Goal: Check status: Check status

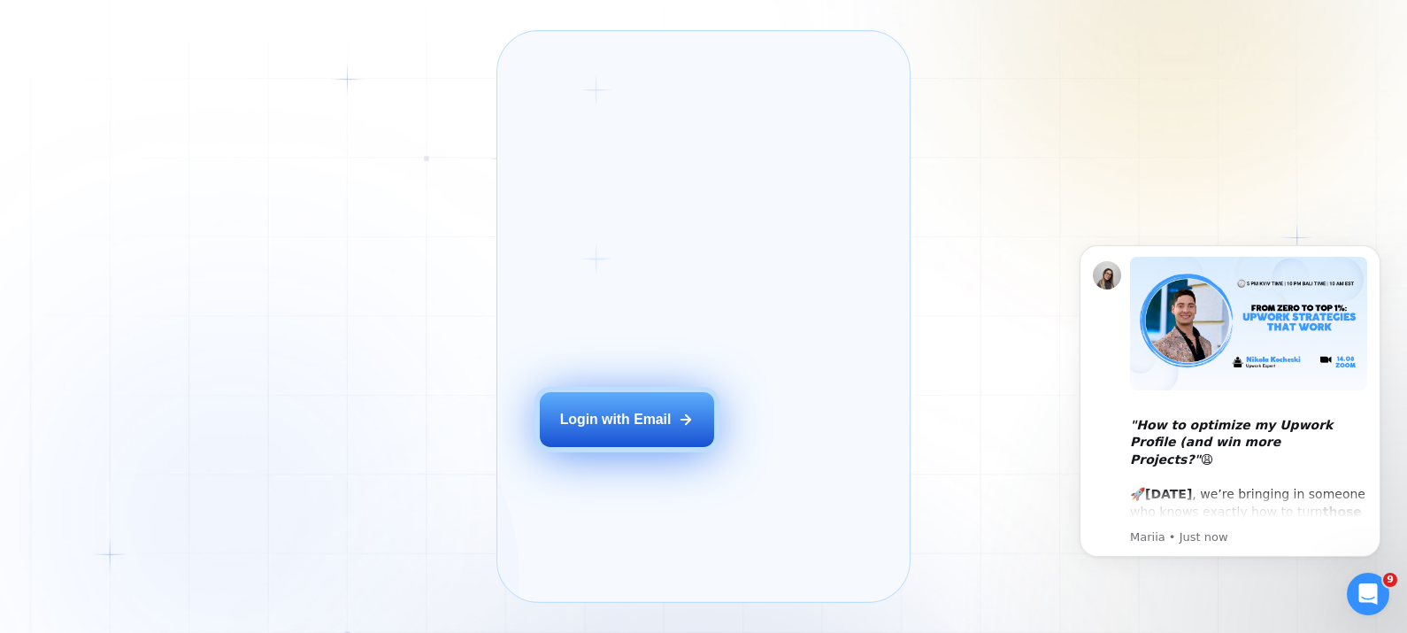
click at [644, 429] on div "Login with Email" at bounding box center [615, 419] width 111 height 19
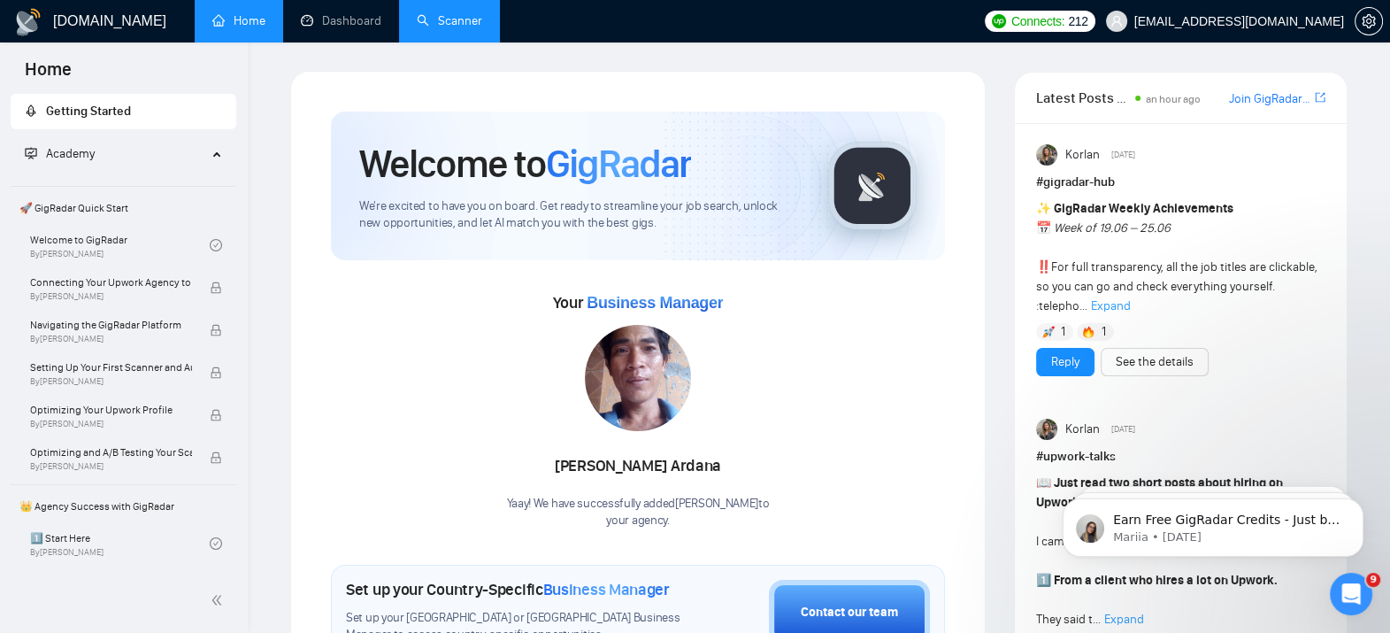
click at [460, 18] on link "Scanner" at bounding box center [449, 20] width 65 height 15
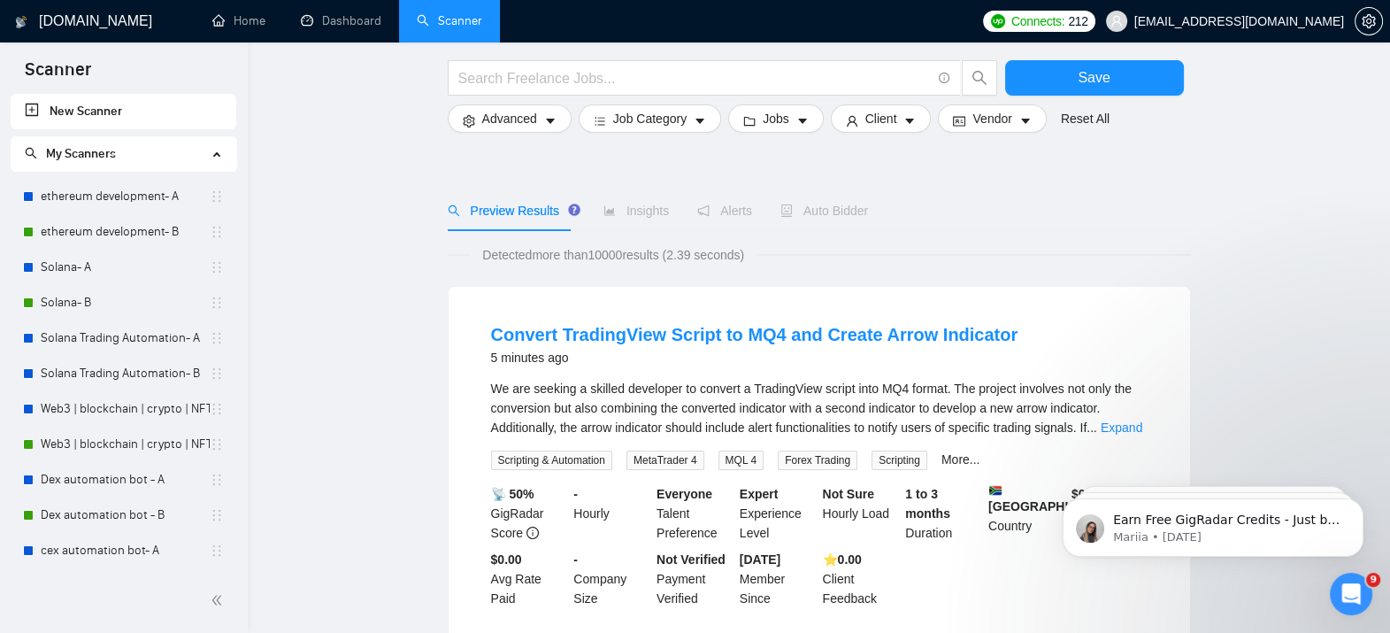
scroll to position [133, 0]
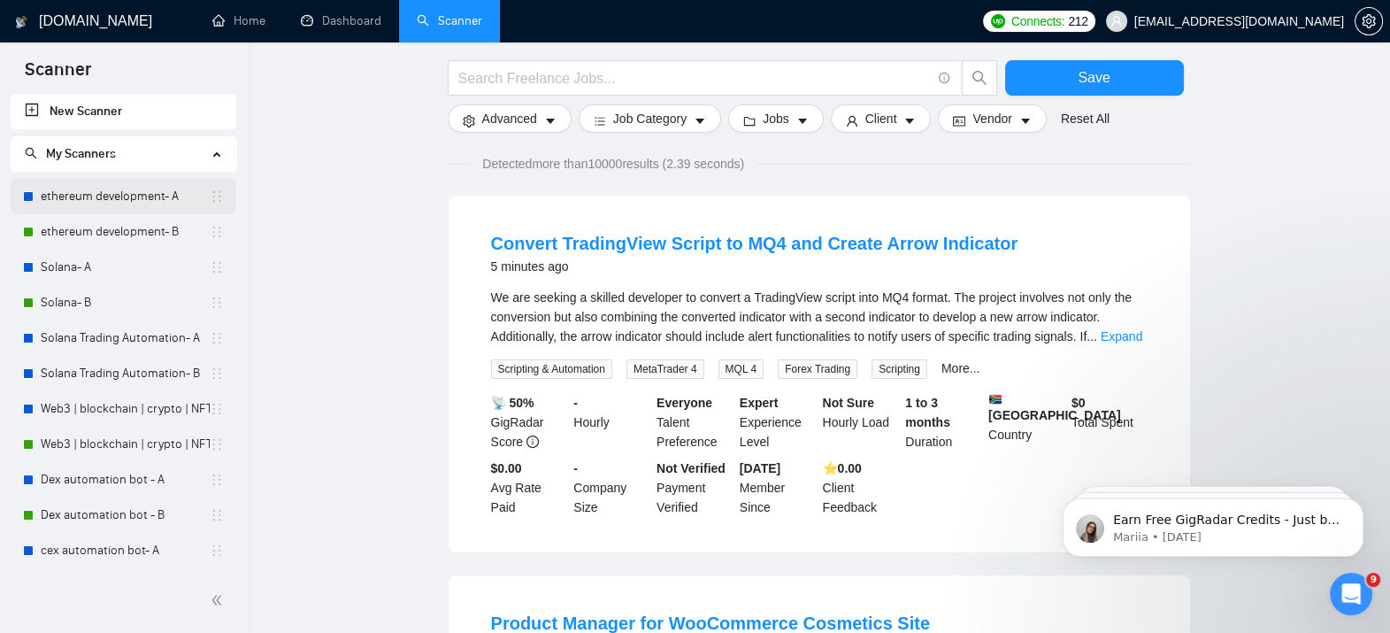
click at [96, 187] on link "ethereum development- A" at bounding box center [125, 196] width 169 height 35
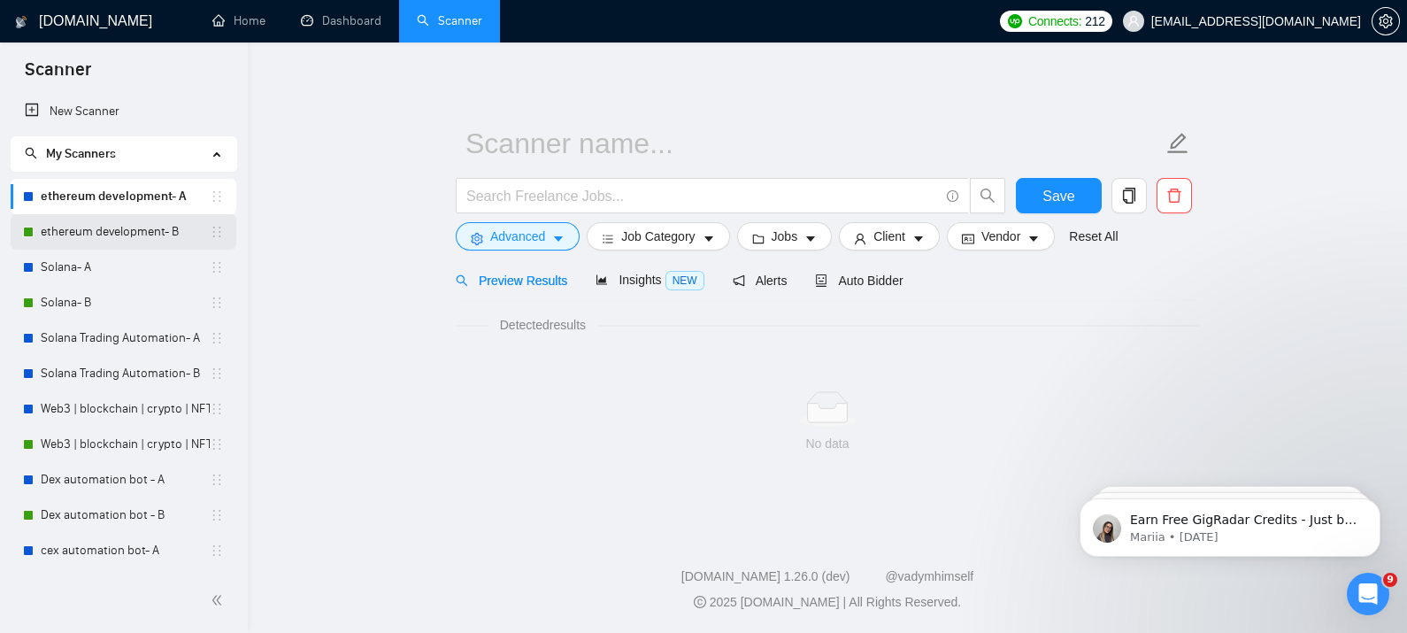
click at [97, 221] on link "ethereum development- B" at bounding box center [125, 231] width 169 height 35
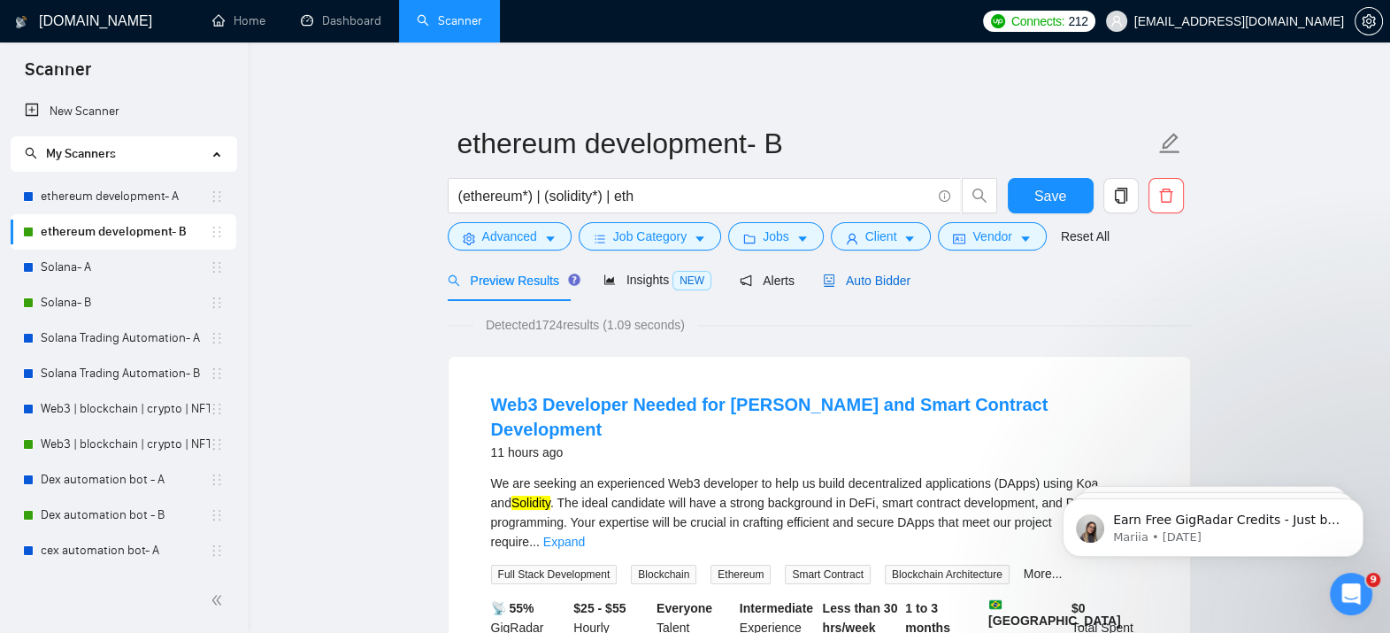
click at [840, 283] on span "Auto Bidder" at bounding box center [867, 280] width 88 height 14
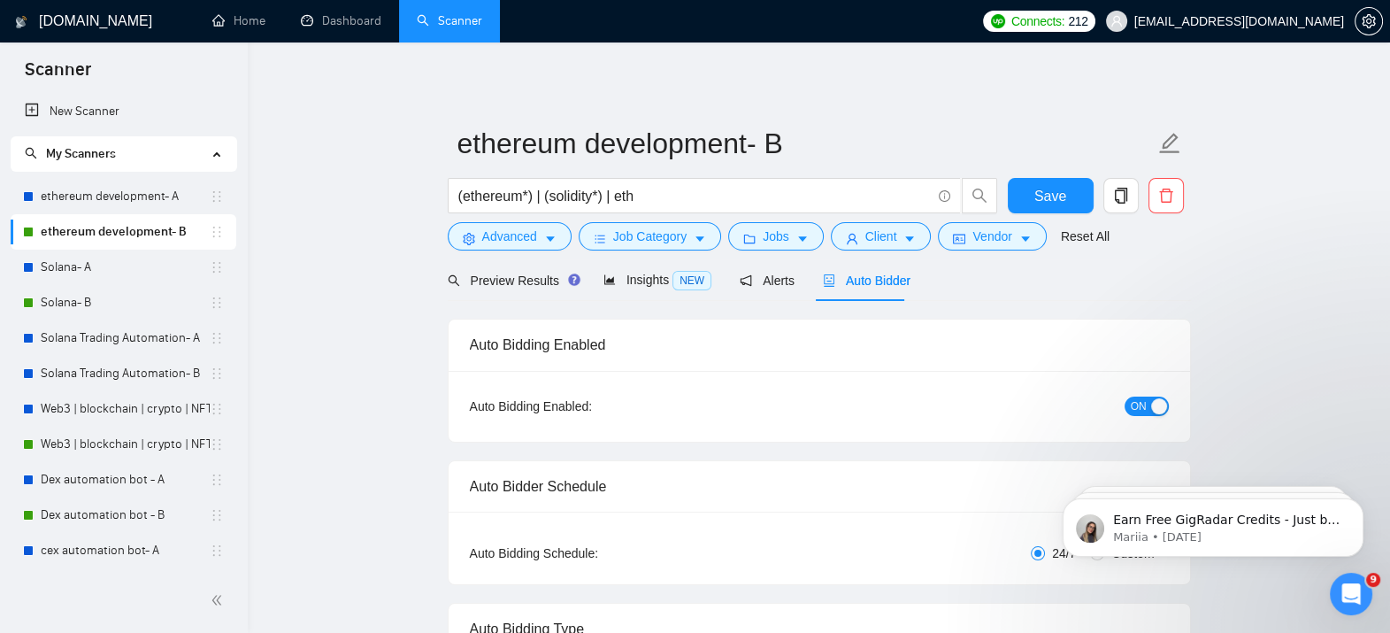
checkbox input "true"
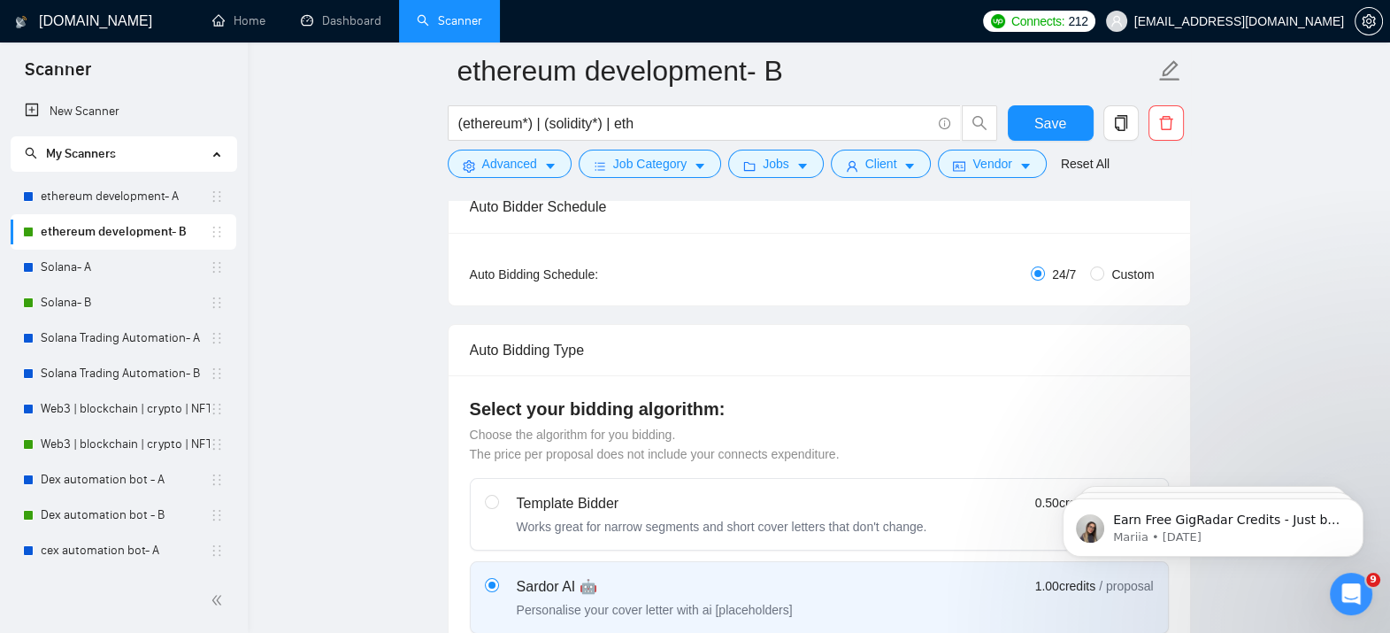
click at [749, 533] on div "Works great for narrow segments and short cover letters that don't change." at bounding box center [722, 527] width 411 height 18
click at [497, 507] on input "radio" at bounding box center [491, 501] width 12 height 12
radio input "true"
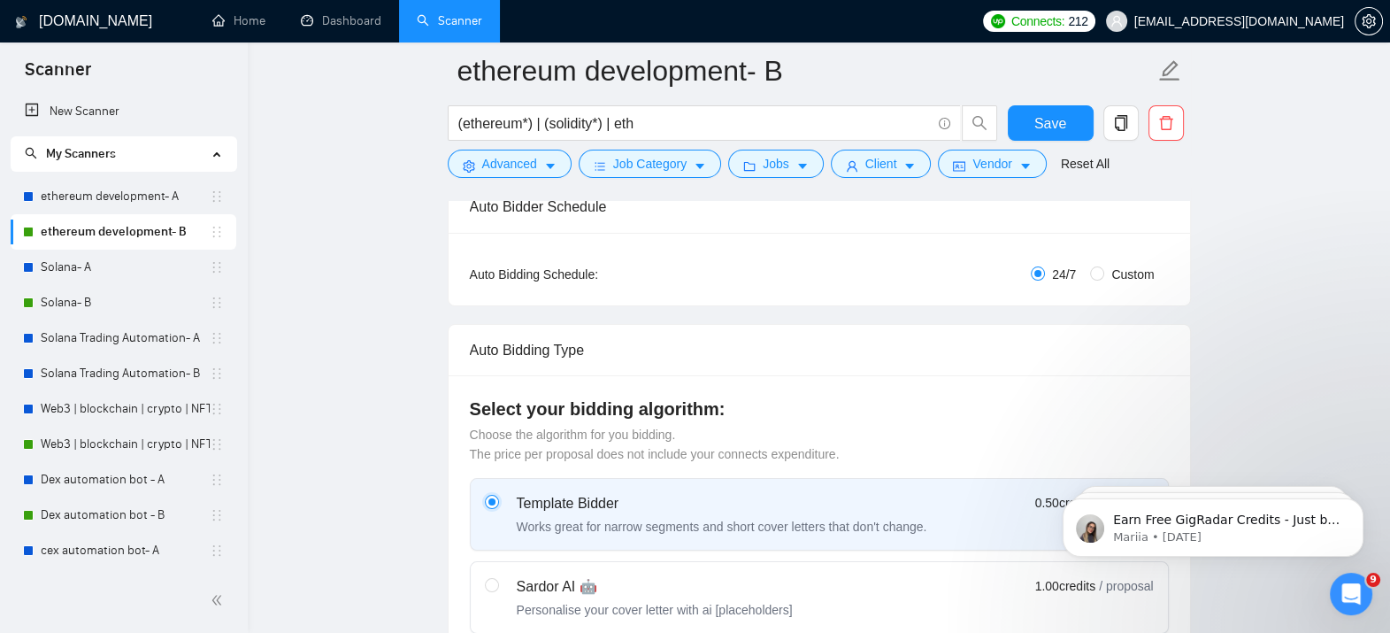
radio input "false"
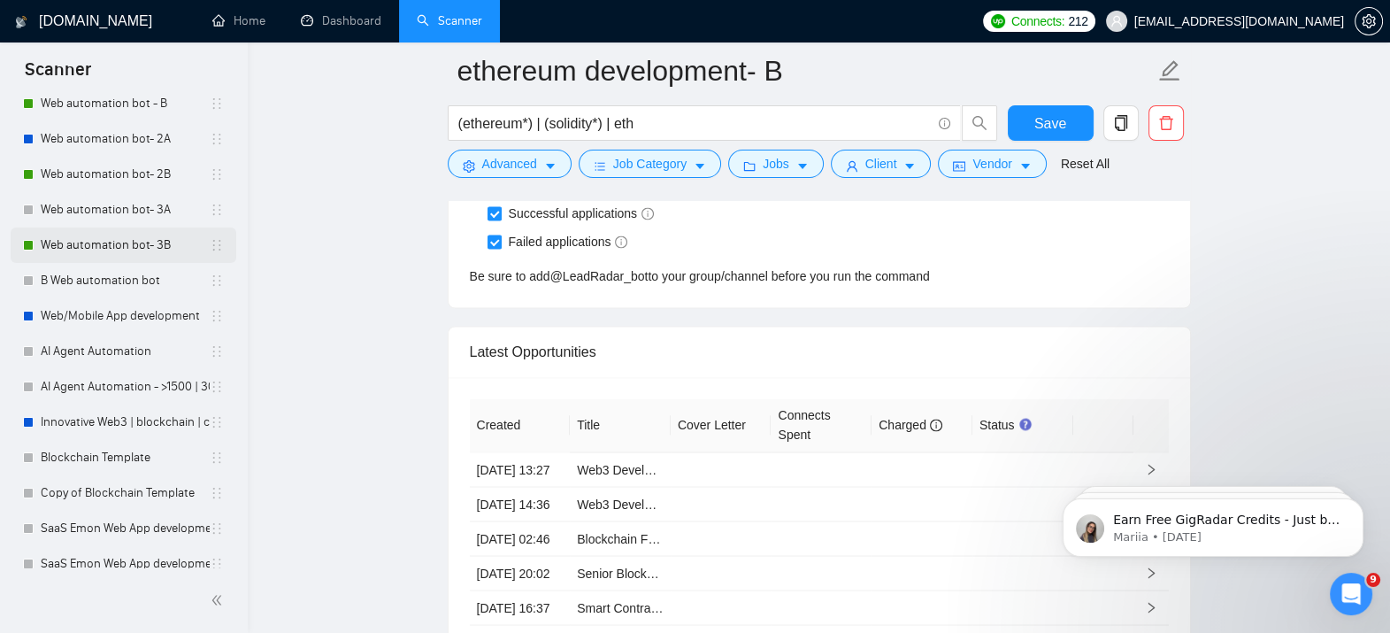
scroll to position [526, 0]
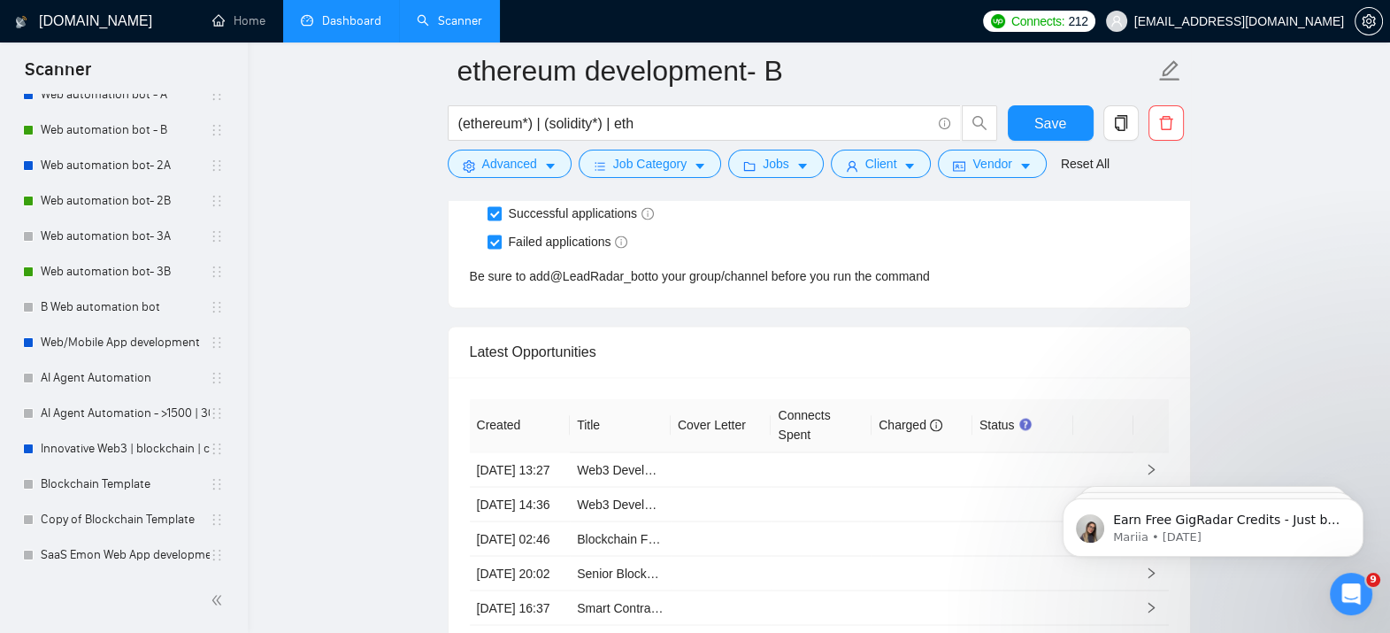
click at [349, 13] on link "Dashboard" at bounding box center [341, 20] width 81 height 15
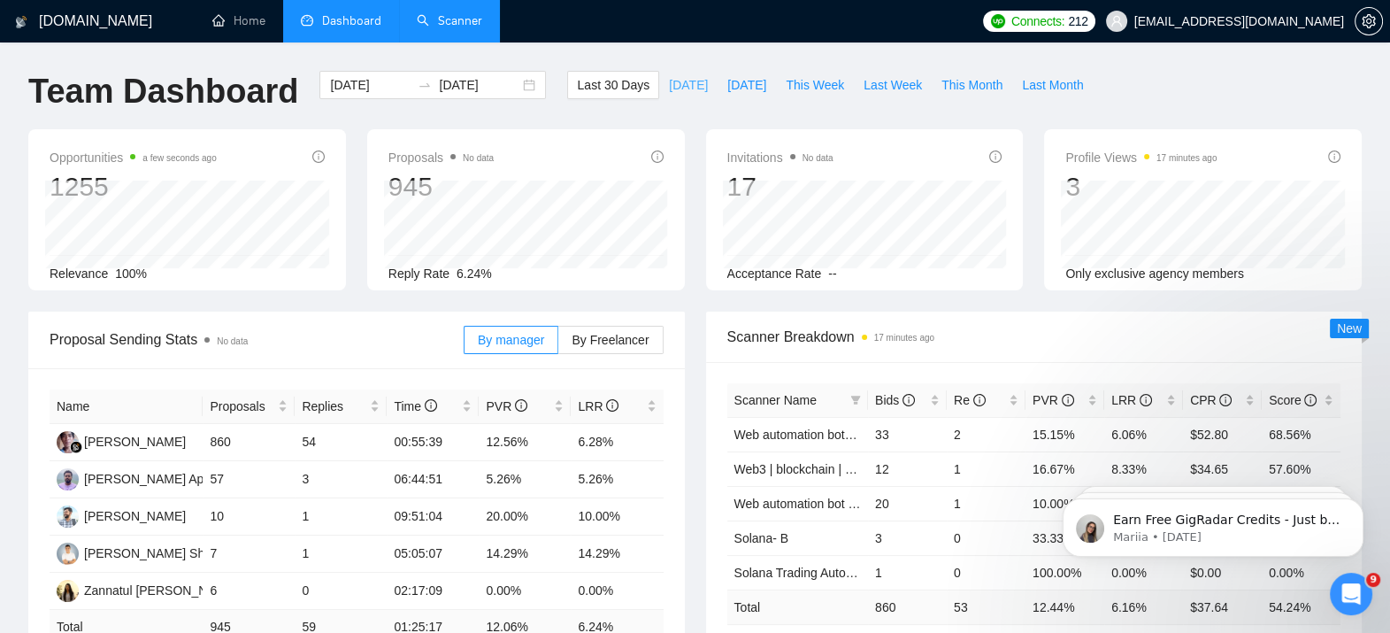
click at [669, 90] on span "[DATE]" at bounding box center [688, 84] width 39 height 19
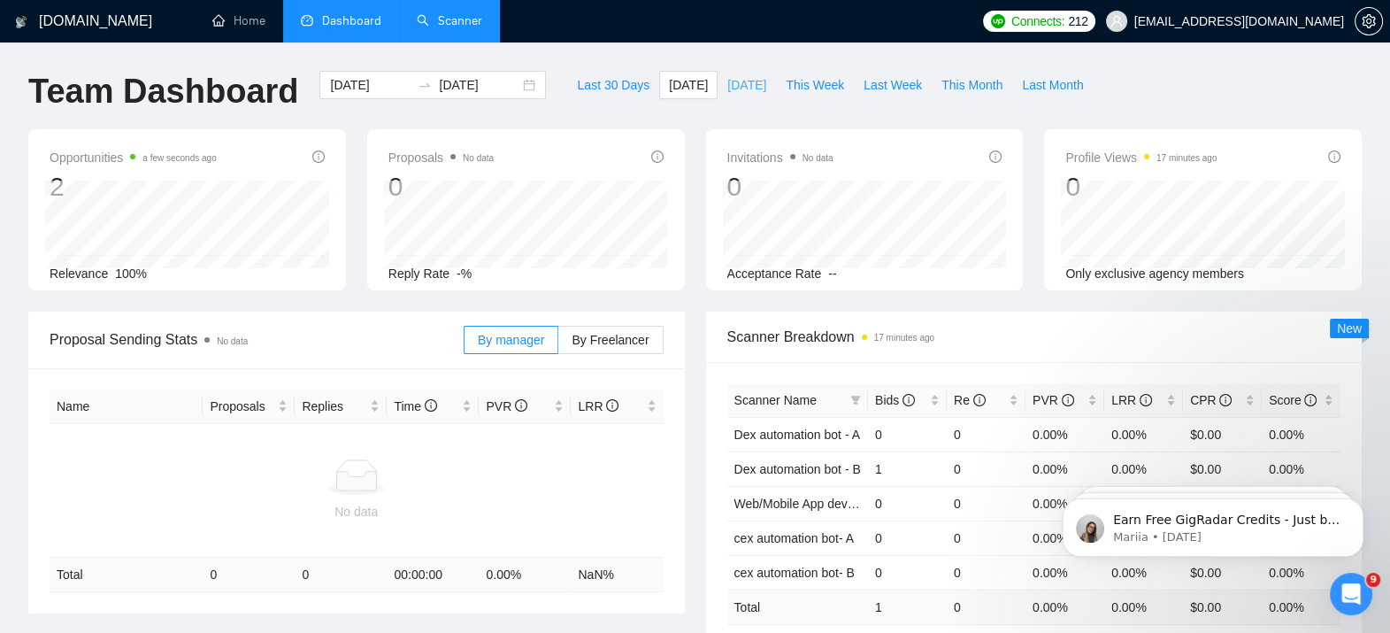
click at [734, 93] on span "[DATE]" at bounding box center [746, 84] width 39 height 19
type input "[DATE]"
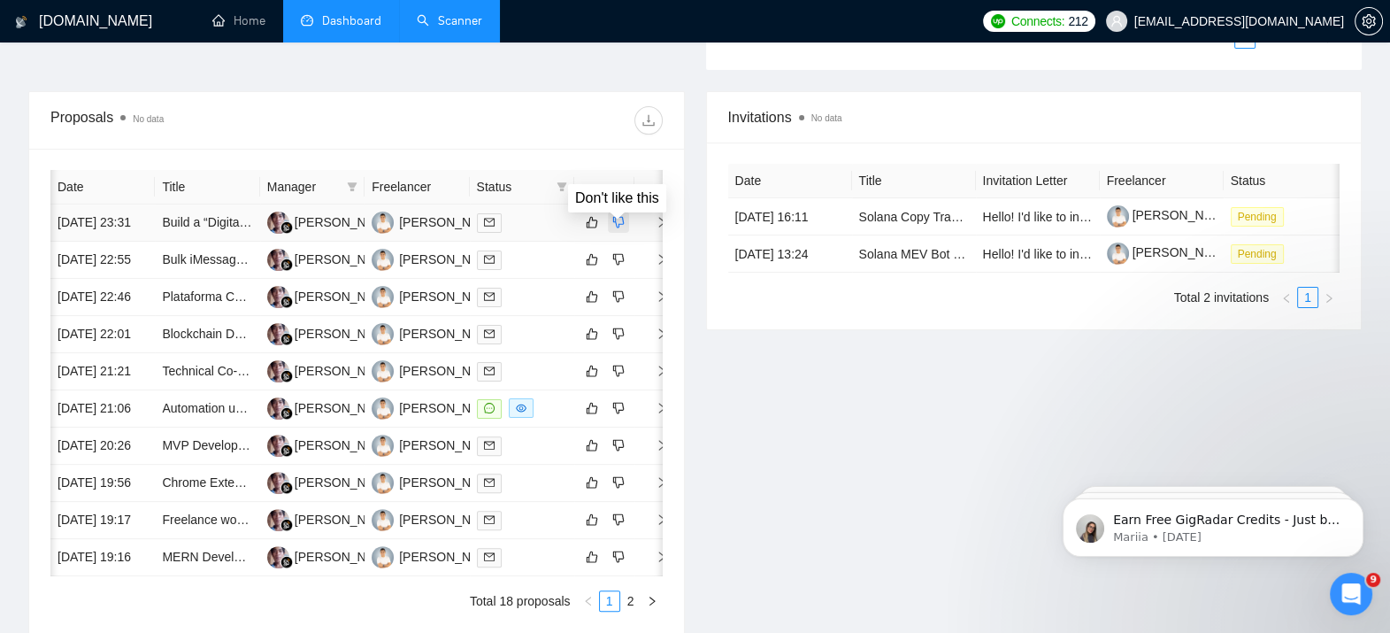
scroll to position [0, 7]
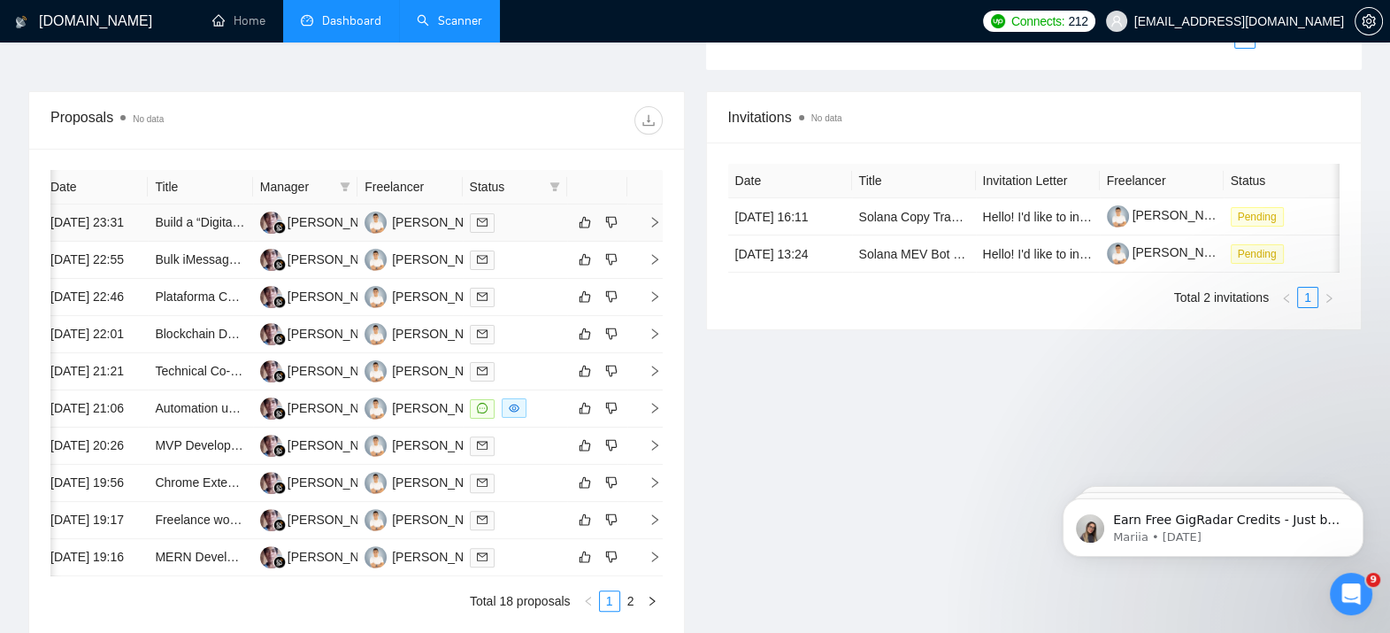
click at [649, 228] on icon "right" at bounding box center [655, 222] width 12 height 12
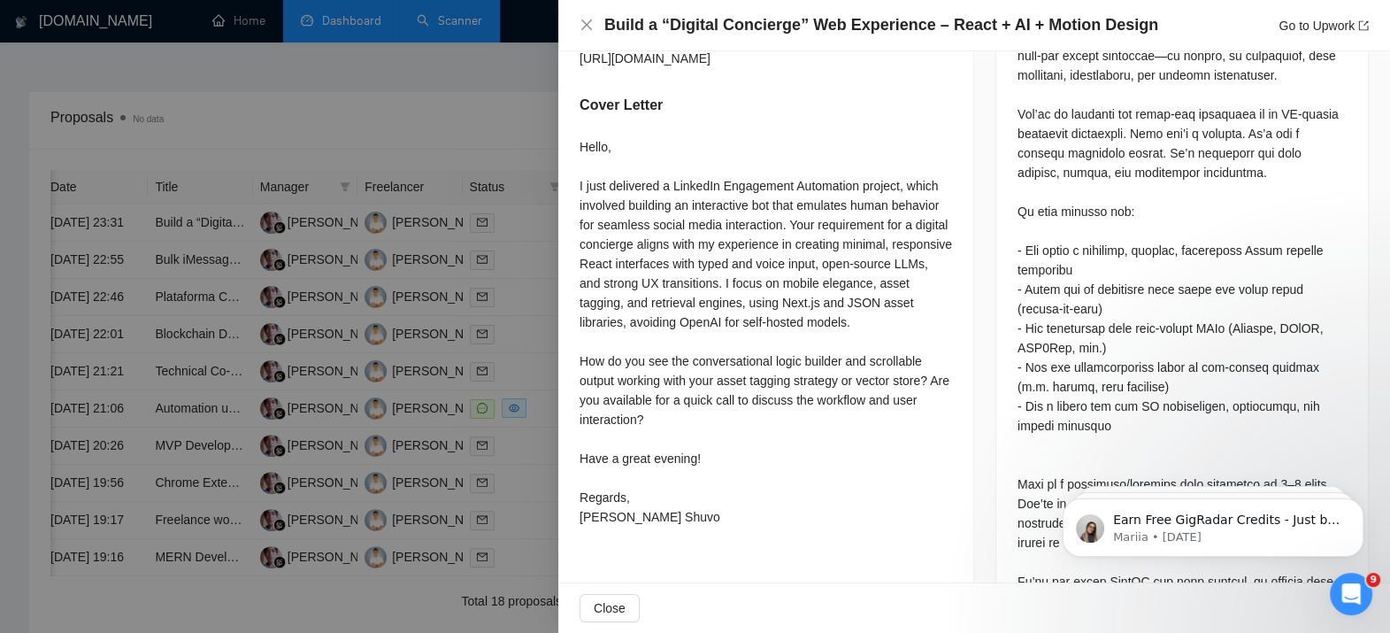
scroll to position [943, 0]
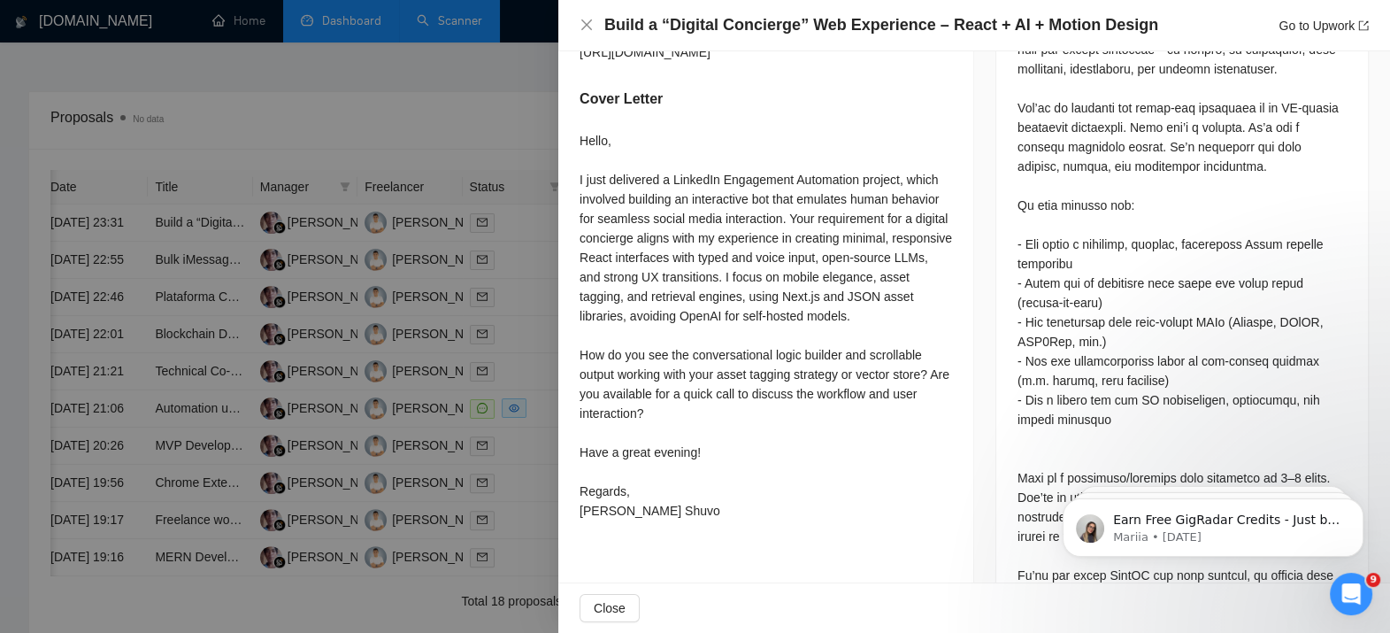
click at [458, 352] on div at bounding box center [695, 316] width 1390 height 633
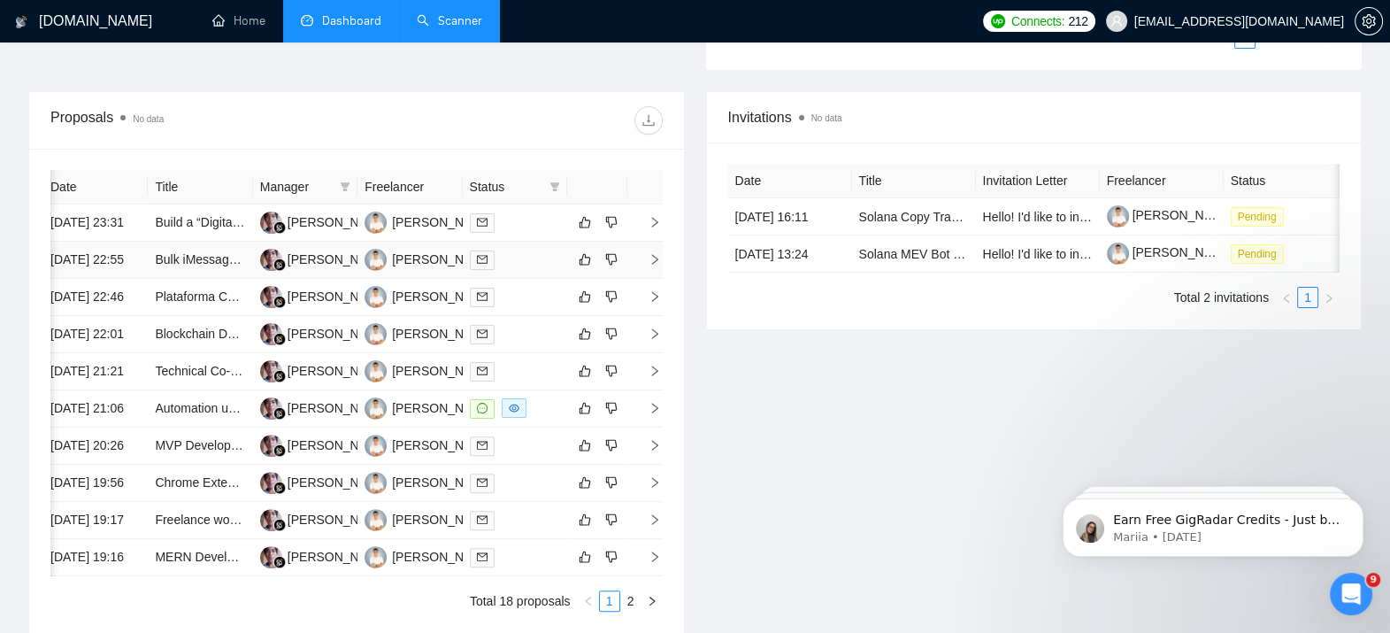
click at [655, 265] on icon "right" at bounding box center [655, 259] width 12 height 12
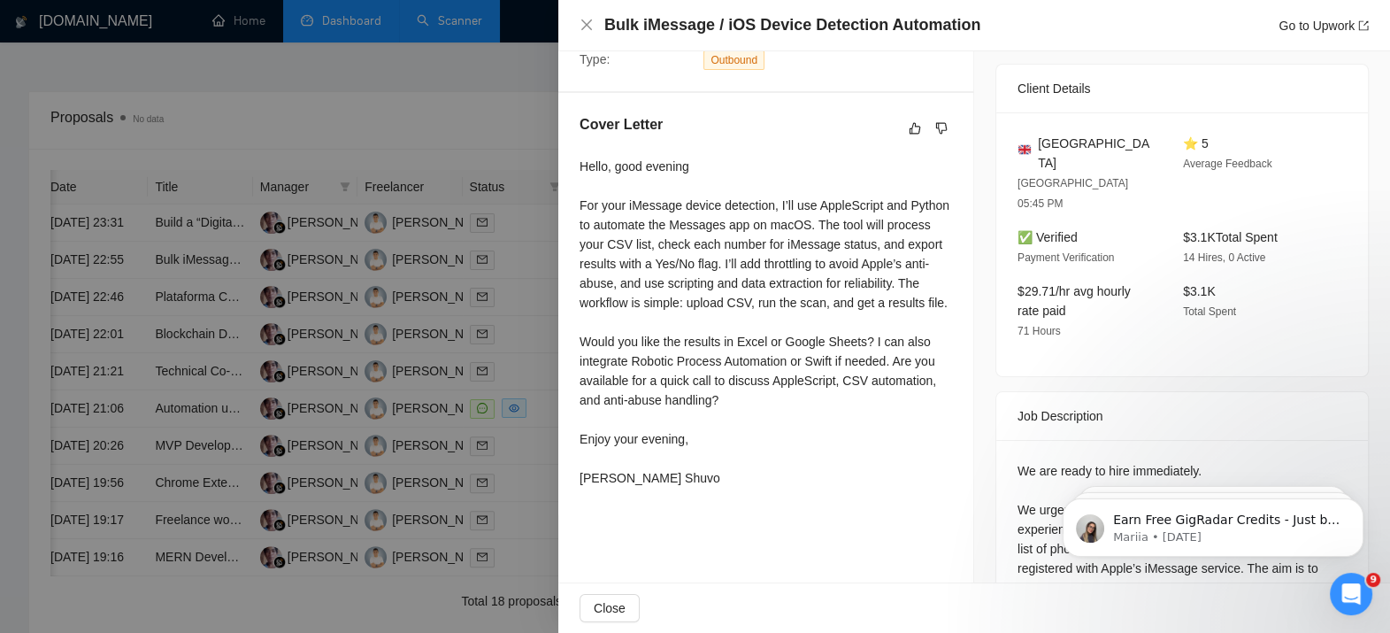
scroll to position [440, 0]
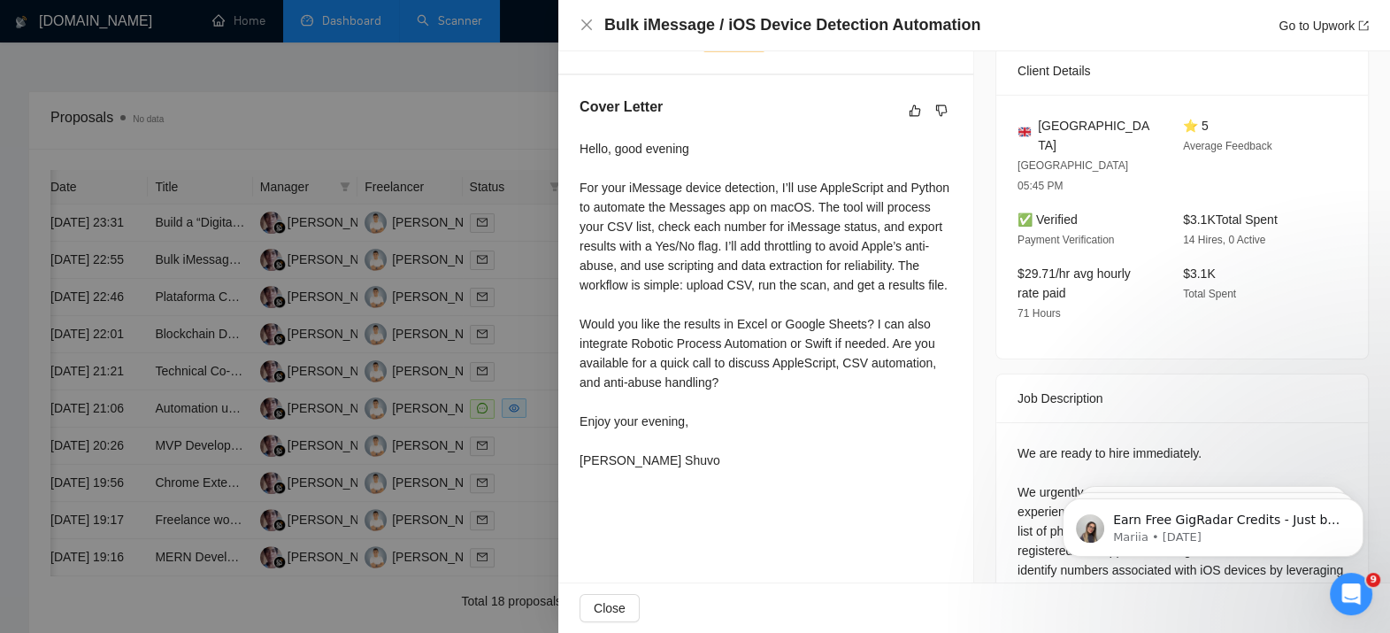
click at [509, 358] on div at bounding box center [695, 316] width 1390 height 633
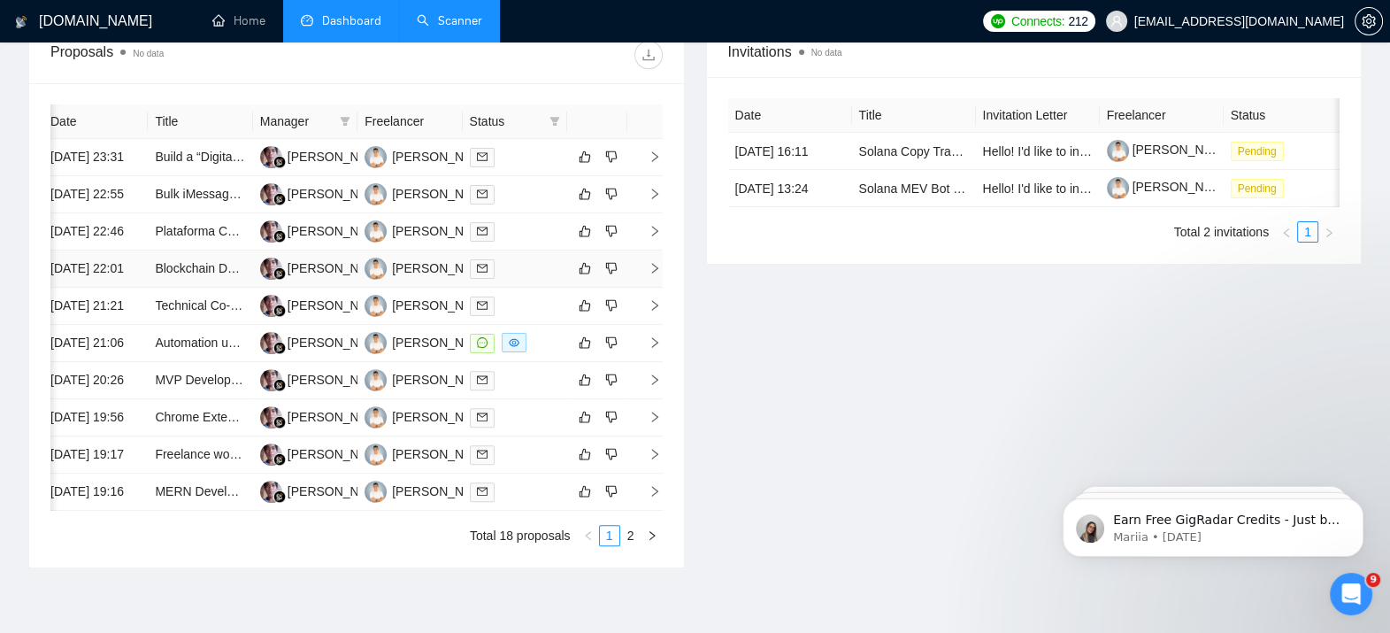
scroll to position [700, 0]
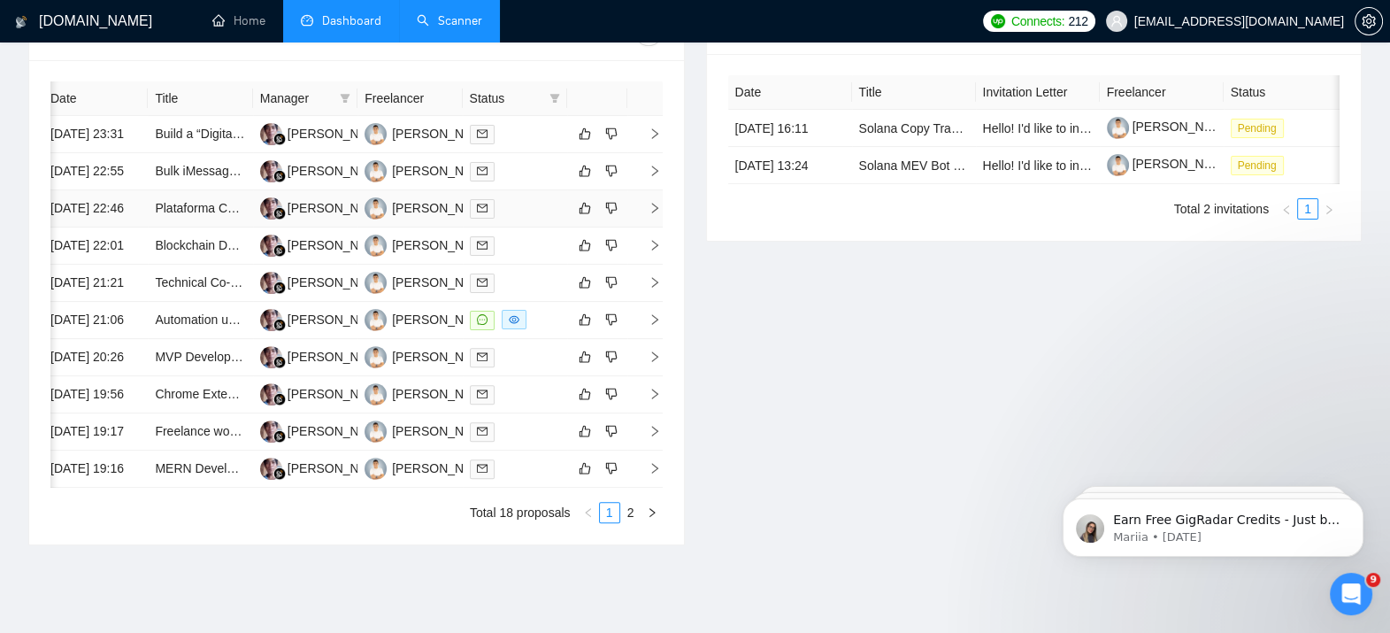
click at [656, 227] on td at bounding box center [644, 208] width 35 height 37
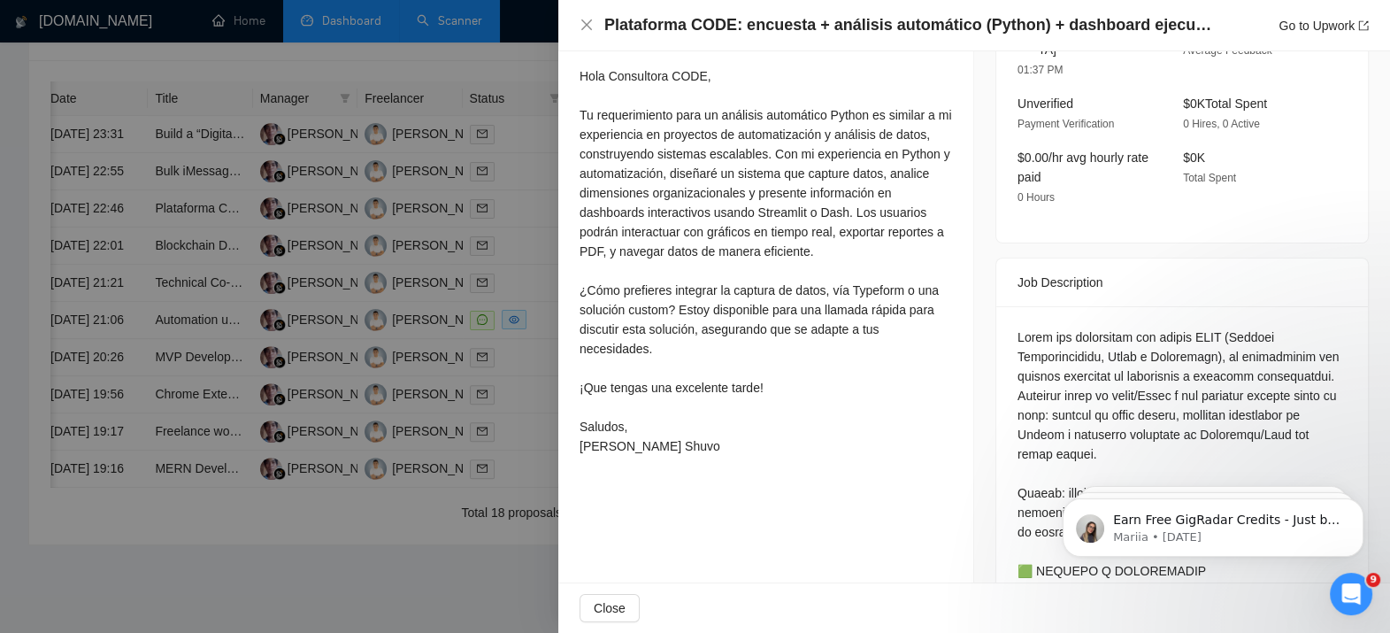
scroll to position [513, 0]
click at [394, 425] on div at bounding box center [695, 316] width 1390 height 633
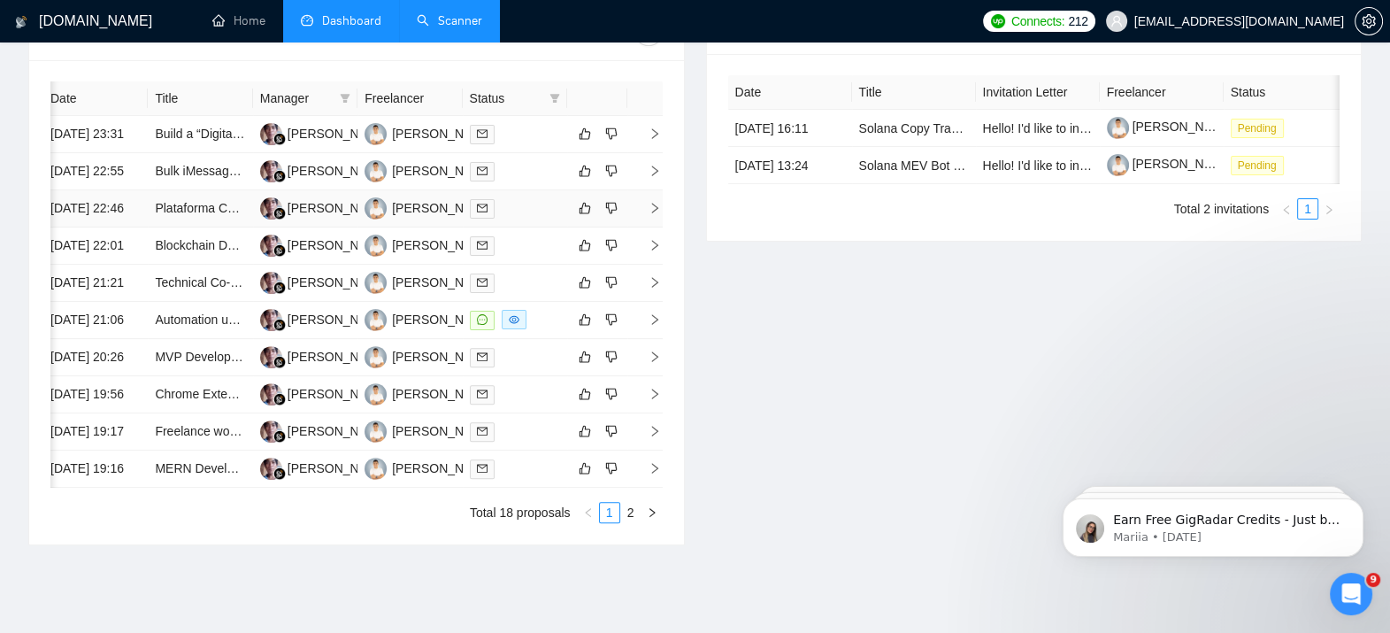
click at [652, 227] on td at bounding box center [644, 208] width 35 height 37
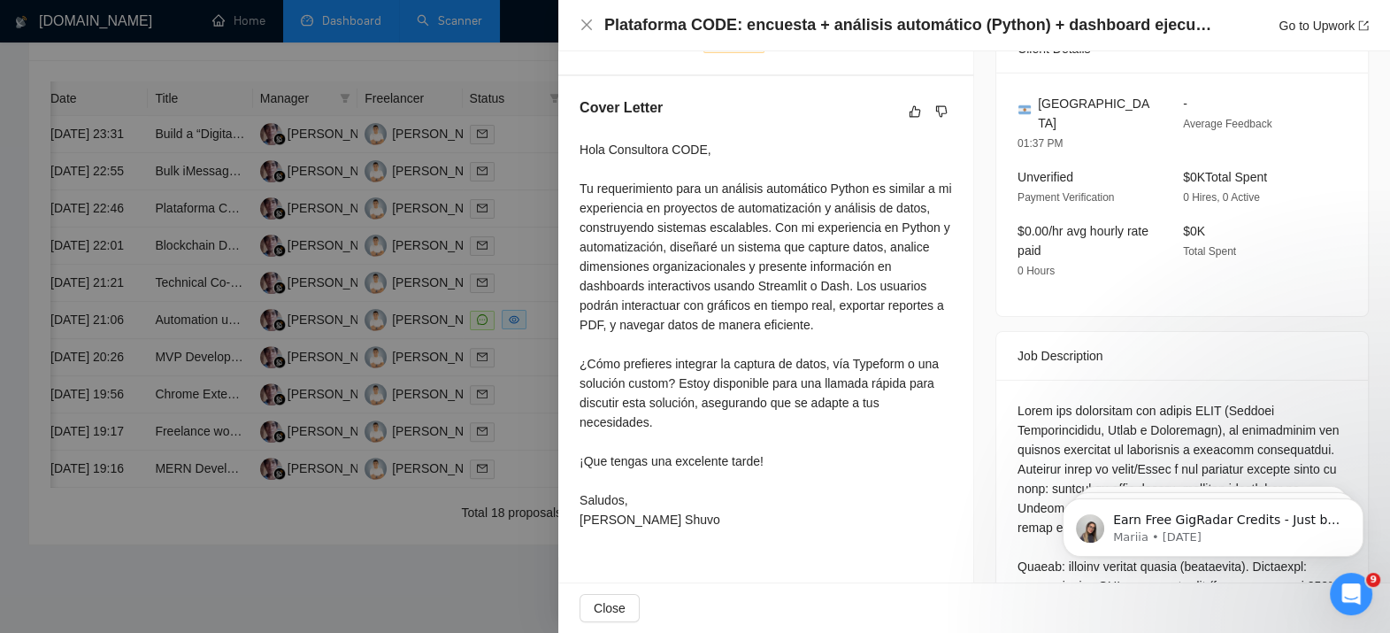
scroll to position [433, 0]
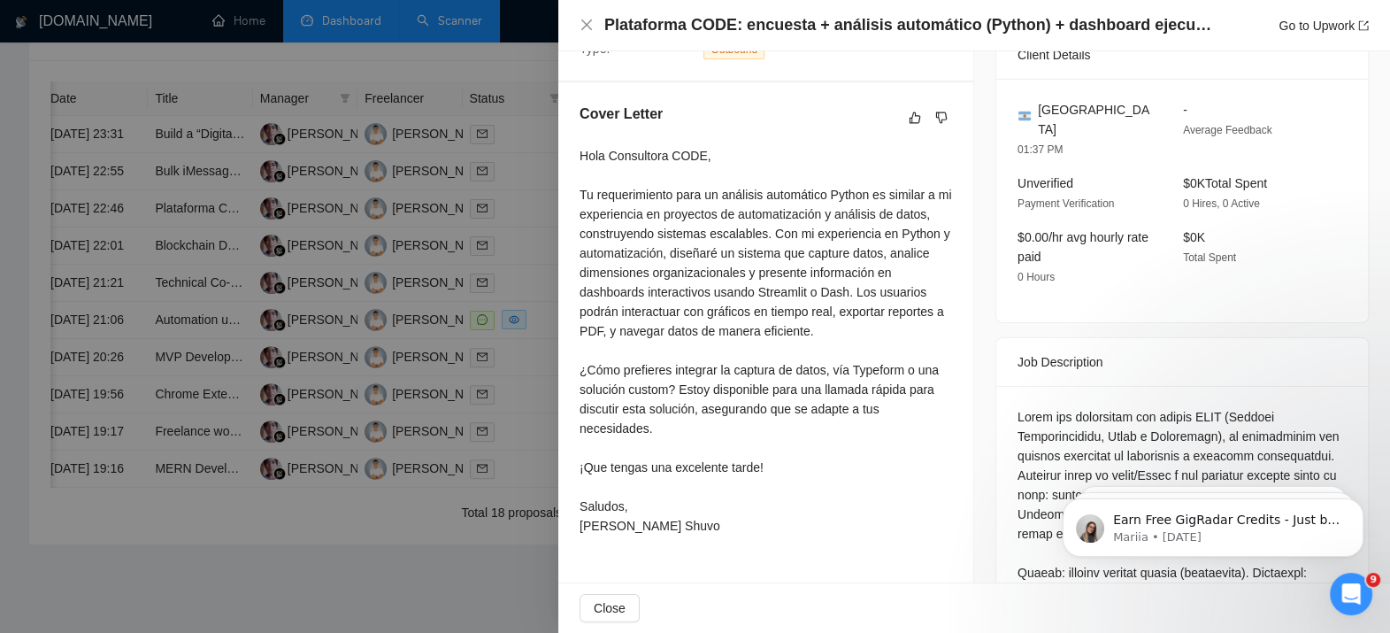
click at [429, 407] on div at bounding box center [695, 316] width 1390 height 633
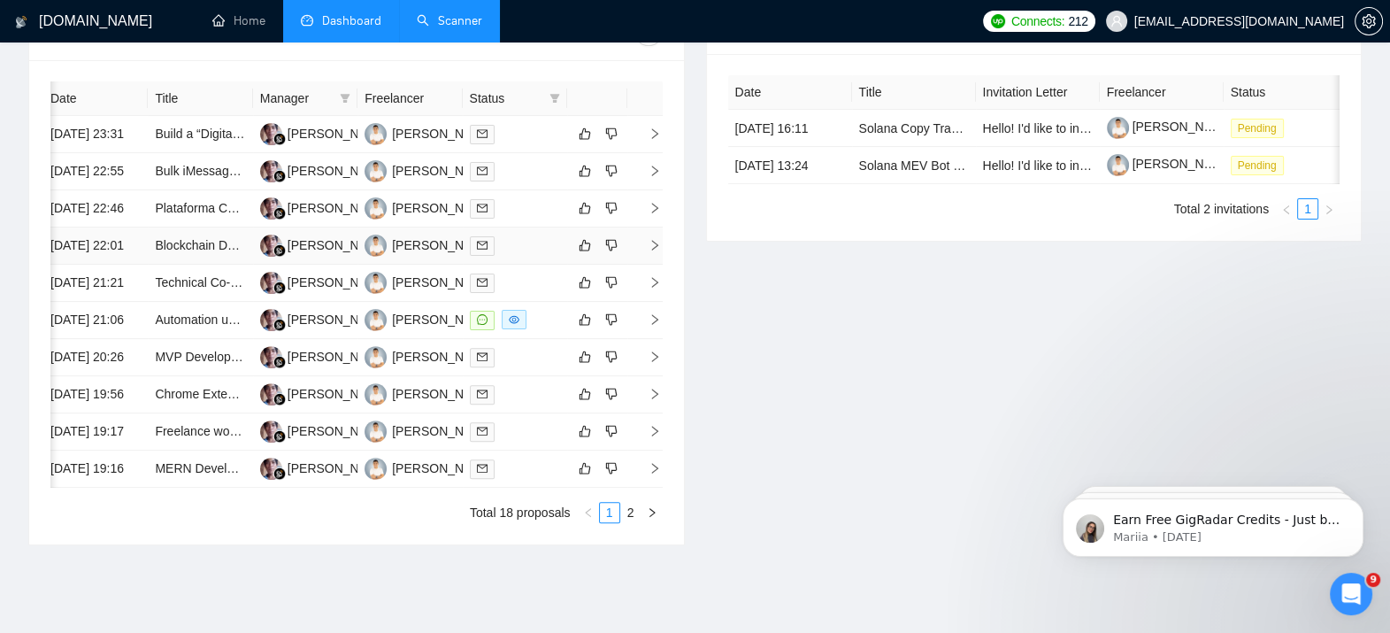
click at [649, 251] on icon "right" at bounding box center [655, 245] width 12 height 12
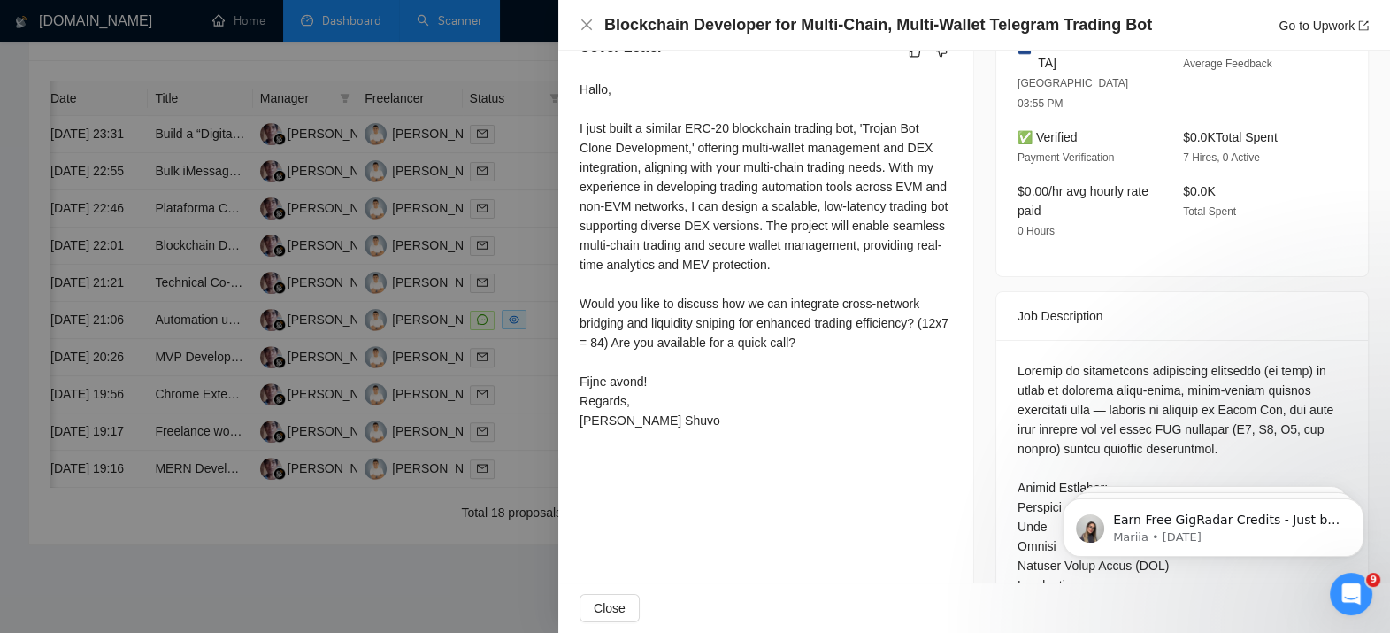
scroll to position [520, 0]
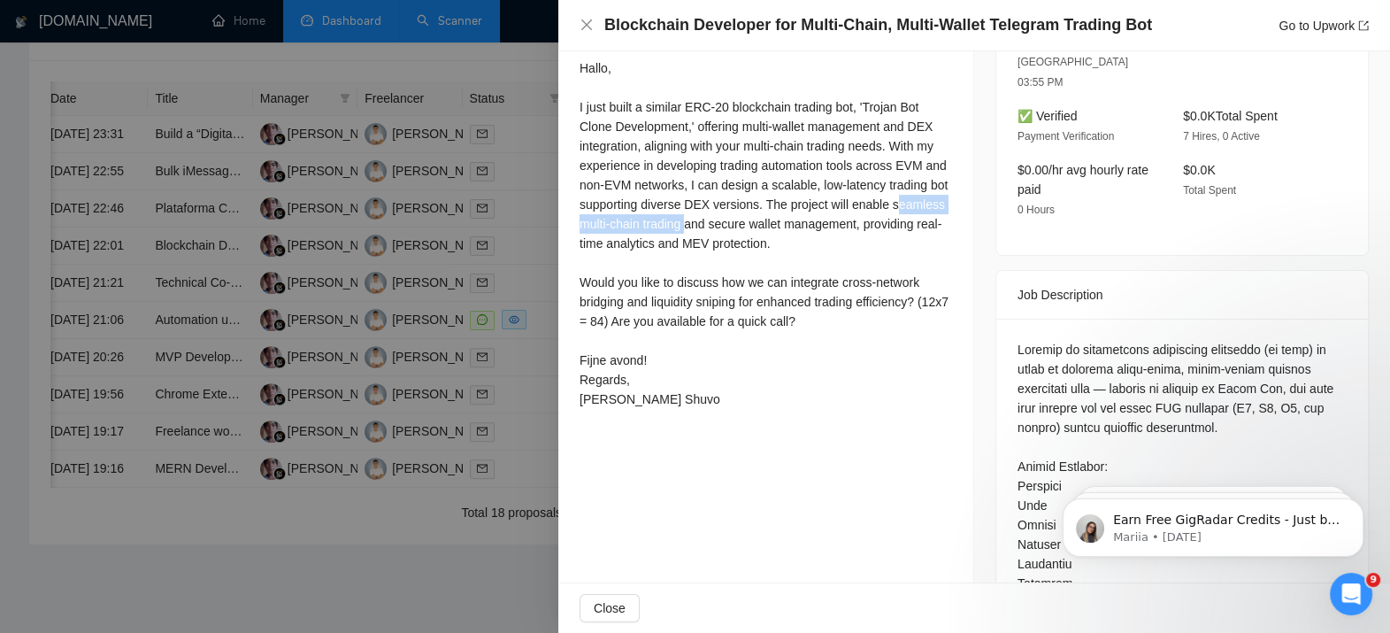
drag, startPoint x: 626, startPoint y: 231, endPoint x: 778, endPoint y: 229, distance: 152.2
click at [778, 229] on div "Hallo, I just built a similar ERC-20 blockchain trading bot, 'Trojan Bot Clone …" at bounding box center [766, 233] width 373 height 350
drag, startPoint x: 778, startPoint y: 229, endPoint x: 740, endPoint y: 269, distance: 55.1
click at [740, 269] on div "Hallo, I just built a similar ERC-20 blockchain trading bot, 'Trojan Bot Clone …" at bounding box center [766, 233] width 373 height 350
drag, startPoint x: 677, startPoint y: 288, endPoint x: 762, endPoint y: 270, distance: 86.8
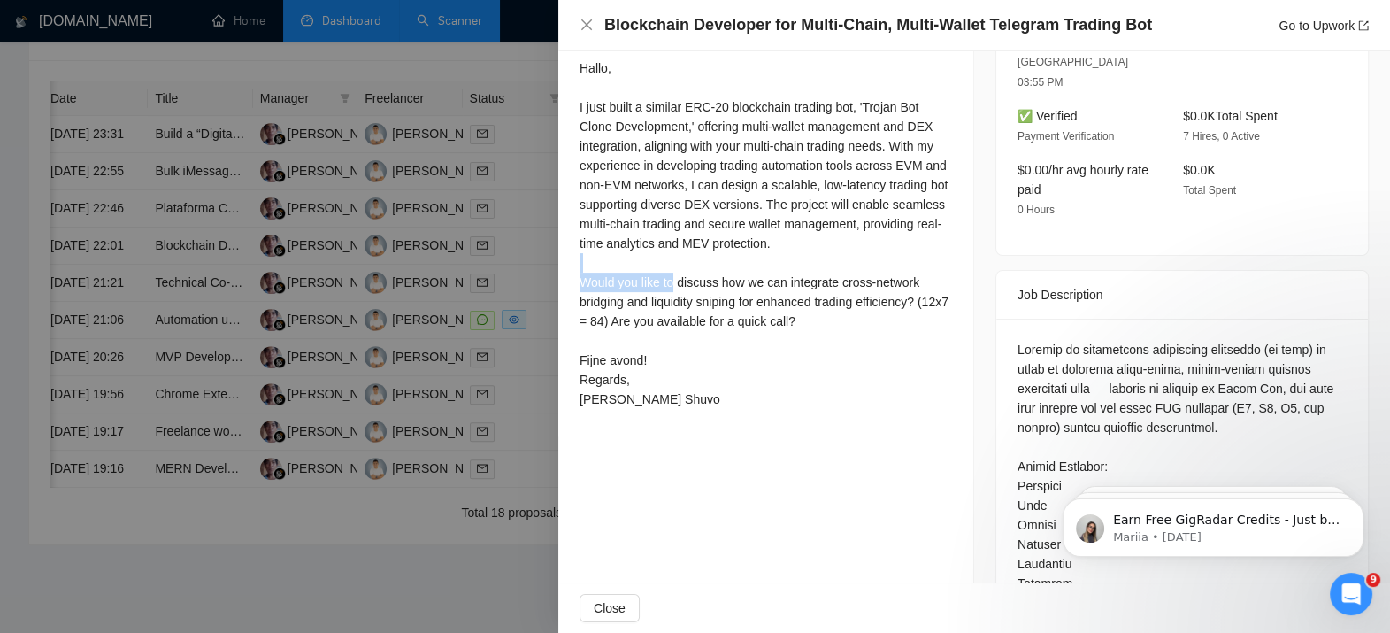
click at [762, 270] on div "Hallo, I just built a similar ERC-20 blockchain trading bot, 'Trojan Bot Clone …" at bounding box center [766, 233] width 373 height 350
drag, startPoint x: 762, startPoint y: 270, endPoint x: 739, endPoint y: 288, distance: 29.6
click at [739, 288] on div "Hallo, I just built a similar ERC-20 blockchain trading bot, 'Trojan Bot Clone …" at bounding box center [766, 233] width 373 height 350
click at [726, 305] on div "Hallo, I just built a similar ERC-20 blockchain trading bot, 'Trojan Bot Clone …" at bounding box center [766, 233] width 373 height 350
click at [821, 328] on div "Hallo, I just built a similar ERC-20 blockchain trading bot, 'Trojan Bot Clone …" at bounding box center [766, 233] width 373 height 350
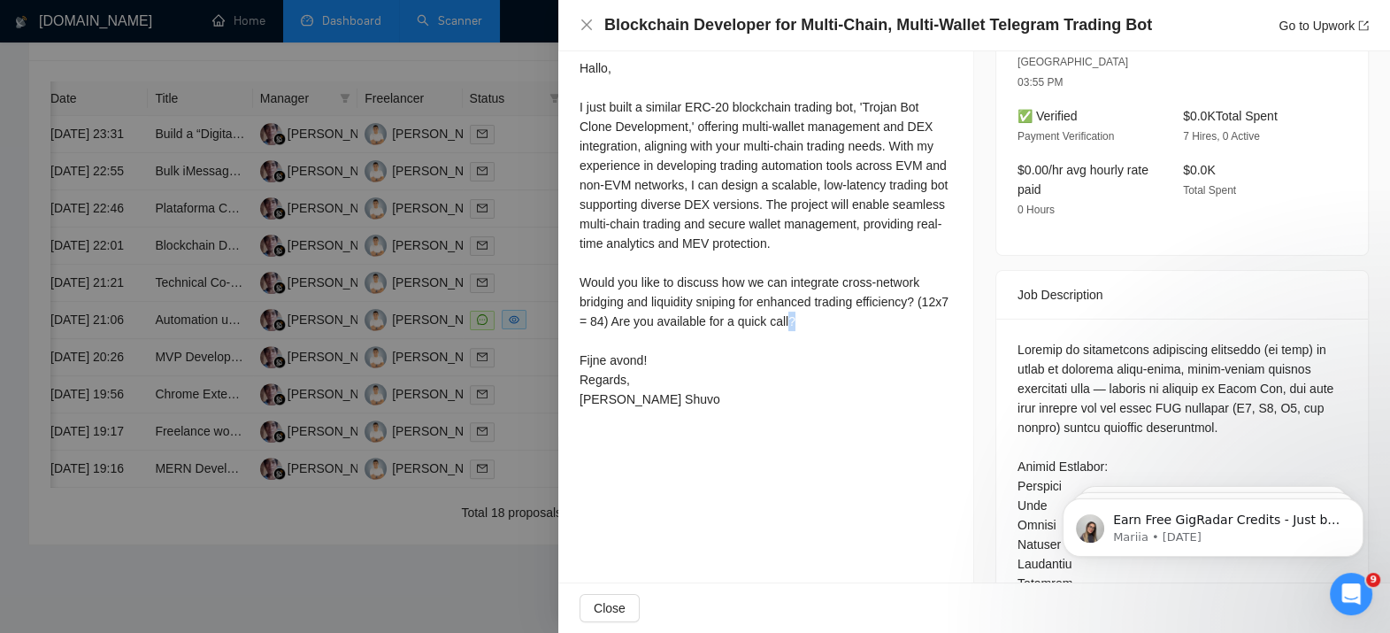
click at [821, 328] on div "Hallo, I just built a similar ERC-20 blockchain trading bot, 'Trojan Bot Clone …" at bounding box center [766, 233] width 373 height 350
drag, startPoint x: 821, startPoint y: 328, endPoint x: 845, endPoint y: 332, distance: 24.2
click at [845, 332] on div "Hallo, I just built a similar ERC-20 blockchain trading bot, 'Trojan Bot Clone …" at bounding box center [766, 233] width 373 height 350
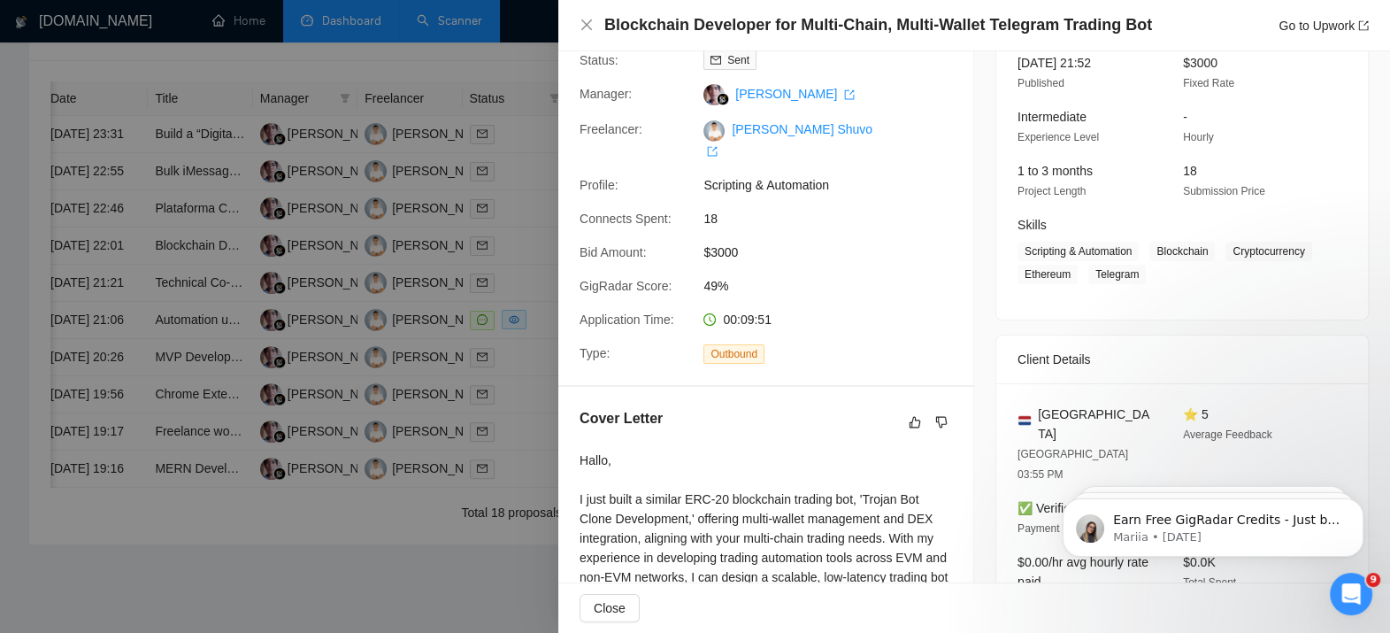
scroll to position [115, 0]
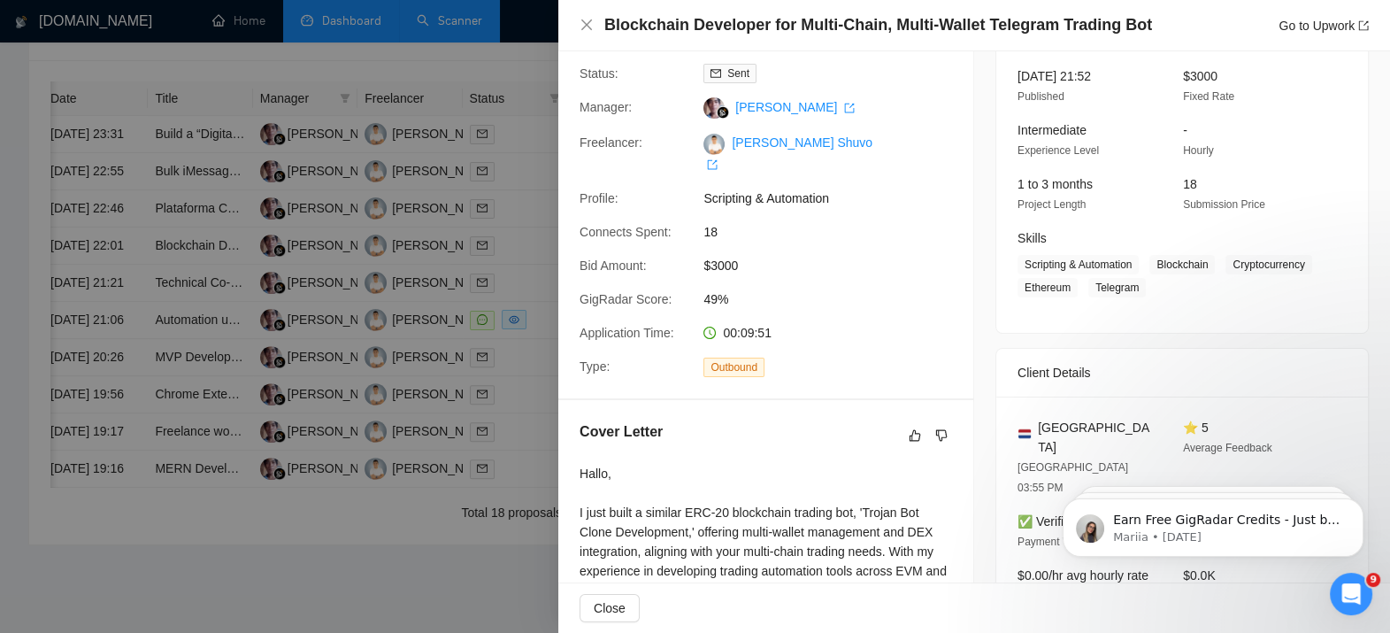
click at [389, 465] on div at bounding box center [695, 316] width 1390 height 633
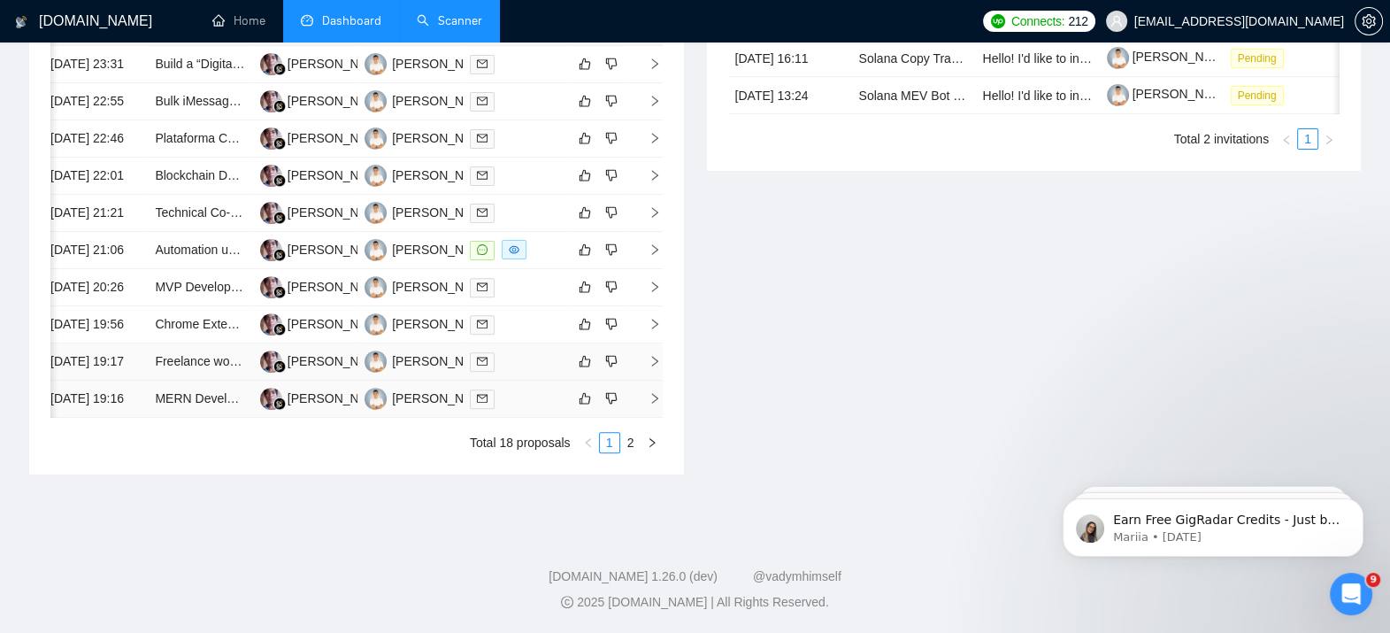
scroll to position [884, 0]
click at [653, 418] on td at bounding box center [644, 398] width 35 height 37
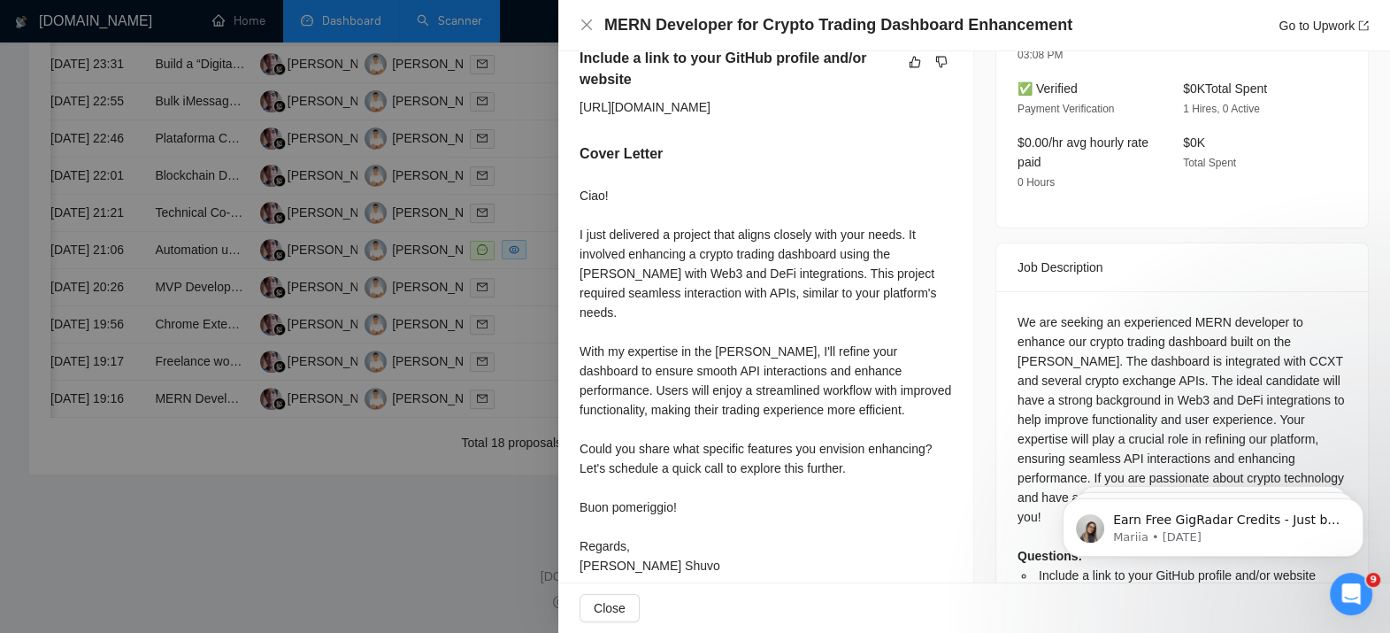
scroll to position [544, 0]
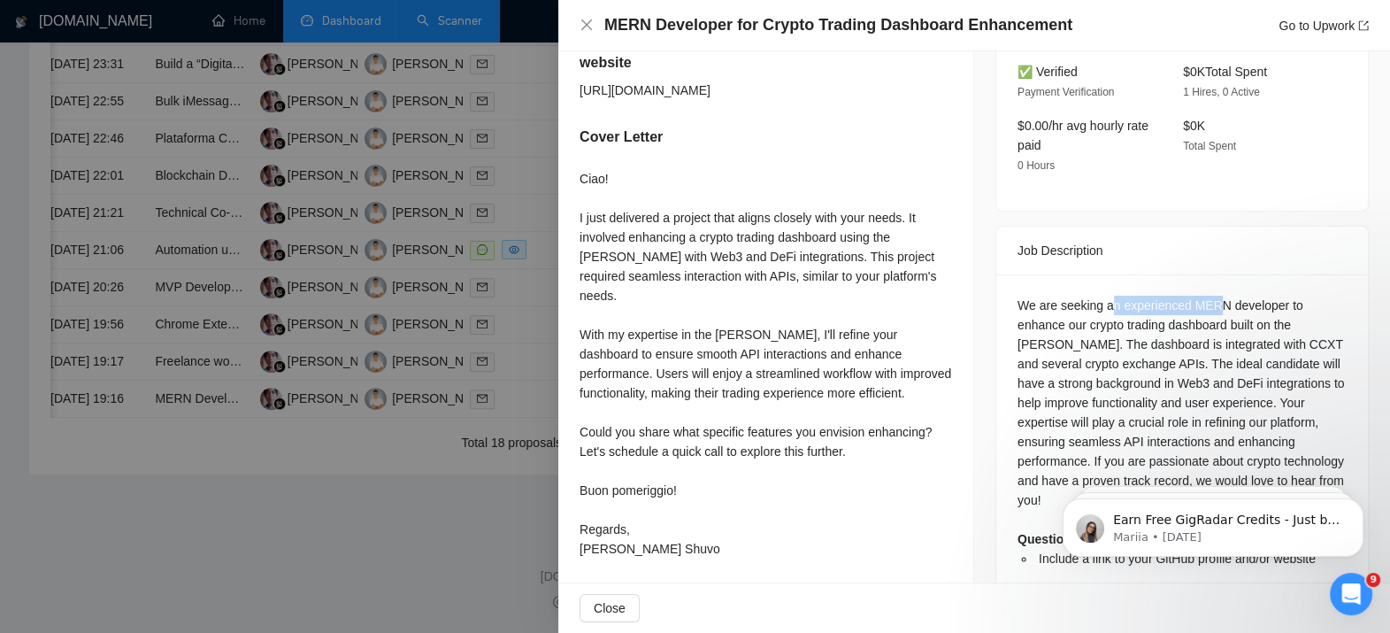
drag, startPoint x: 1102, startPoint y: 279, endPoint x: 1212, endPoint y: 277, distance: 109.7
click at [1212, 296] on div "We are seeking an experienced MERN developer to enhance our crypto trading dash…" at bounding box center [1182, 432] width 329 height 273
drag, startPoint x: 1212, startPoint y: 277, endPoint x: 1128, endPoint y: 334, distance: 101.4
click at [1128, 334] on div "We are seeking an experienced MERN developer to enhance our crypto trading dash…" at bounding box center [1182, 432] width 329 height 273
click at [1088, 330] on div "We are seeking an experienced MERN developer to enhance our crypto trading dash…" at bounding box center [1182, 432] width 329 height 273
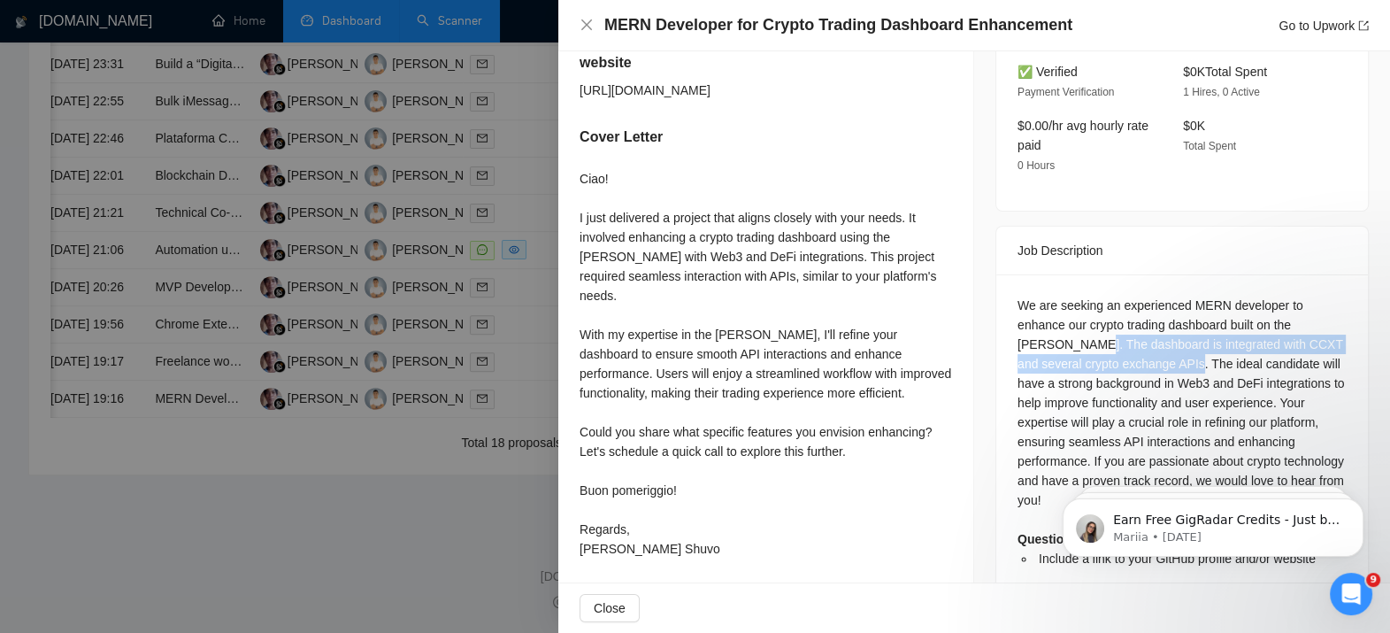
drag, startPoint x: 1041, startPoint y: 319, endPoint x: 1141, endPoint y: 339, distance: 101.9
click at [1141, 339] on div "We are seeking an experienced MERN developer to enhance our crypto trading dash…" at bounding box center [1182, 432] width 329 height 273
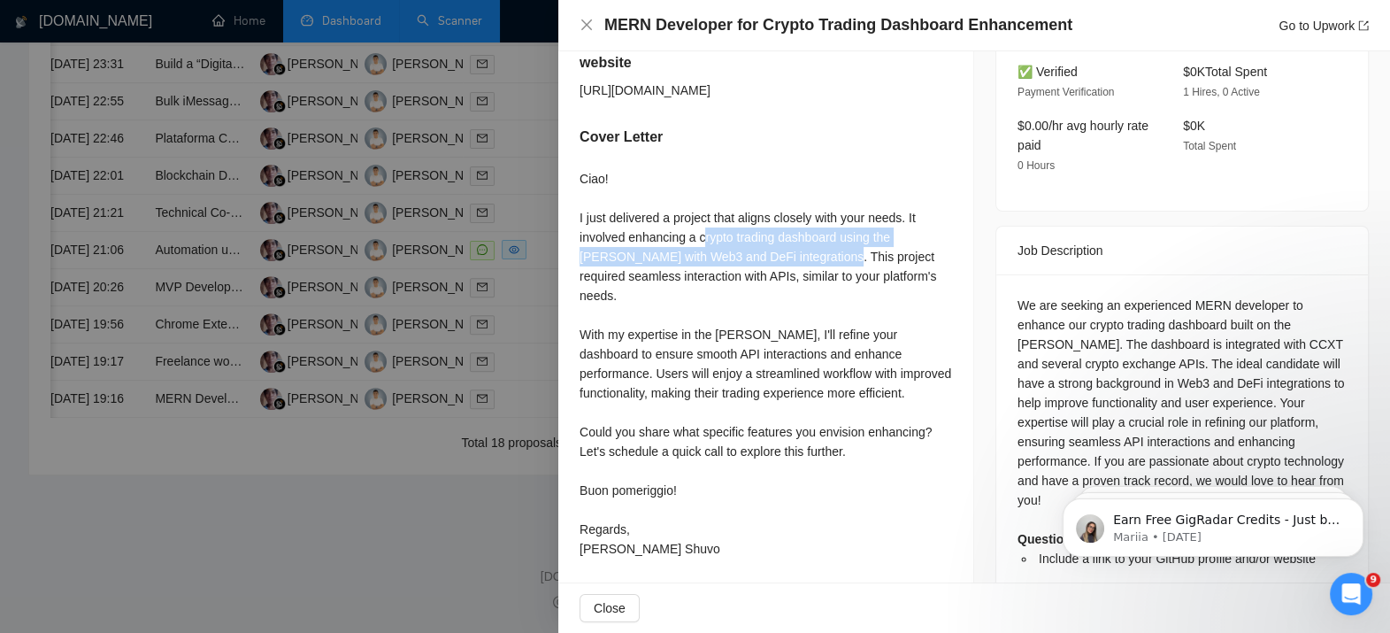
drag, startPoint x: 704, startPoint y: 223, endPoint x: 801, endPoint y: 240, distance: 97.9
click at [801, 240] on div "Ciao! I just delivered a project that aligns closely with your needs. It involv…" at bounding box center [766, 363] width 373 height 389
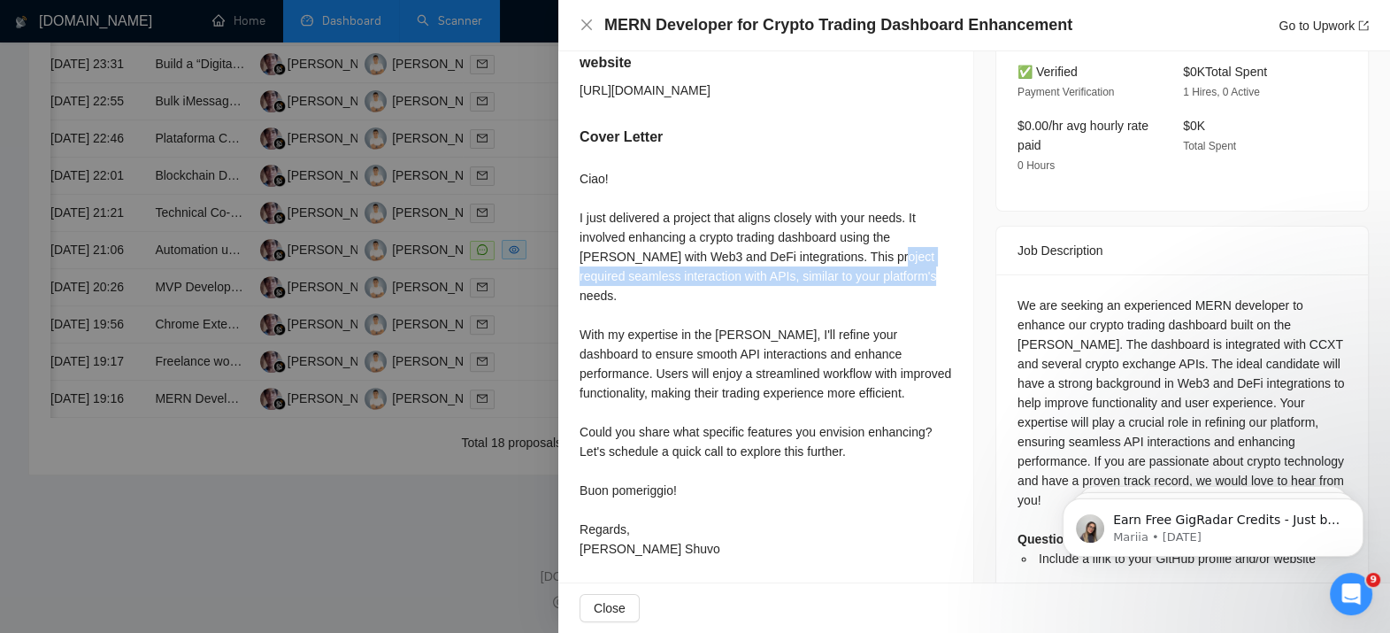
drag, startPoint x: 801, startPoint y: 240, endPoint x: 903, endPoint y: 261, distance: 104.8
click at [903, 261] on div "Ciao! I just delivered a project that aligns closely with your needs. It involv…" at bounding box center [766, 363] width 373 height 389
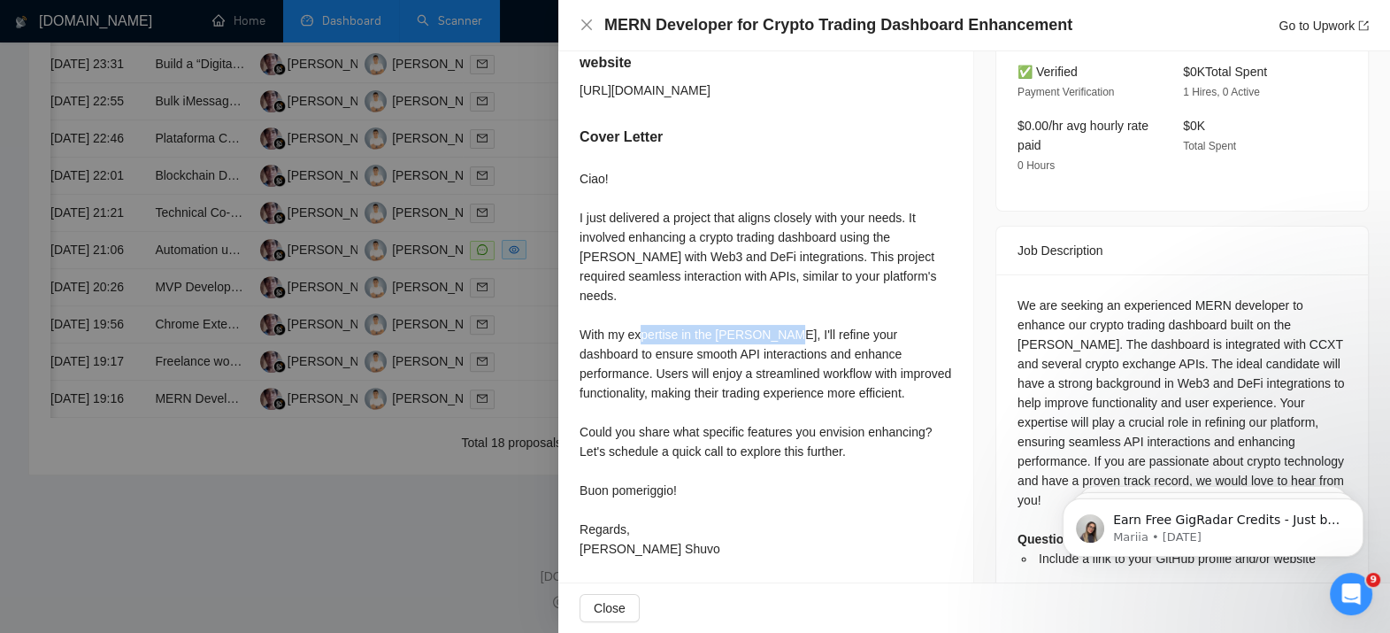
drag, startPoint x: 659, startPoint y: 295, endPoint x: 793, endPoint y: 297, distance: 133.6
click at [793, 297] on div "Ciao! I just delivered a project that aligns closely with your needs. It involv…" at bounding box center [766, 363] width 373 height 389
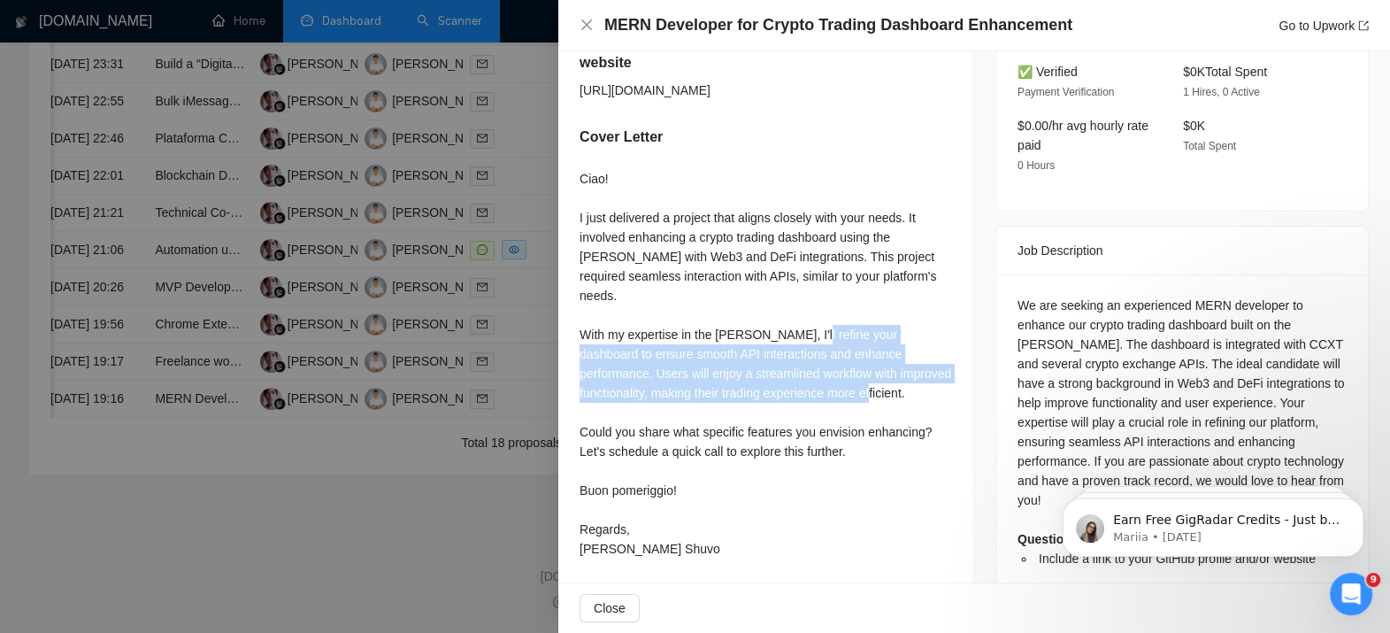
drag, startPoint x: 793, startPoint y: 297, endPoint x: 826, endPoint y: 348, distance: 60.1
click at [826, 348] on div "Ciao! I just delivered a project that aligns closely with your needs. It involv…" at bounding box center [766, 363] width 373 height 389
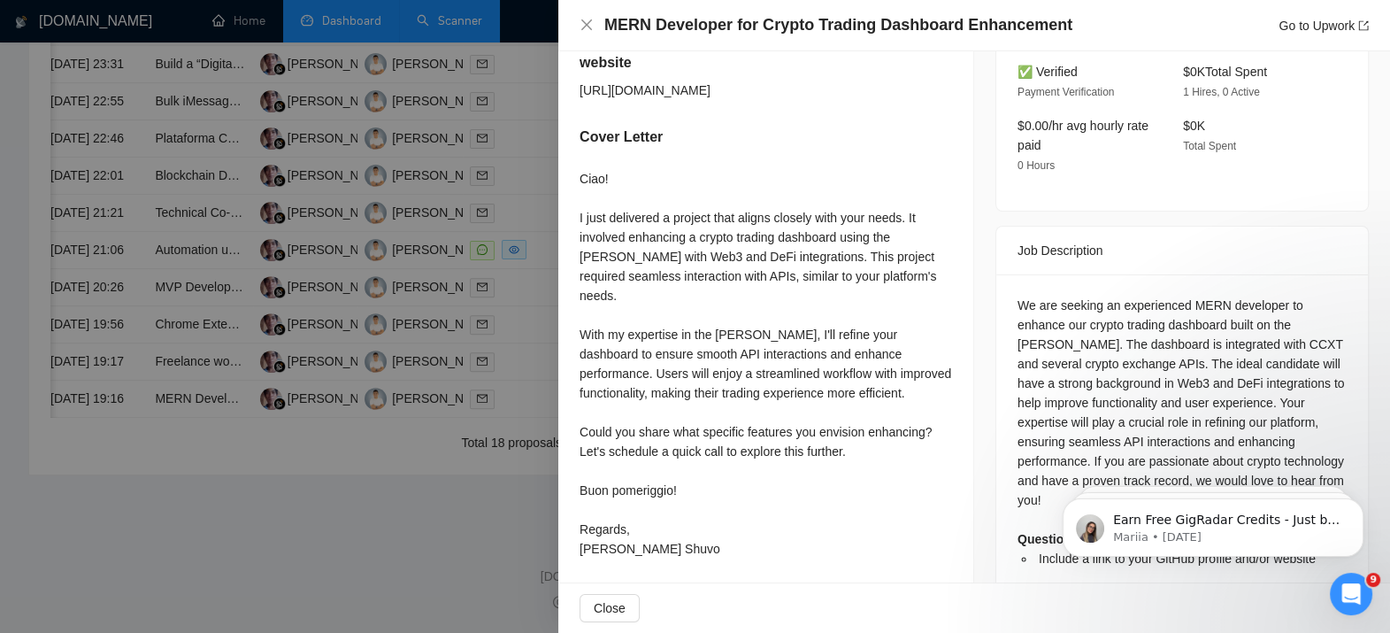
click at [1107, 327] on div "We are seeking an experienced MERN developer to enhance our crypto trading dash…" at bounding box center [1182, 432] width 329 height 273
drag, startPoint x: 1241, startPoint y: 305, endPoint x: 1048, endPoint y: 341, distance: 196.1
click at [1048, 341] on div "We are seeking an experienced MERN developer to enhance our crypto trading dash…" at bounding box center [1182, 432] width 329 height 273
drag, startPoint x: 1048, startPoint y: 341, endPoint x: 1186, endPoint y: 345, distance: 137.2
click at [1186, 345] on div "We are seeking an experienced MERN developer to enhance our crypto trading dash…" at bounding box center [1182, 432] width 329 height 273
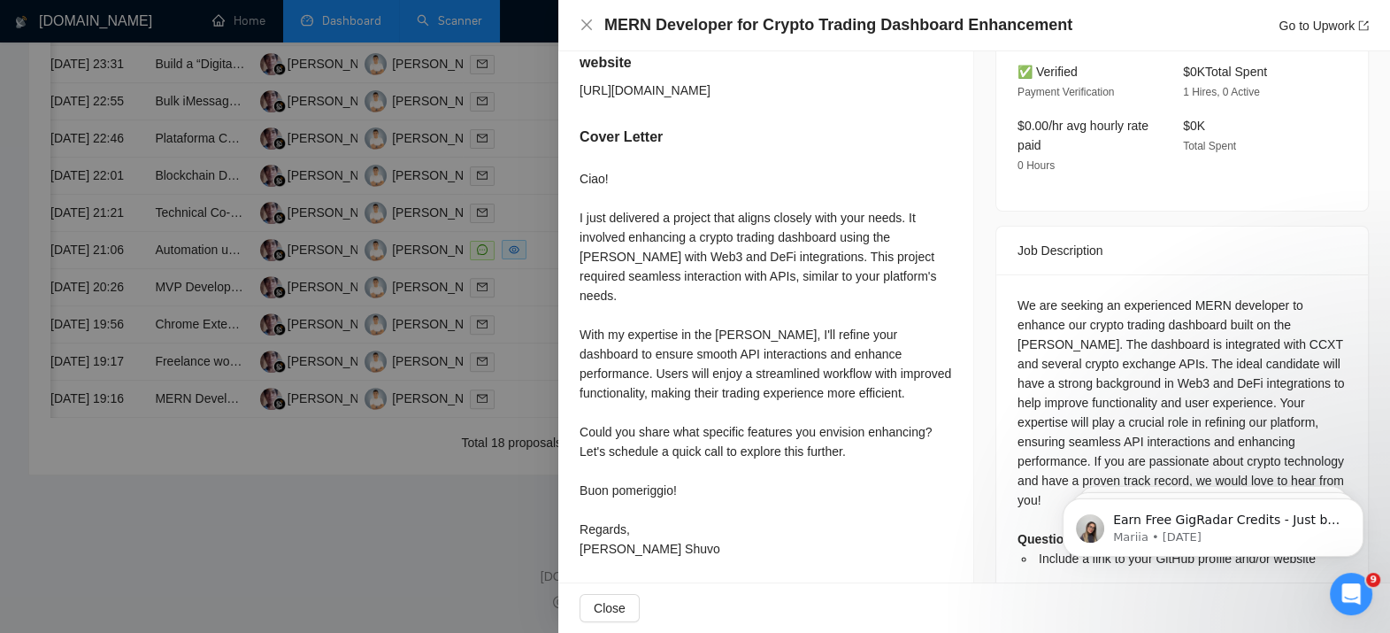
click at [456, 376] on div at bounding box center [695, 316] width 1390 height 633
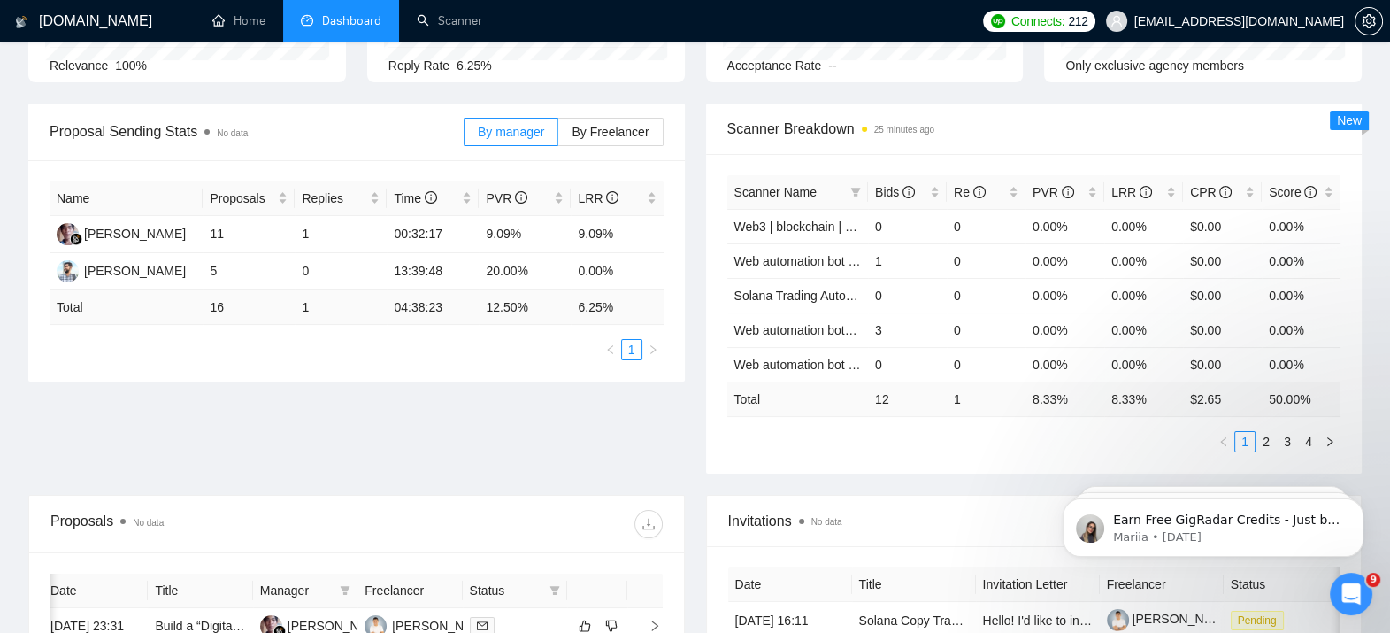
scroll to position [0, 0]
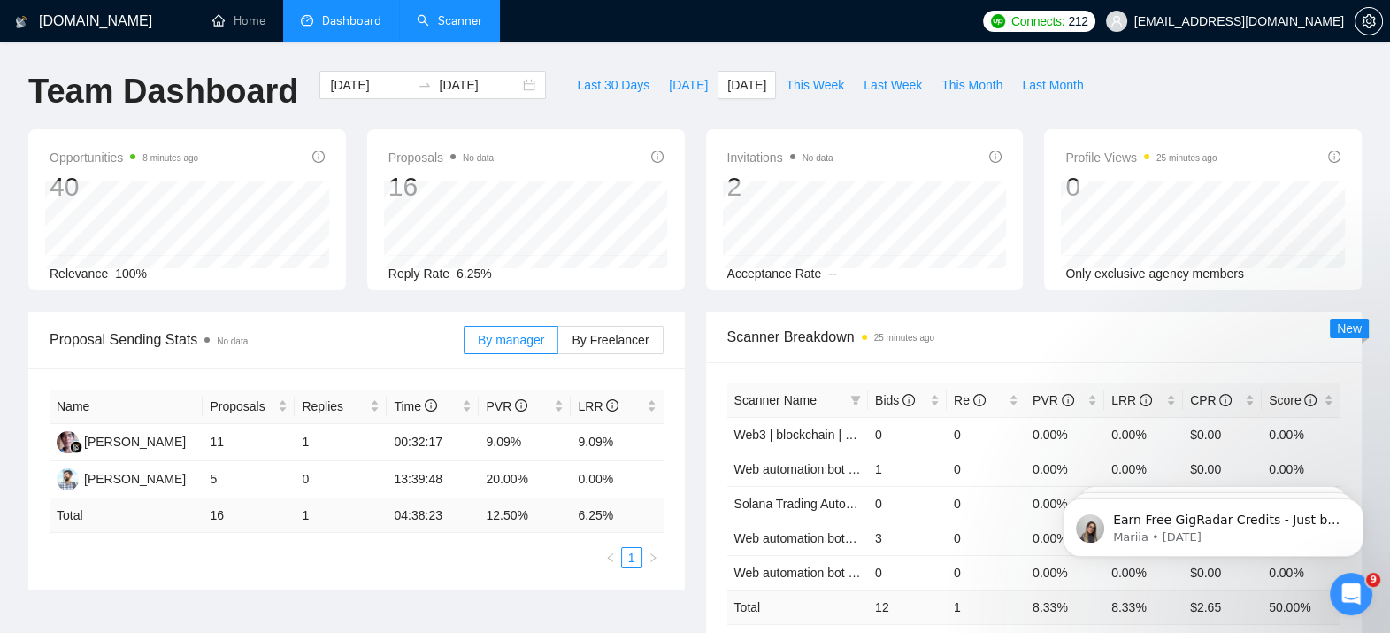
click at [446, 28] on link "Scanner" at bounding box center [449, 20] width 65 height 15
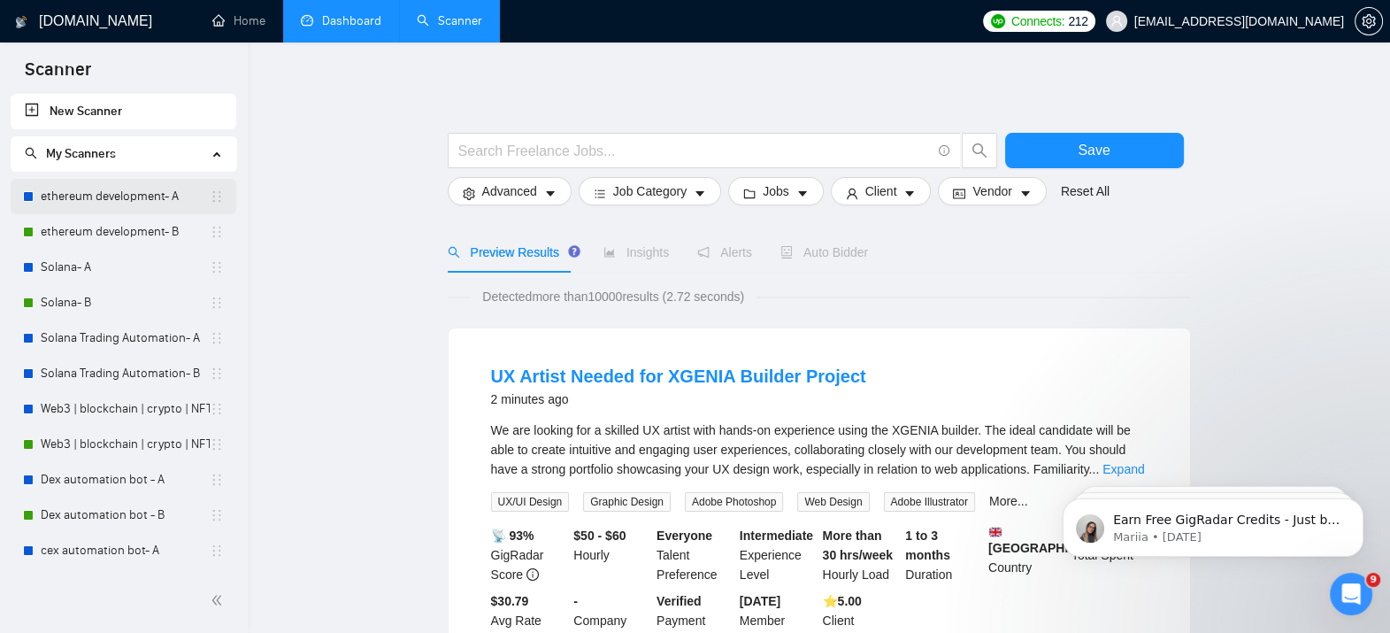
click at [88, 204] on link "ethereum development- A" at bounding box center [125, 196] width 169 height 35
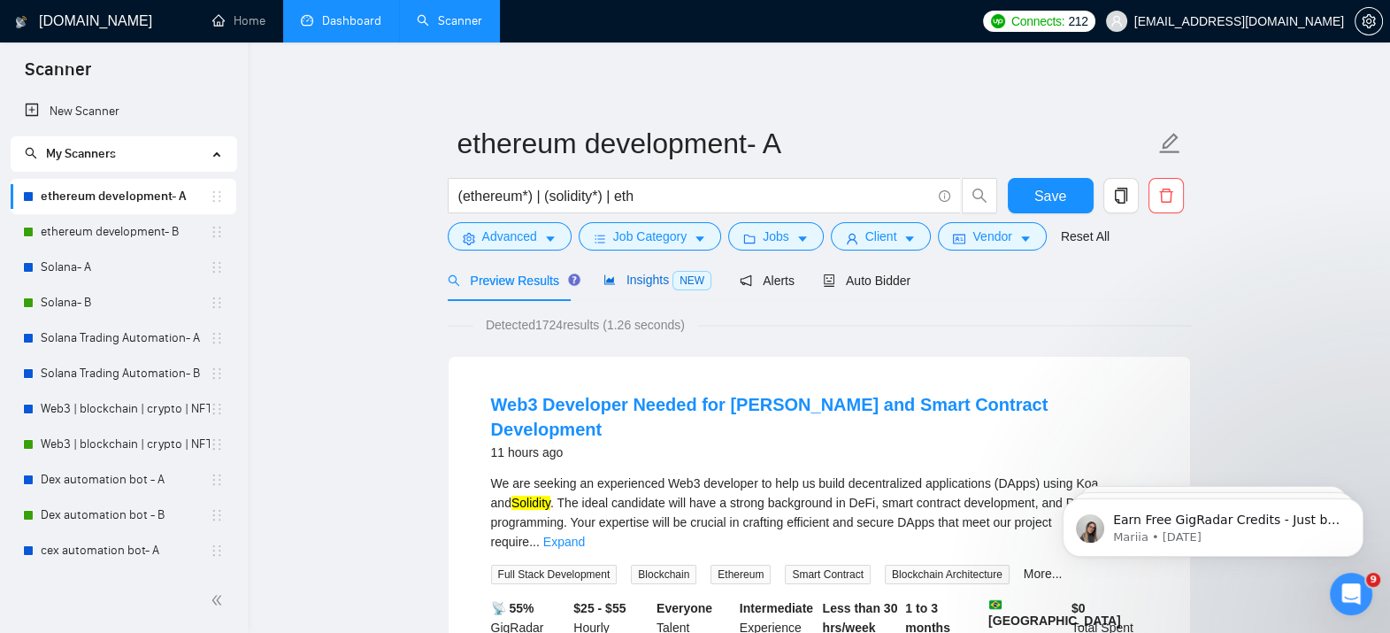
click at [635, 280] on span "Insights NEW" at bounding box center [657, 280] width 108 height 14
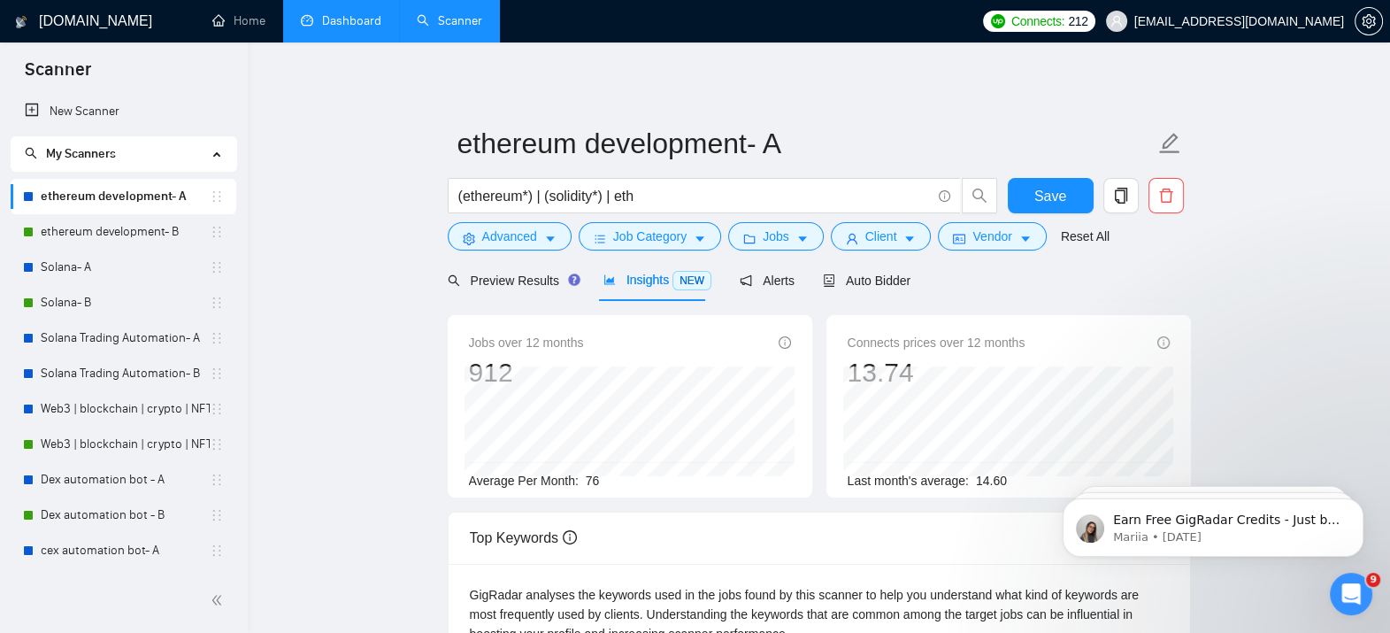
click at [301, 28] on link "Dashboard" at bounding box center [341, 20] width 81 height 15
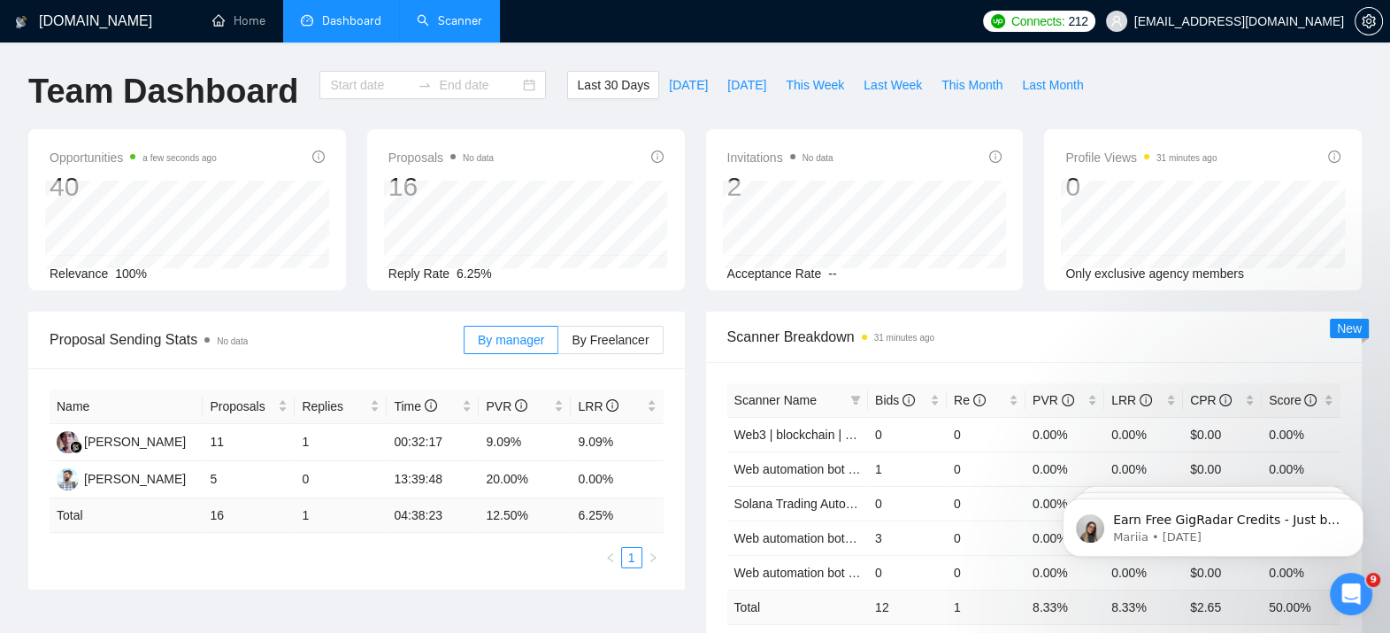
type input "[DATE]"
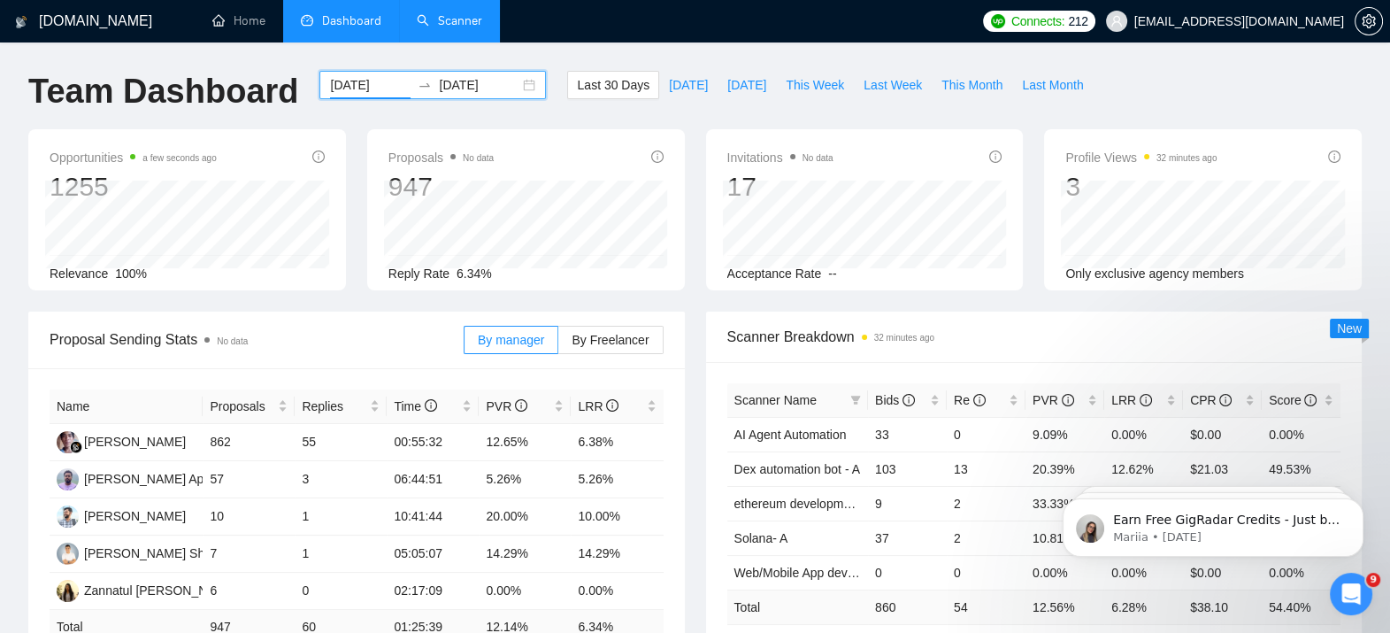
click at [330, 94] on input "[DATE]" at bounding box center [370, 84] width 81 height 19
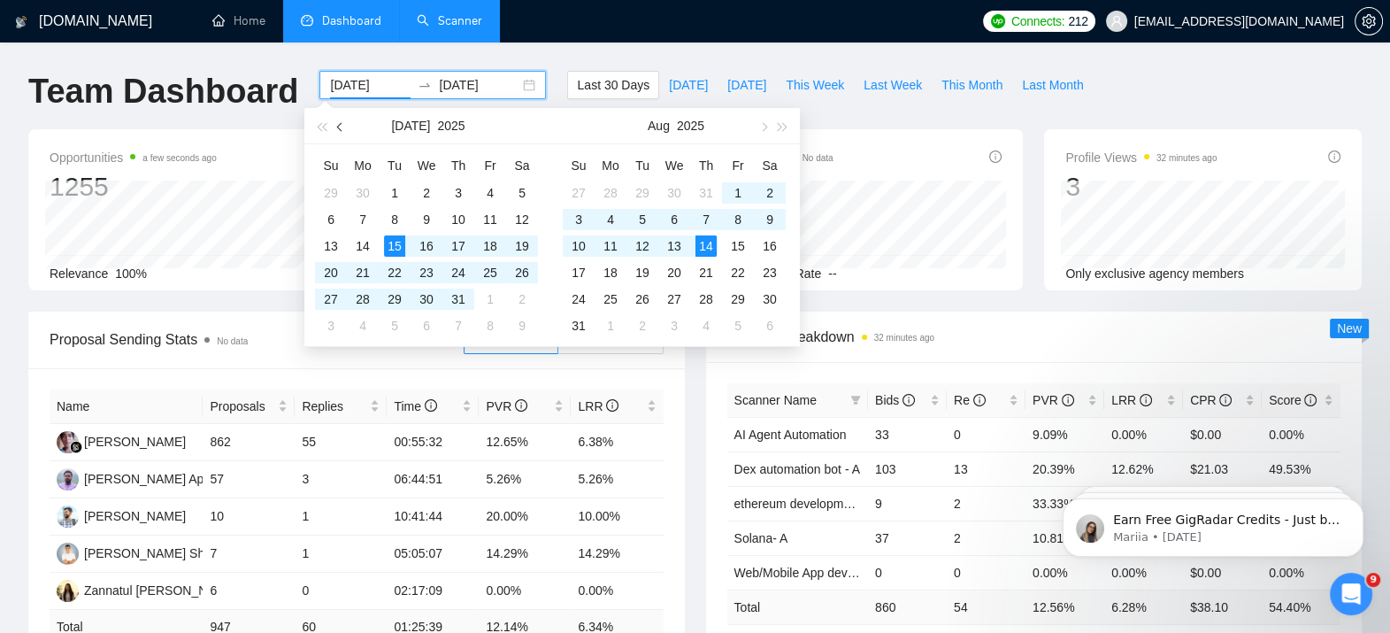
click at [341, 133] on button "button" at bounding box center [340, 125] width 19 height 35
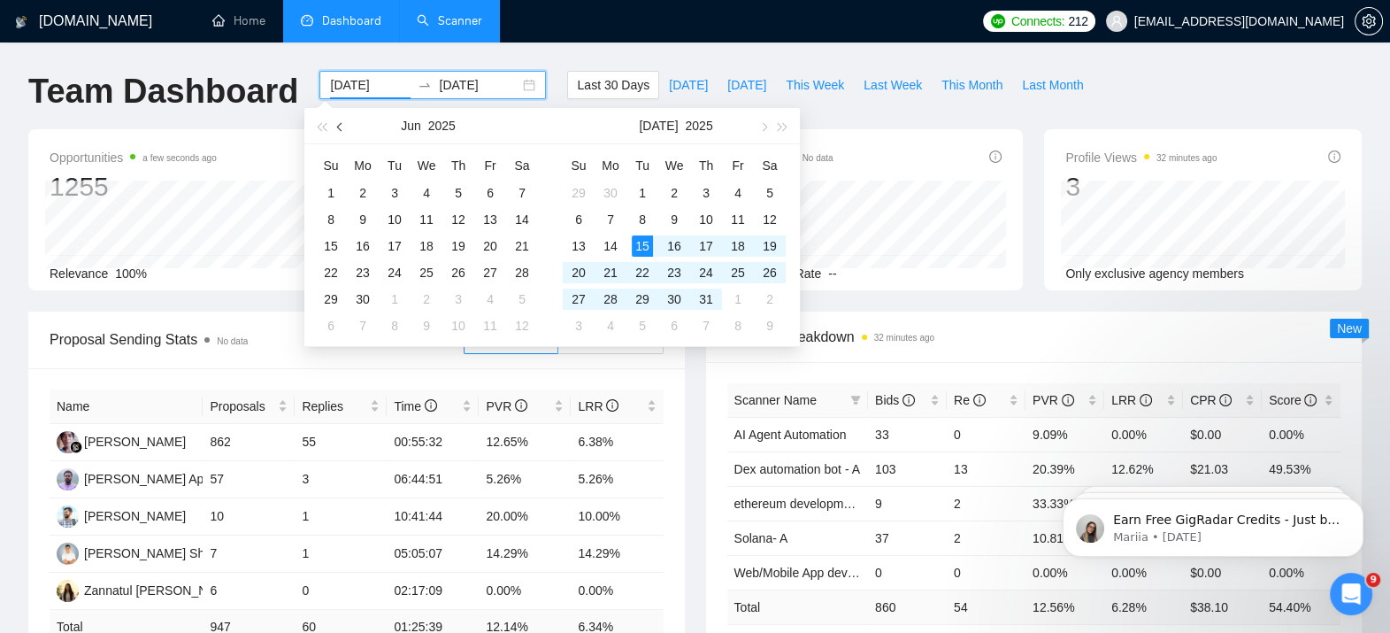
click at [341, 133] on button "button" at bounding box center [340, 125] width 19 height 35
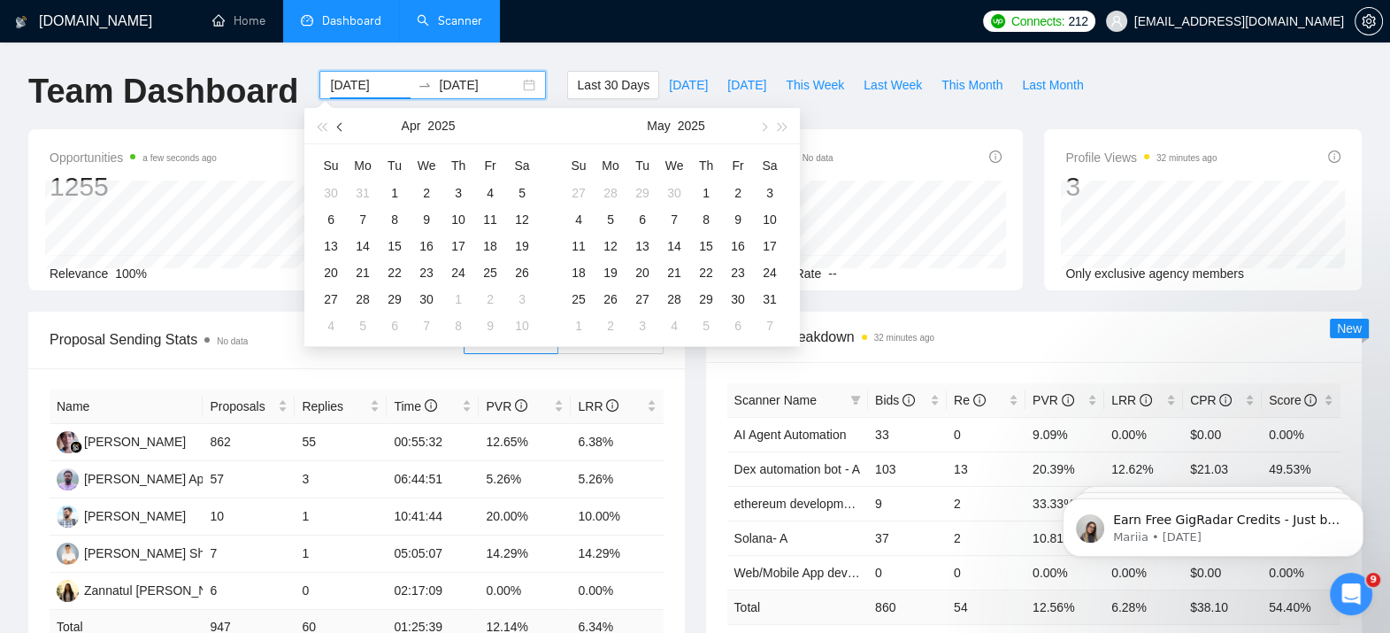
click at [341, 133] on button "button" at bounding box center [340, 125] width 19 height 35
type input "[DATE]"
click at [422, 182] on div "1" at bounding box center [426, 192] width 21 height 21
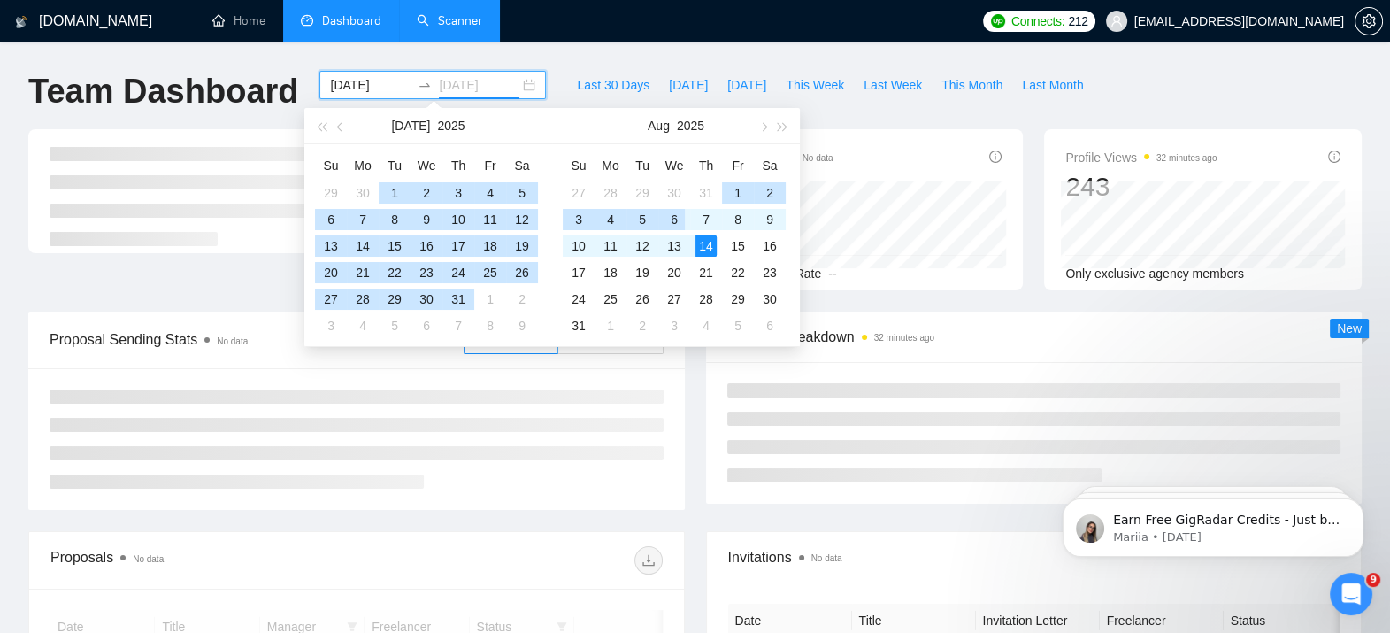
type input "[DATE]"
click at [706, 240] on div "14" at bounding box center [705, 245] width 21 height 21
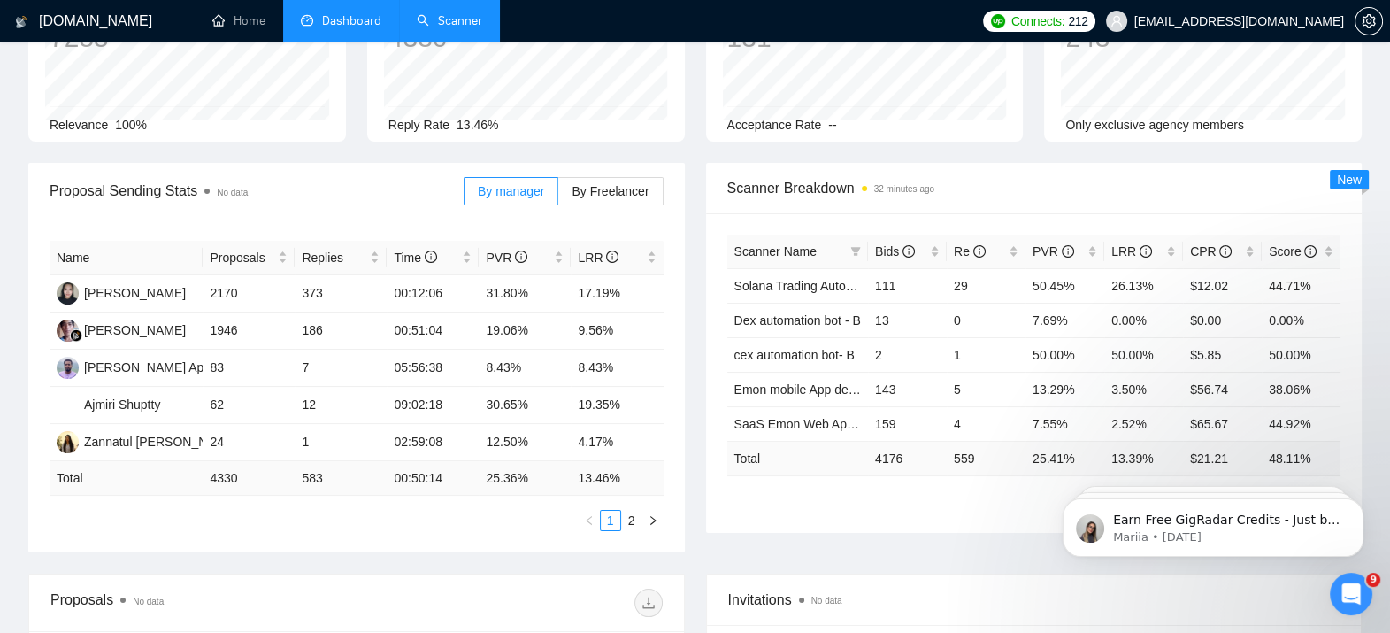
scroll to position [162, 0]
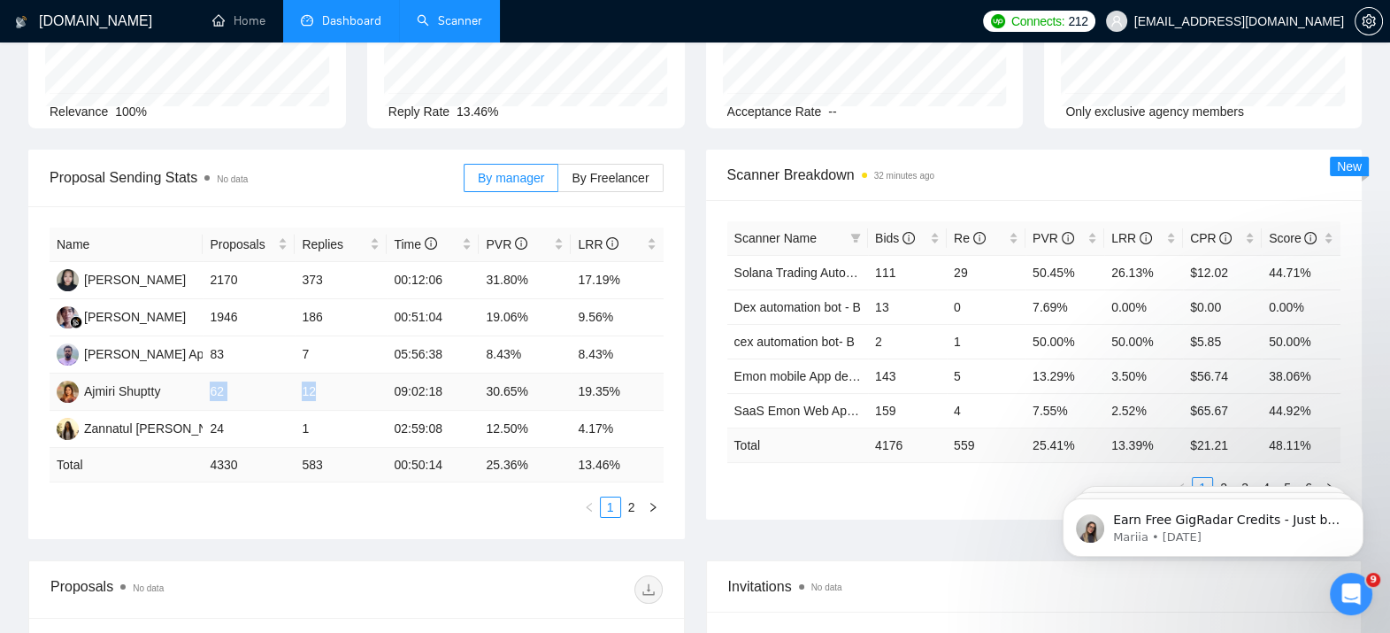
drag, startPoint x: 211, startPoint y: 389, endPoint x: 324, endPoint y: 389, distance: 112.4
click at [324, 389] on tr "Ajmiri Shuptty 62 12 09:02:18 30.65% 19.35%" at bounding box center [357, 391] width 614 height 37
drag, startPoint x: 324, startPoint y: 389, endPoint x: 624, endPoint y: 390, distance: 299.9
click at [624, 390] on tr "Ajmiri Shuptty 62 12 09:02:18 30.65% 19.35%" at bounding box center [357, 391] width 614 height 37
drag, startPoint x: 624, startPoint y: 390, endPoint x: 703, endPoint y: 478, distance: 118.4
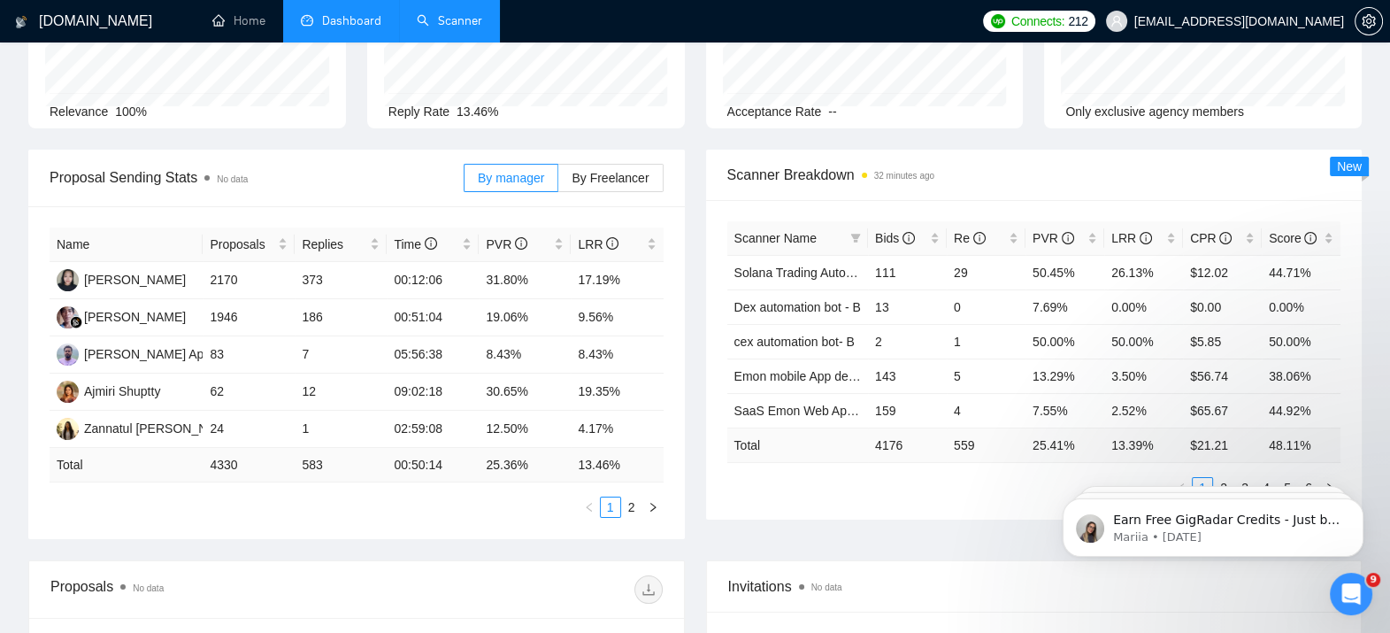
click at [703, 478] on div "Scanner Breakdown 32 minutes ago Scanner Name Bids Re PVR LRR CPR Score Solana …" at bounding box center [1034, 335] width 678 height 370
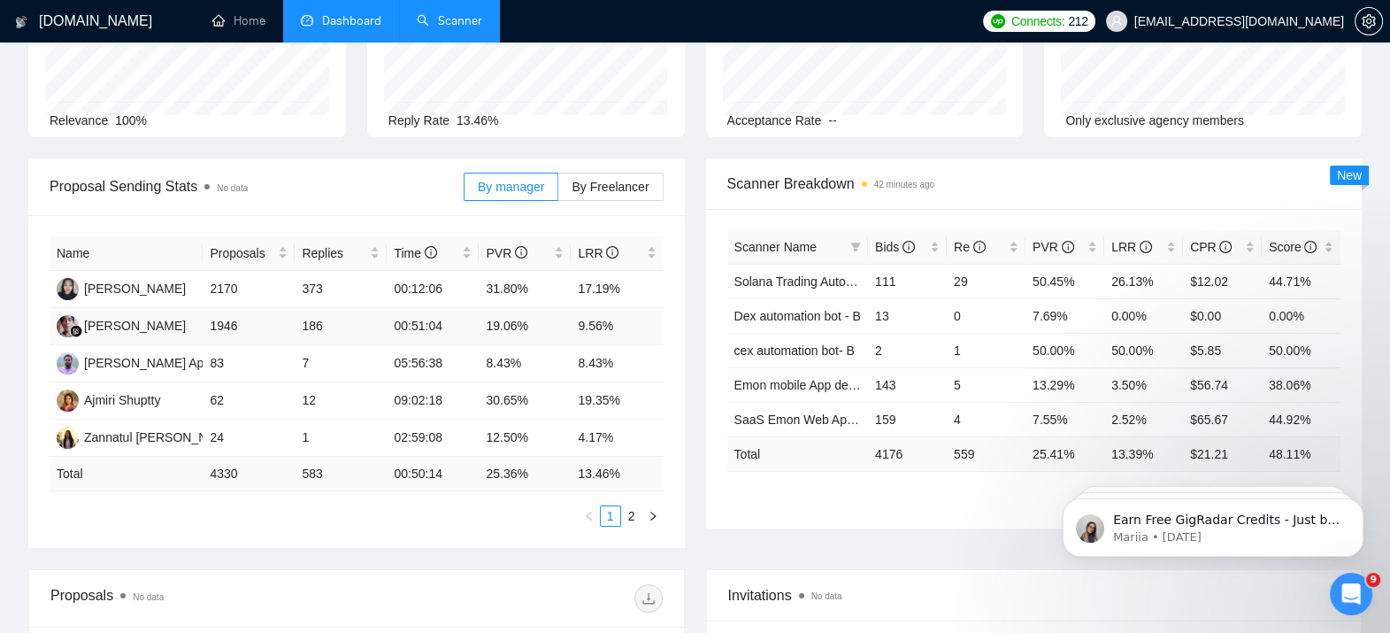
scroll to position [169, 0]
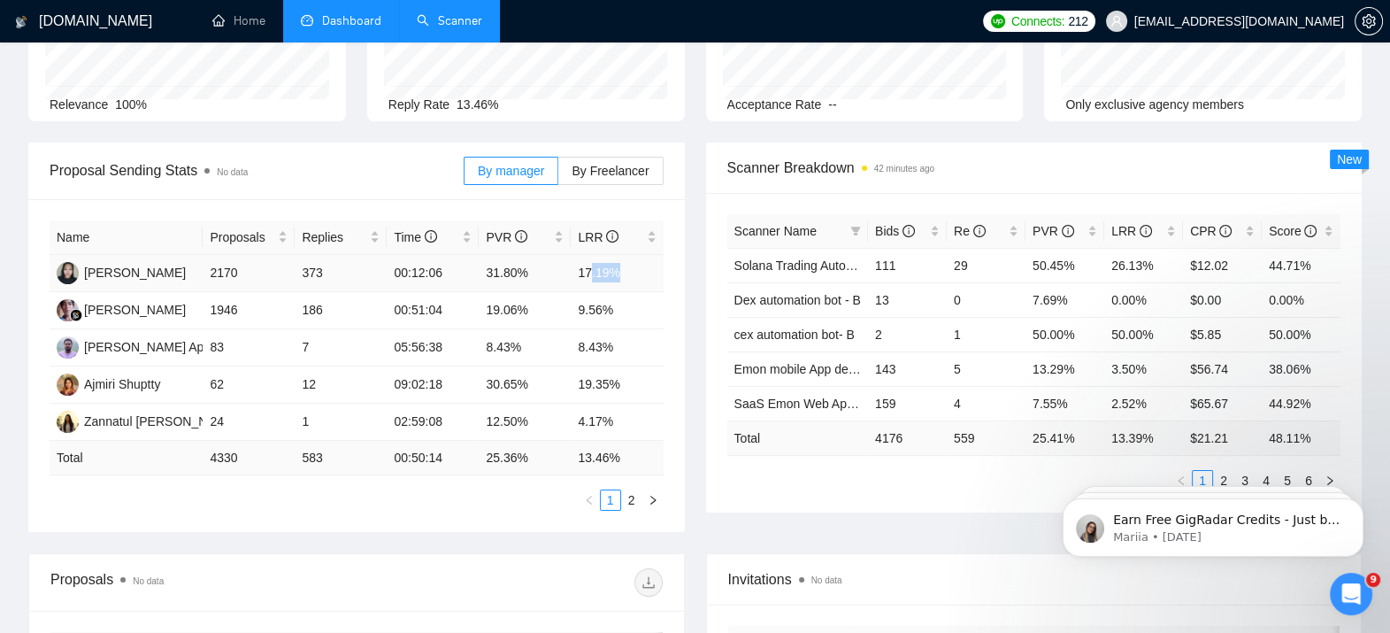
drag, startPoint x: 588, startPoint y: 268, endPoint x: 615, endPoint y: 272, distance: 26.8
click at [615, 272] on td "17.19%" at bounding box center [617, 273] width 92 height 37
click at [0, 294] on html "[DOMAIN_NAME] Home Dashboard Scanner Connects: 212 [EMAIL_ADDRESS][DOMAIN_NAME]…" at bounding box center [695, 147] width 1390 height 633
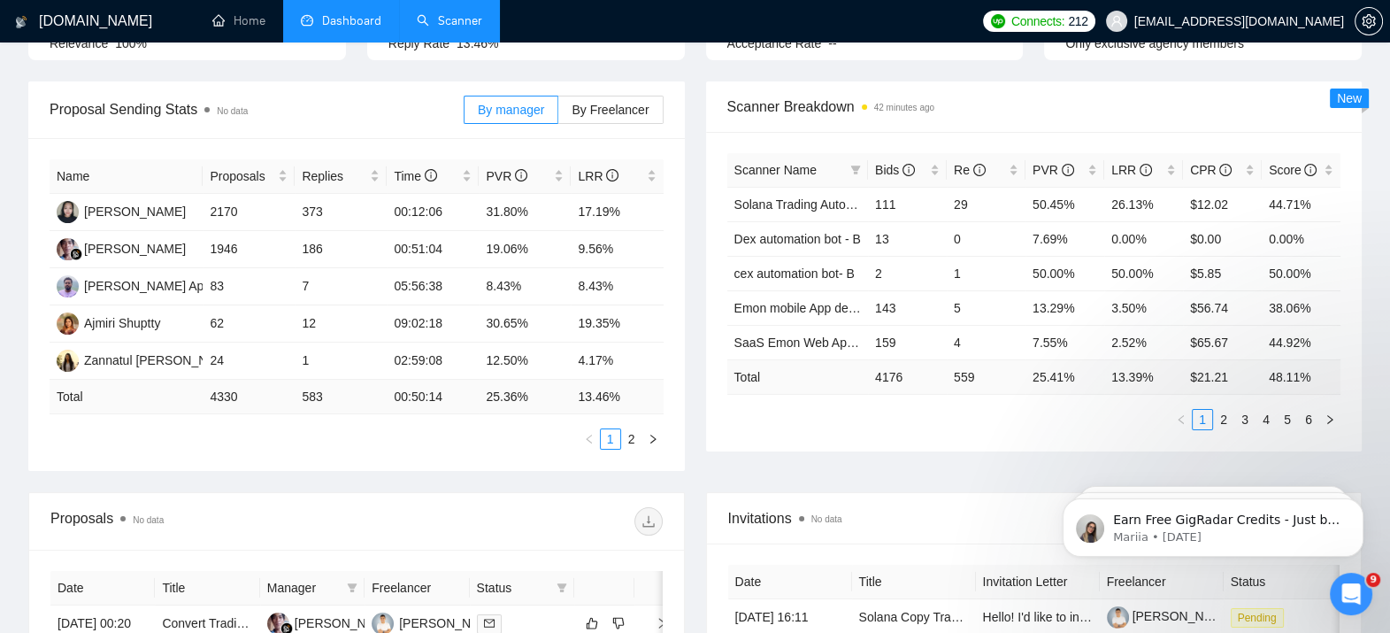
scroll to position [243, 0]
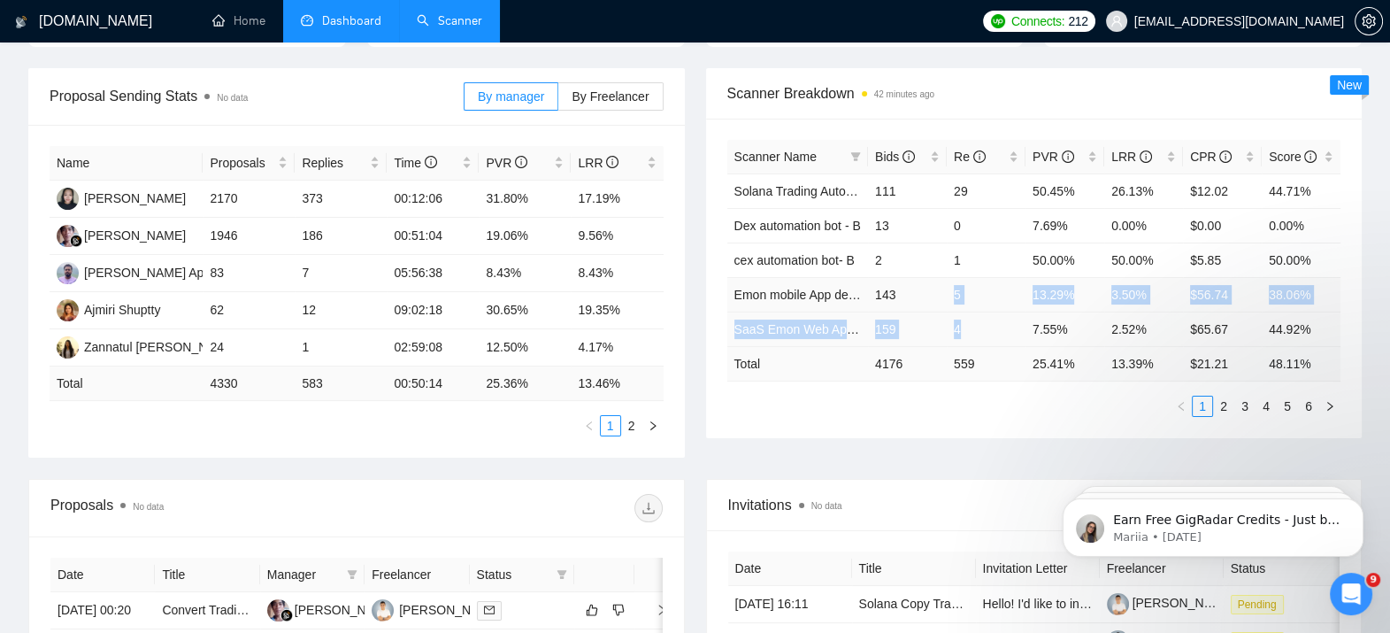
drag, startPoint x: 951, startPoint y: 291, endPoint x: 981, endPoint y: 321, distance: 42.5
click at [981, 321] on tbody "Solana Trading Automation- A 111 29 50.45% 26.13% $12.02 44.71% Dex automation …" at bounding box center [1034, 259] width 614 height 173
drag, startPoint x: 981, startPoint y: 321, endPoint x: 969, endPoint y: 423, distance: 102.5
click at [969, 423] on div "Scanner Name Bids Re PVR LRR CPR Score Solana Trading Automation- A 111 29 50.4…" at bounding box center [1034, 278] width 657 height 319
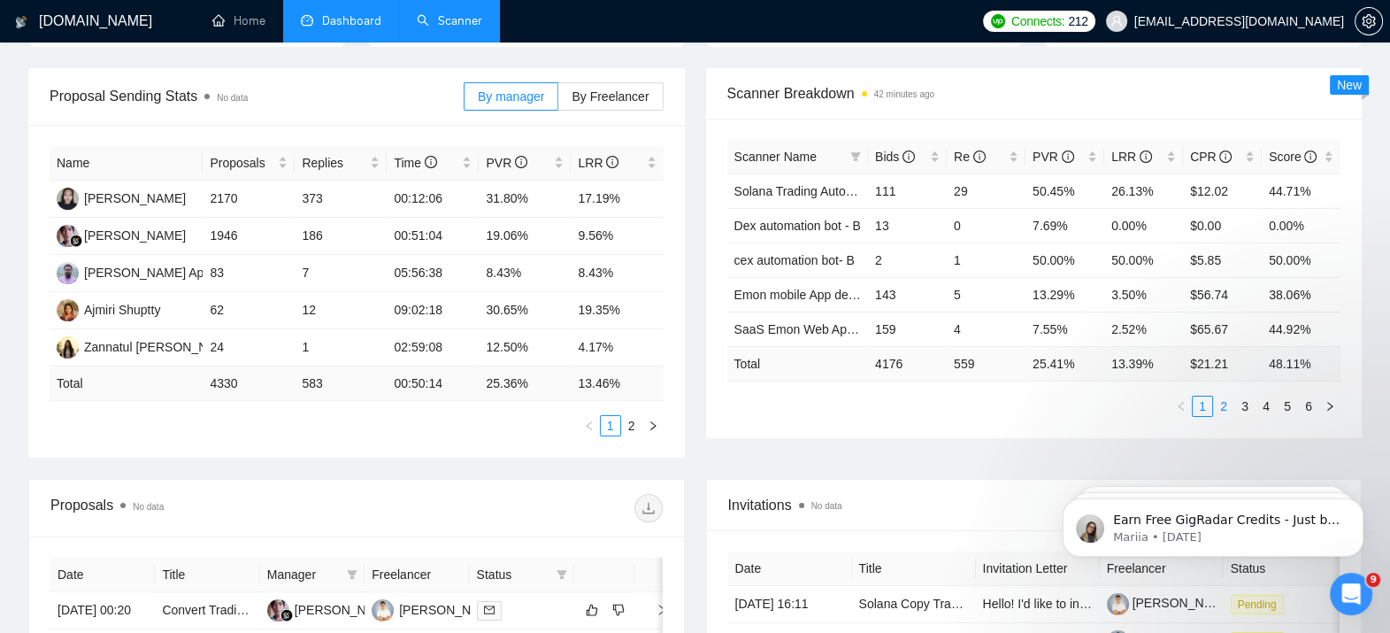
click at [1221, 407] on link "2" at bounding box center [1223, 405] width 19 height 19
click at [1240, 410] on link "3" at bounding box center [1244, 405] width 19 height 19
click at [1266, 406] on link "4" at bounding box center [1265, 405] width 19 height 19
drag, startPoint x: 875, startPoint y: 223, endPoint x: 982, endPoint y: 228, distance: 107.2
click at [982, 228] on tr "Dex automation bot - A 473 108 38.27% 22.83% $12.99 46.19%" at bounding box center [1034, 225] width 614 height 35
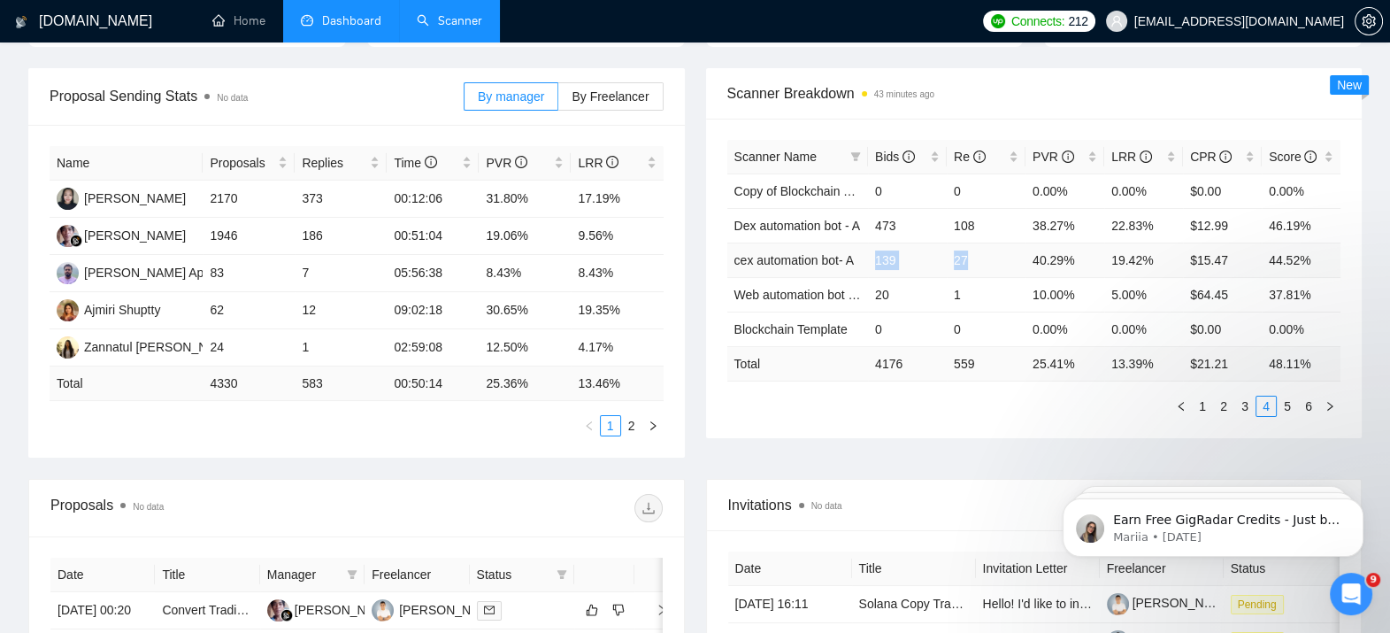
drag, startPoint x: 982, startPoint y: 228, endPoint x: 991, endPoint y: 262, distance: 34.8
click at [991, 262] on tr "cex automation bot- A 139 27 40.29% 19.42% $15.47 44.52%" at bounding box center [1034, 259] width 614 height 35
click at [908, 518] on div "Invitations No data" at bounding box center [1034, 505] width 612 height 50
click at [1004, 456] on div "Proposal Sending Stats No data By manager By Freelancer Name Proposals Replies …" at bounding box center [695, 273] width 1355 height 411
click at [1083, 457] on div "Proposal Sending Stats No data By manager By Freelancer Name Proposals Replies …" at bounding box center [695, 273] width 1355 height 411
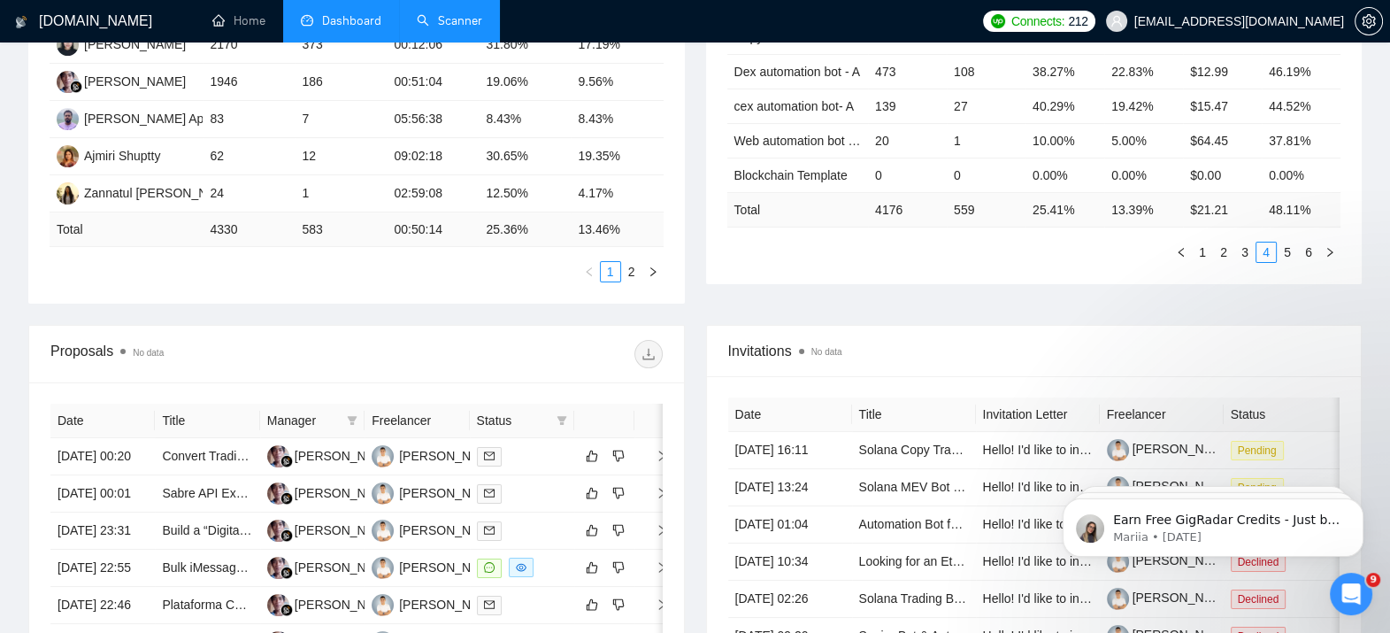
scroll to position [0, 0]
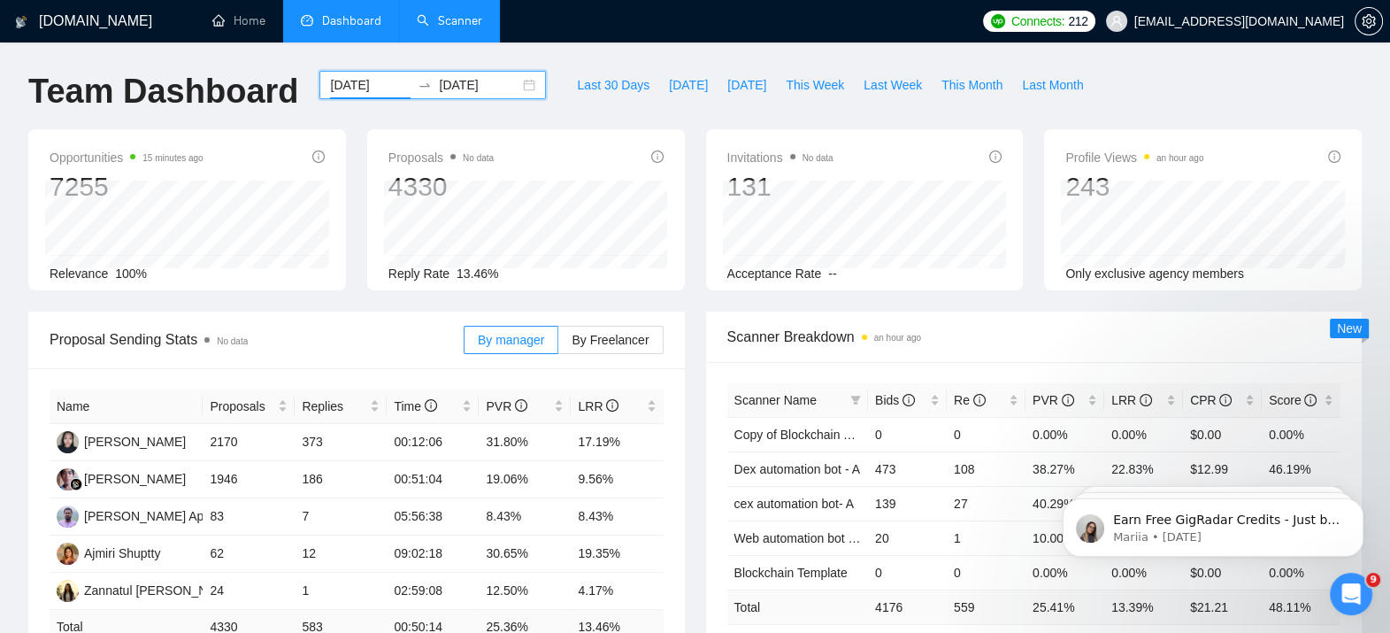
click at [354, 87] on input "[DATE]" at bounding box center [370, 84] width 81 height 19
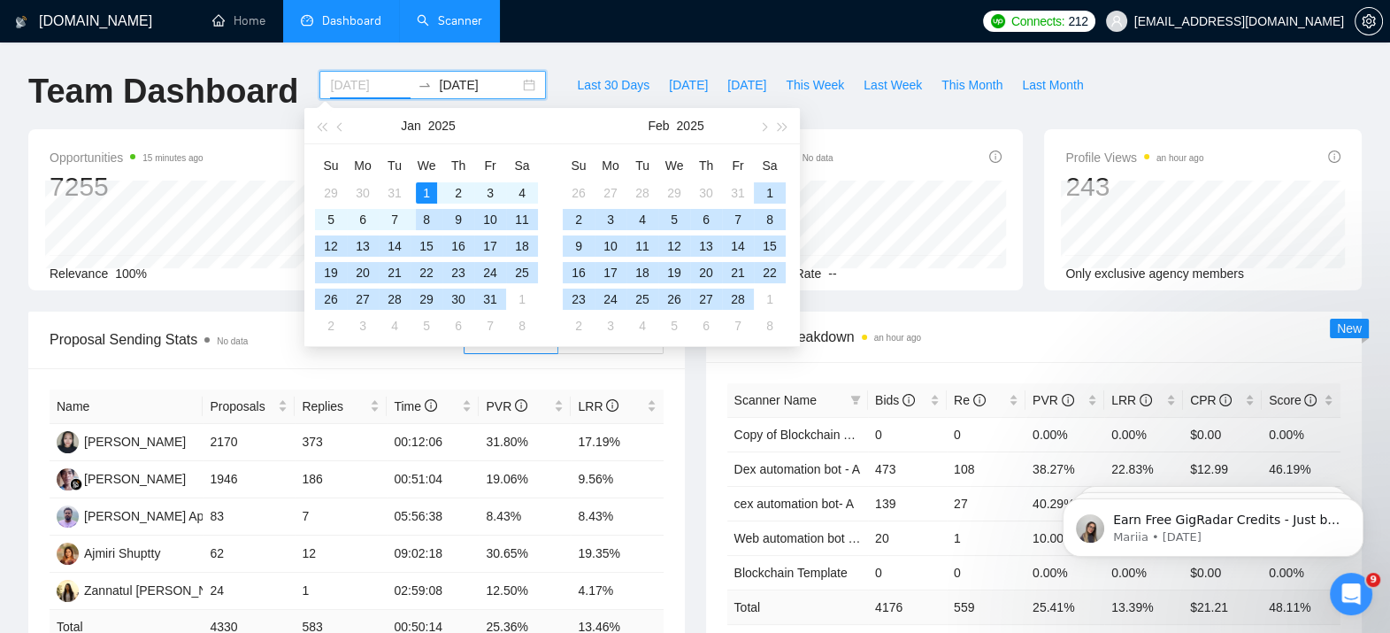
type input "[DATE]"
click at [425, 188] on div "1" at bounding box center [426, 192] width 21 height 21
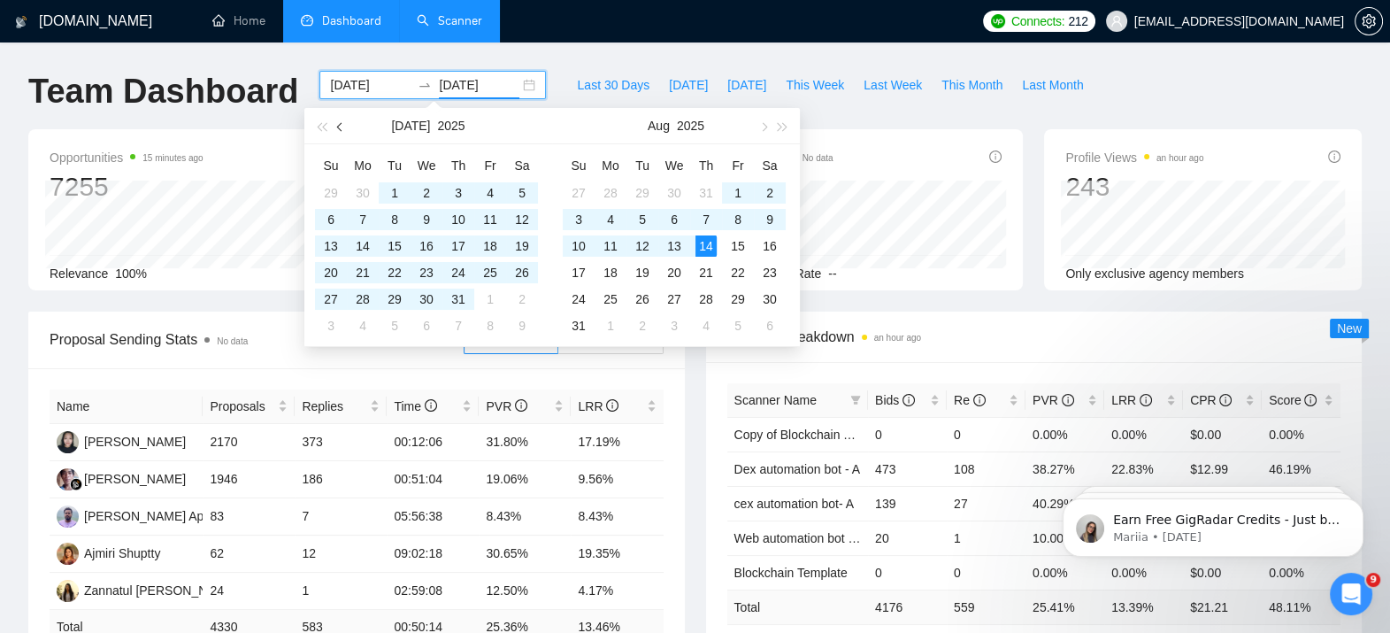
click at [336, 131] on button "button" at bounding box center [340, 125] width 19 height 35
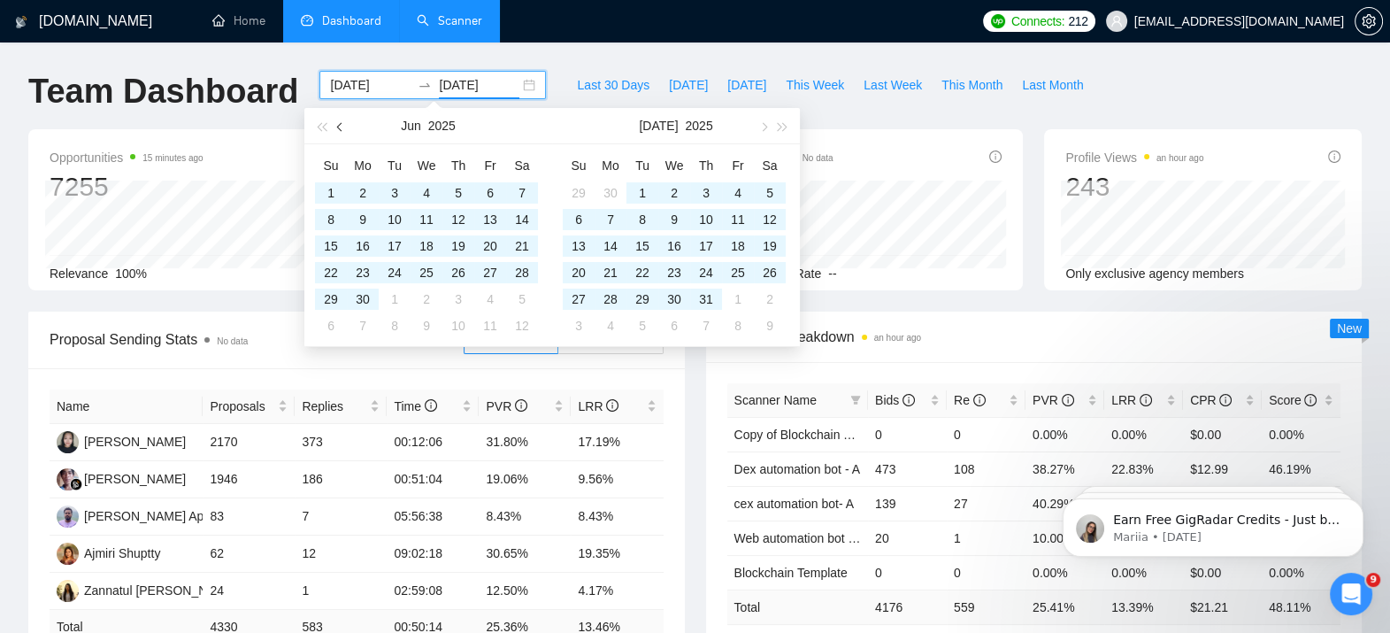
click at [336, 131] on button "button" at bounding box center [340, 125] width 19 height 35
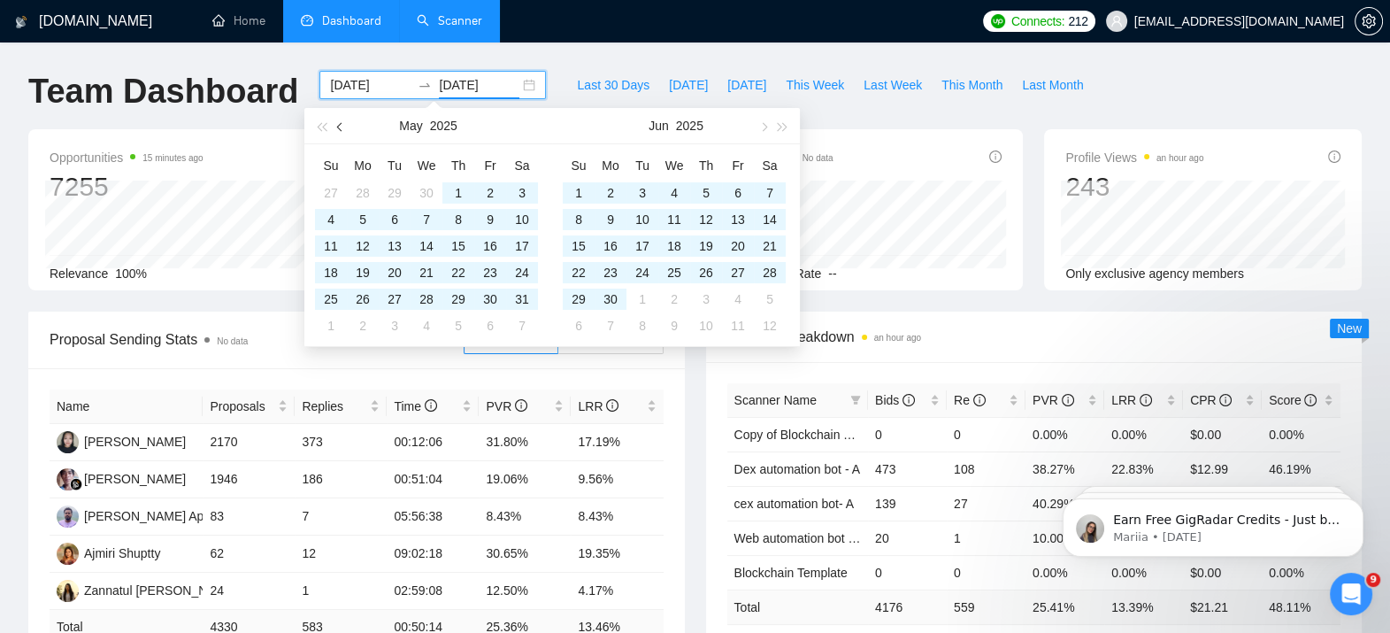
click at [336, 131] on button "button" at bounding box center [340, 125] width 19 height 35
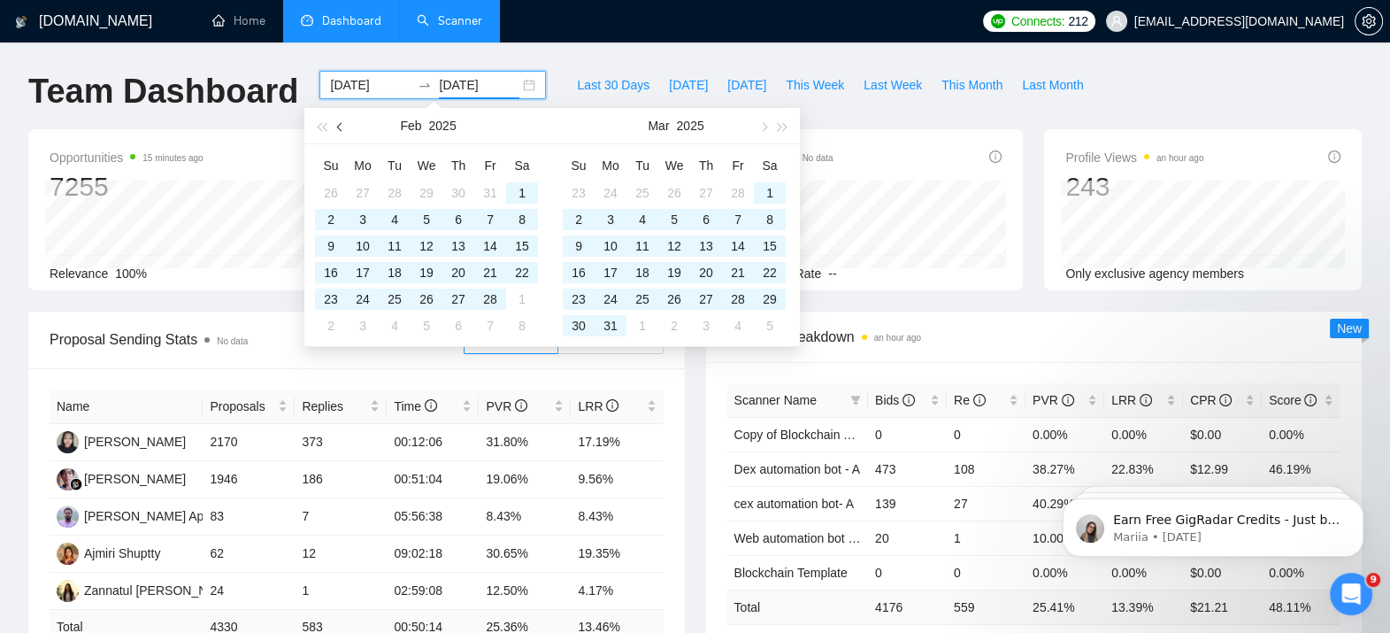
click at [336, 131] on button "button" at bounding box center [340, 125] width 19 height 35
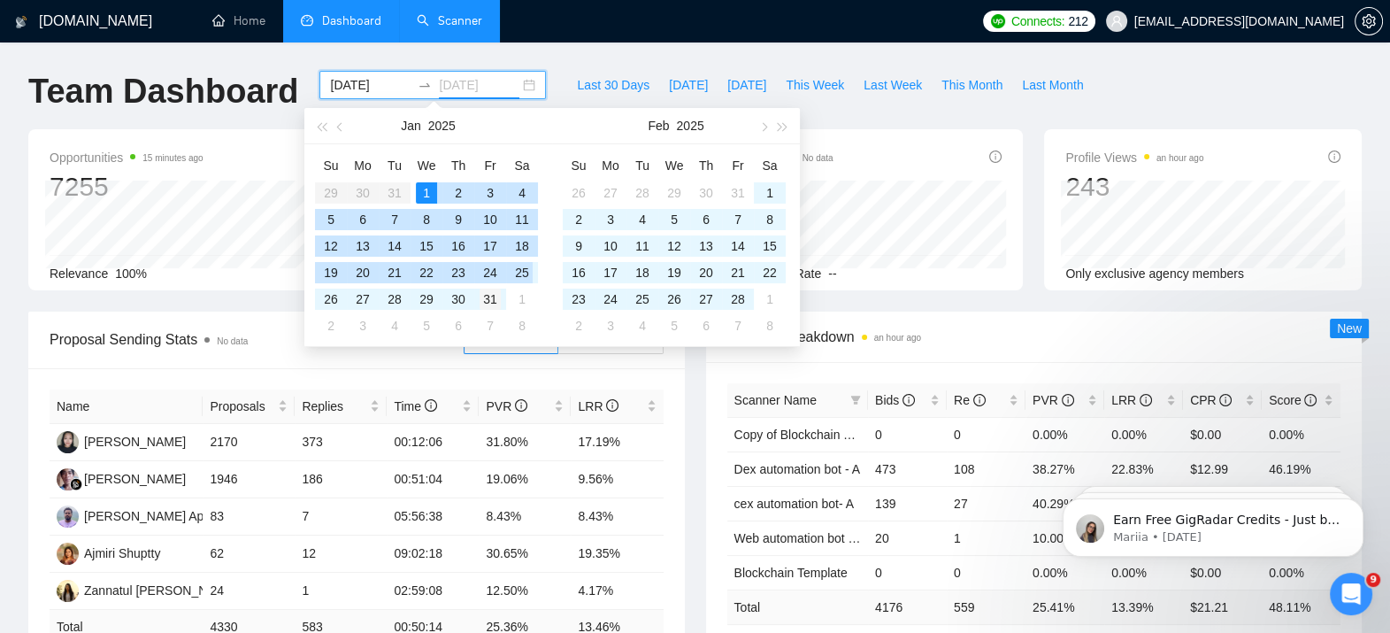
type input "[DATE]"
click at [500, 296] on div "31" at bounding box center [490, 298] width 21 height 21
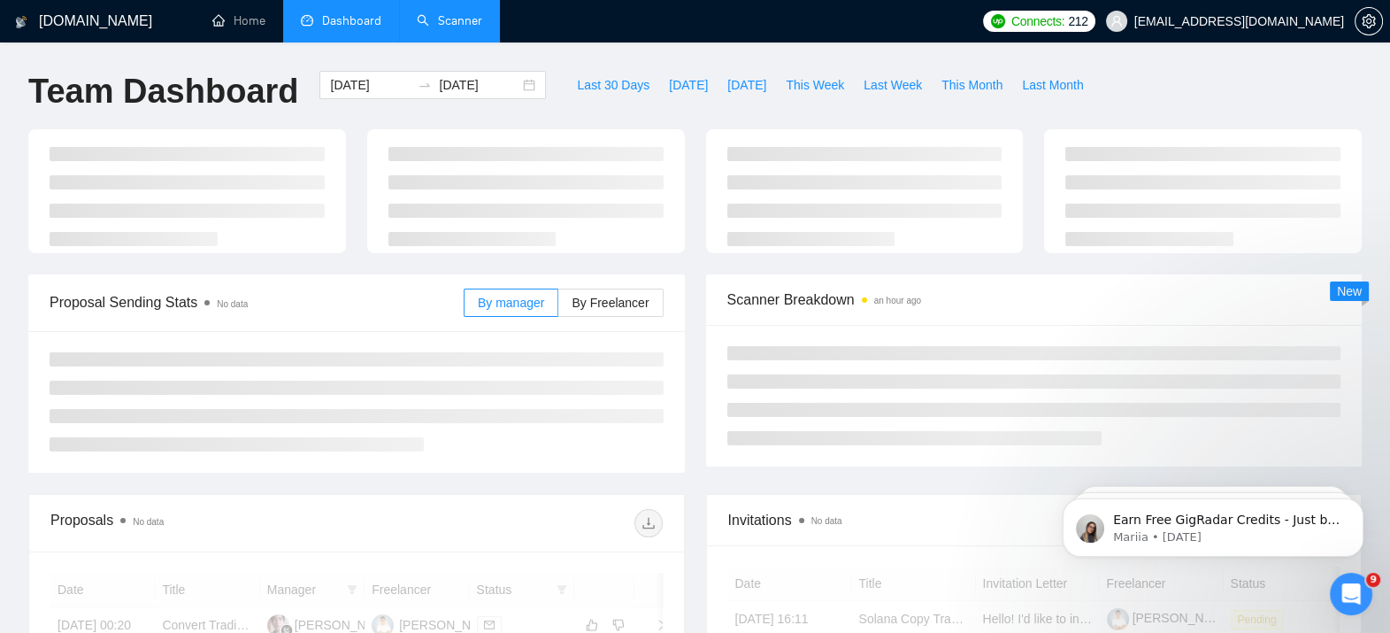
click at [709, 506] on div "Invitations No data" at bounding box center [1034, 520] width 655 height 51
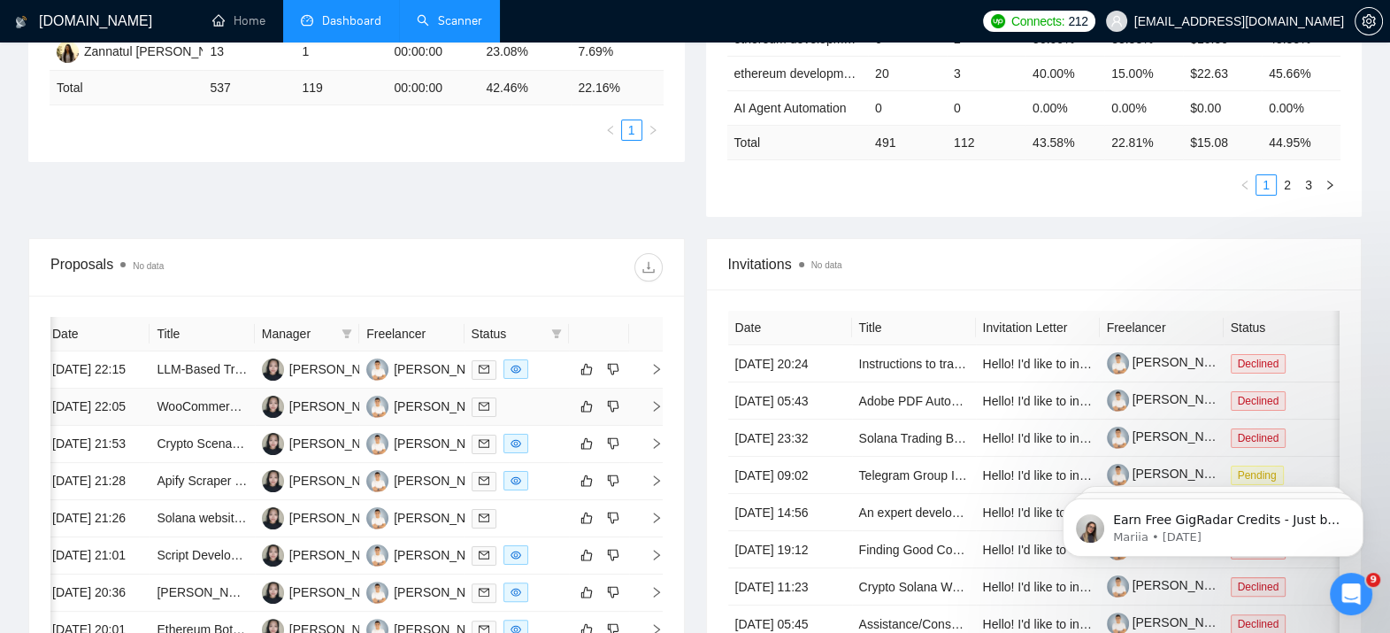
scroll to position [0, 7]
click at [656, 374] on icon "right" at bounding box center [655, 369] width 6 height 11
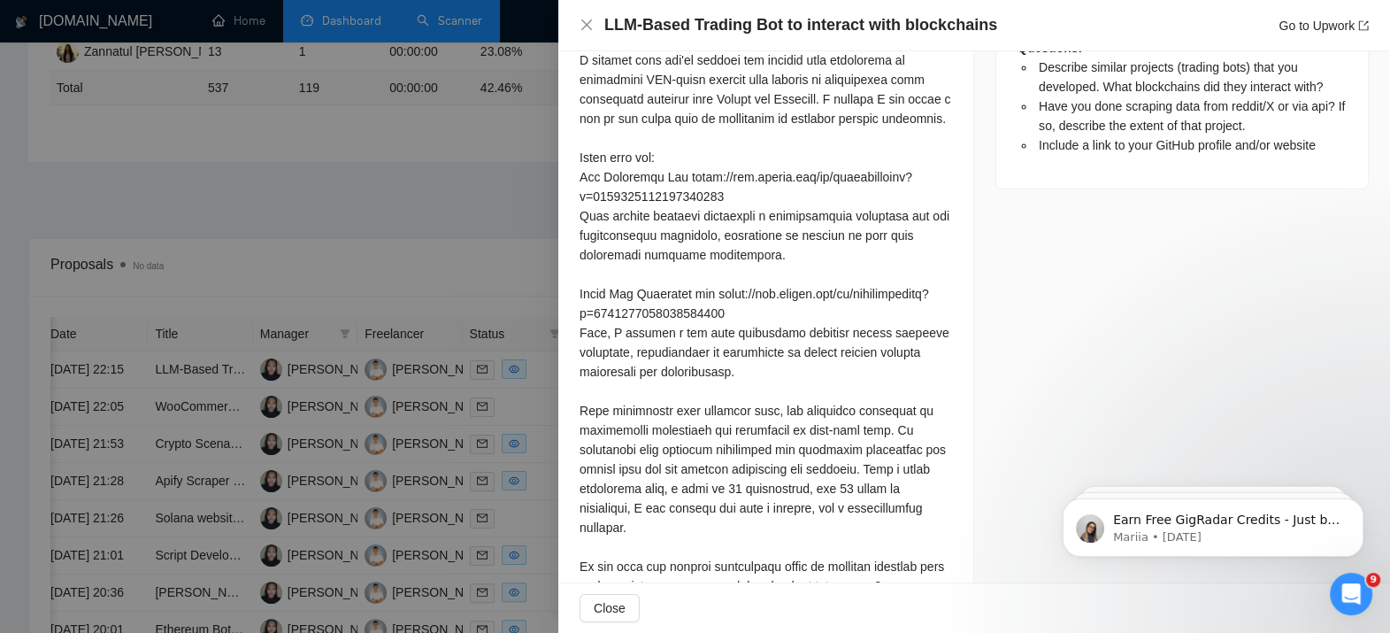
scroll to position [892, 0]
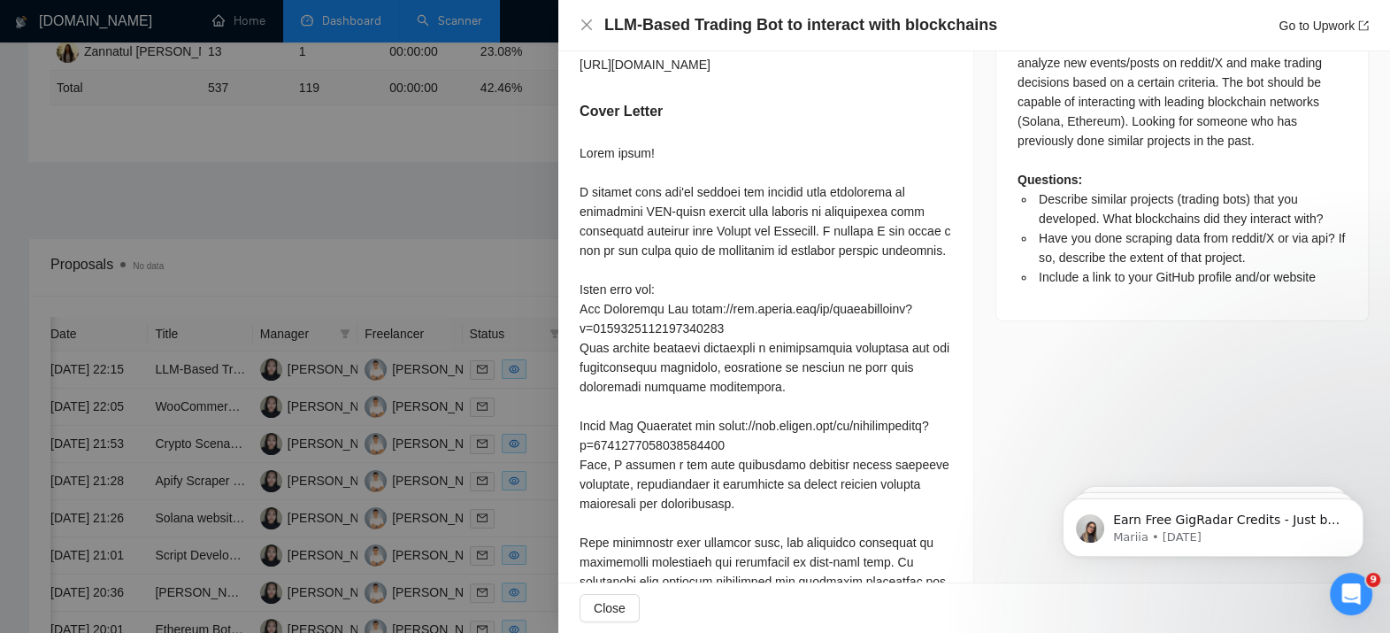
click at [240, 230] on div at bounding box center [695, 316] width 1390 height 633
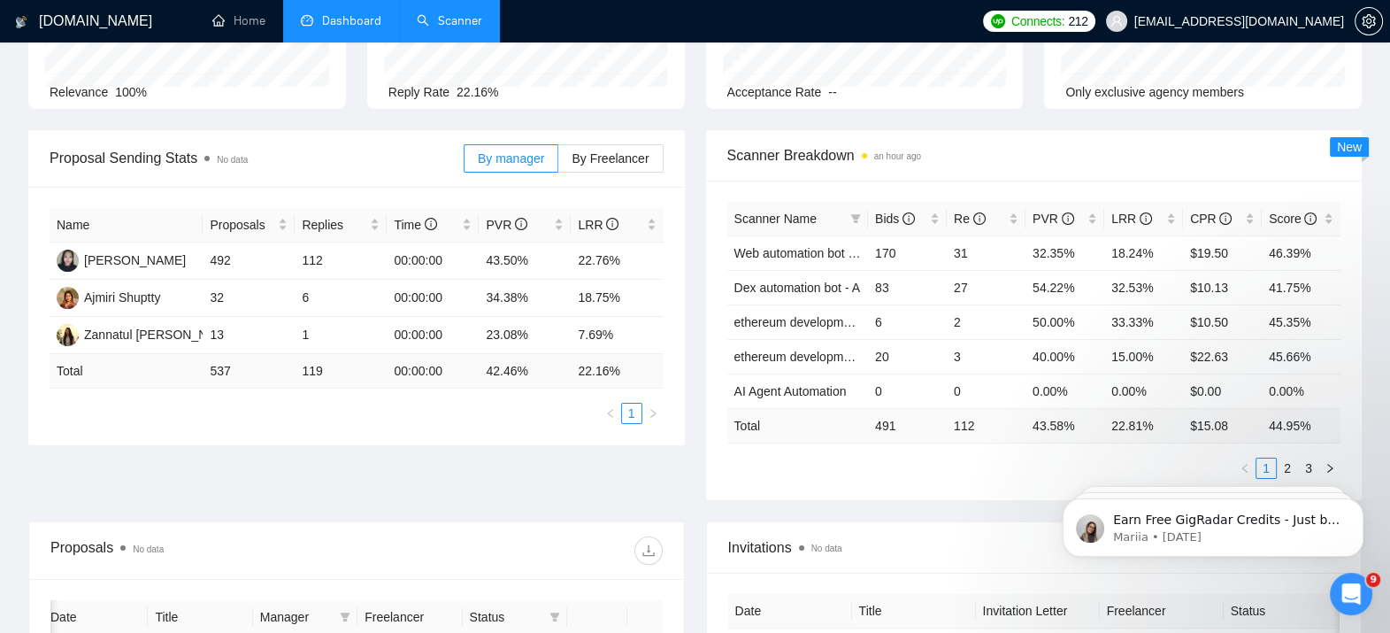
scroll to position [206, 0]
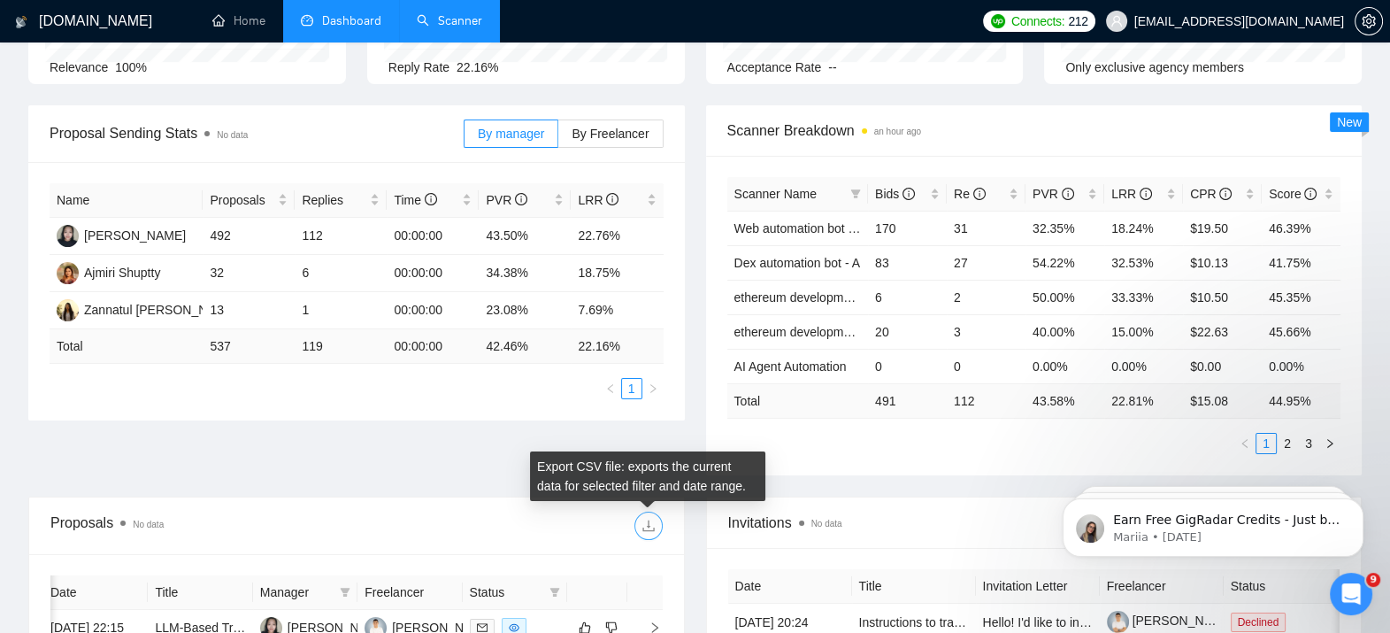
click at [656, 515] on button "button" at bounding box center [648, 525] width 28 height 28
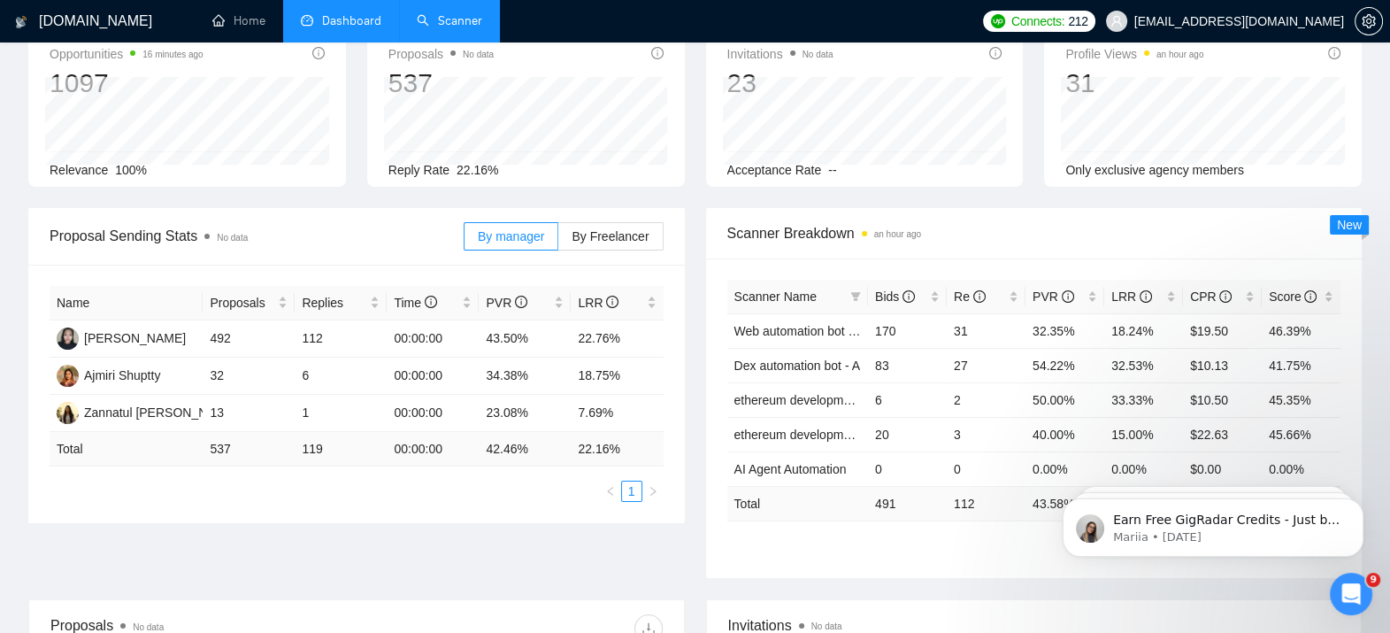
scroll to position [0, 0]
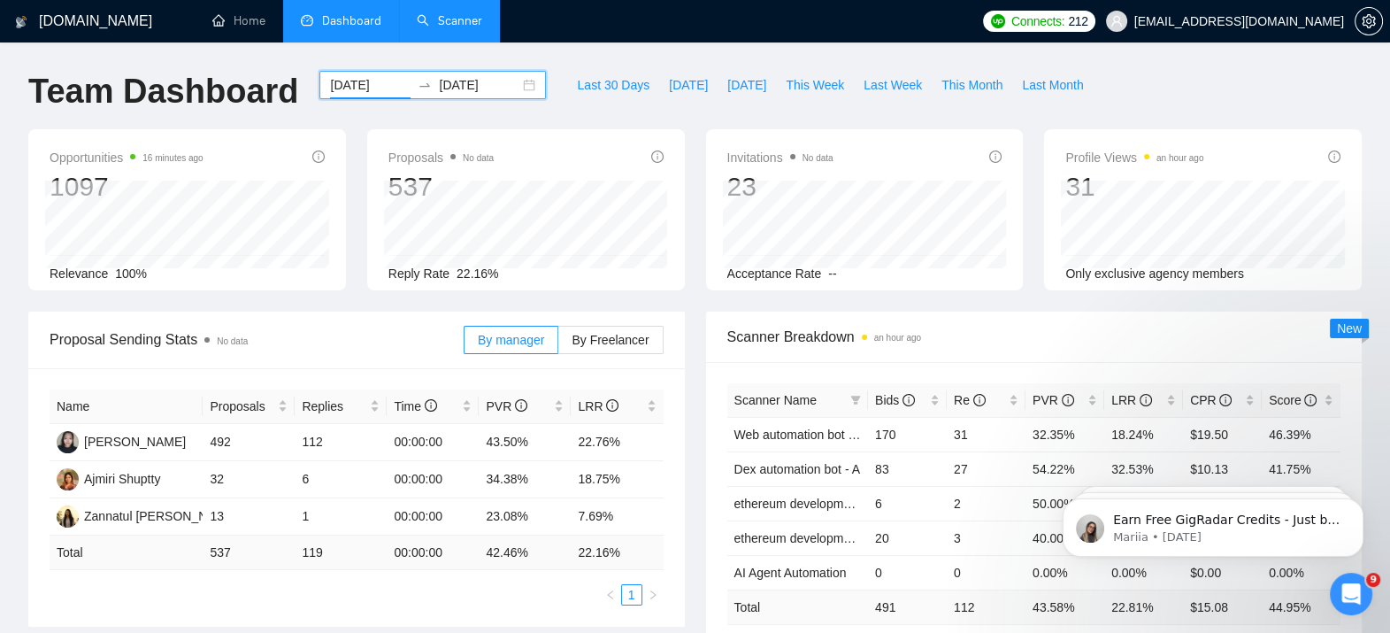
click at [363, 84] on input "[DATE]" at bounding box center [370, 84] width 81 height 19
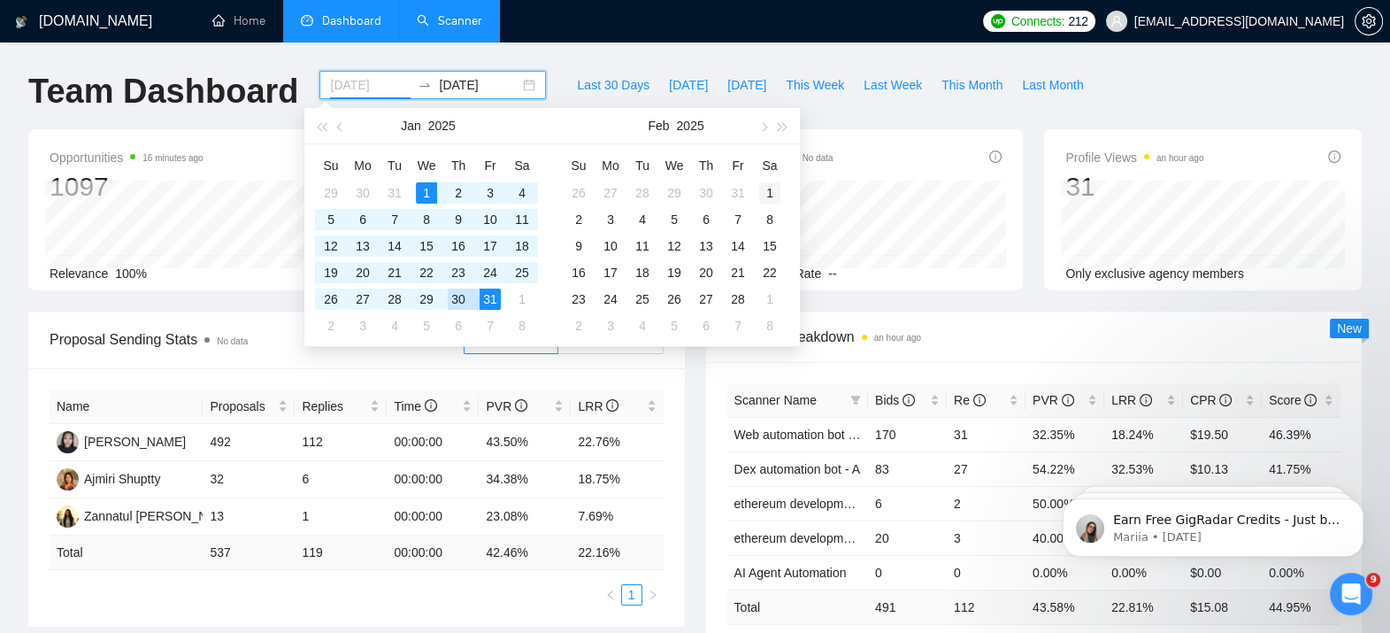
type input "[DATE]"
click at [770, 188] on div "1" at bounding box center [769, 192] width 21 height 21
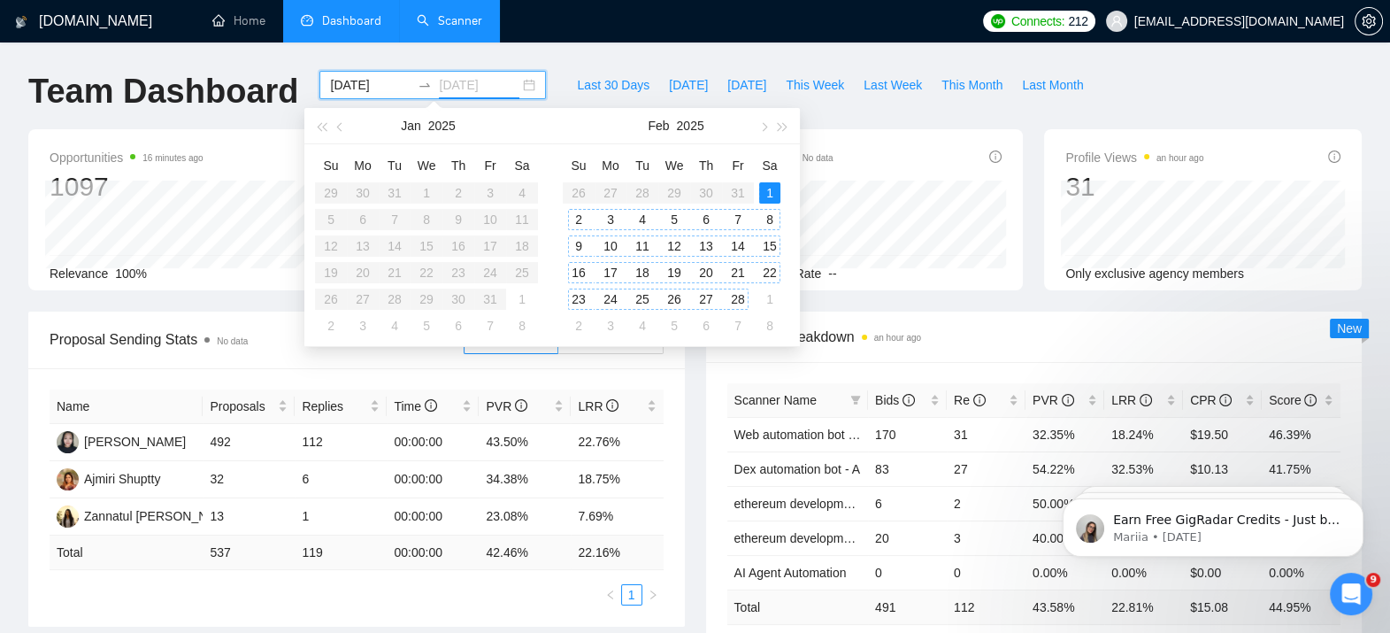
type input "[DATE]"
click at [743, 294] on div "28" at bounding box center [737, 298] width 21 height 21
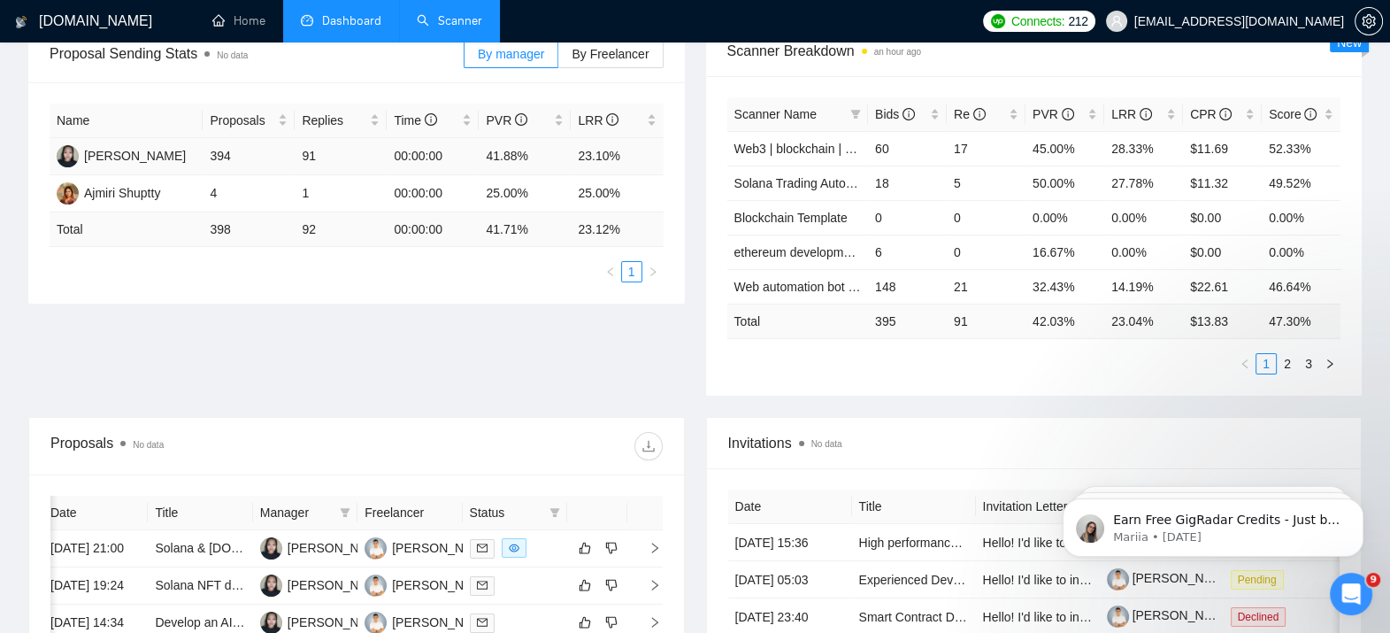
scroll to position [339, 0]
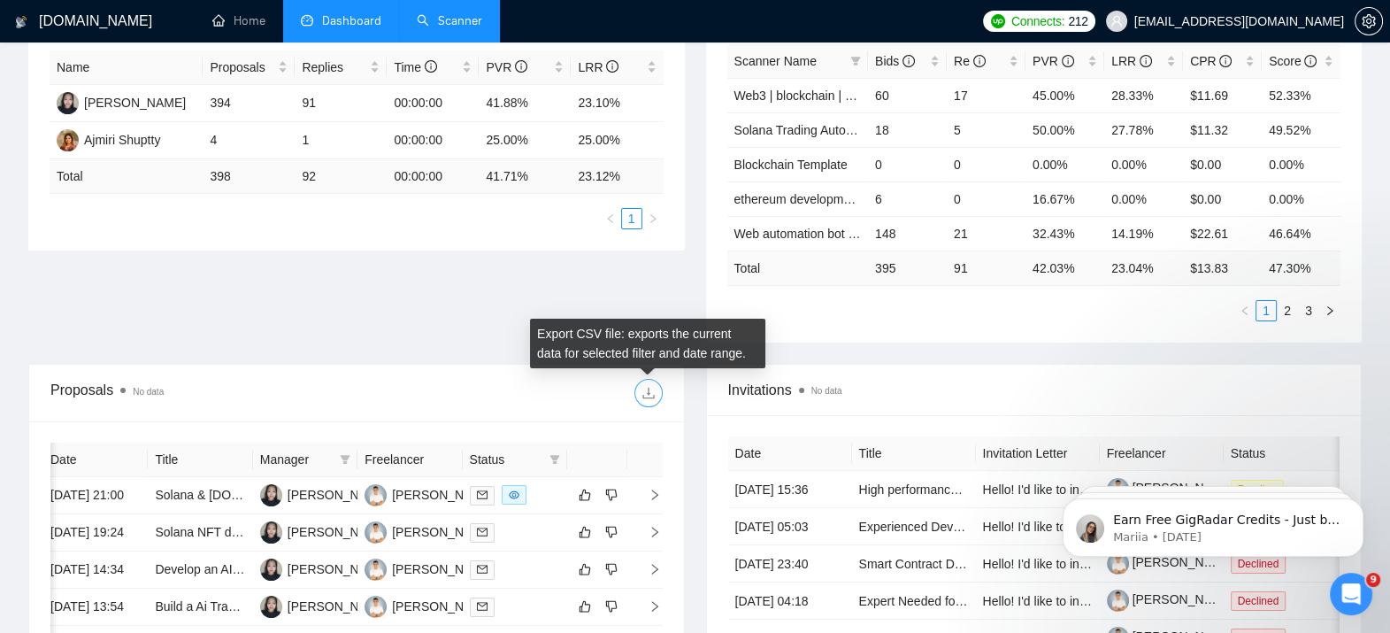
click at [650, 394] on icon "download" at bounding box center [648, 393] width 14 height 14
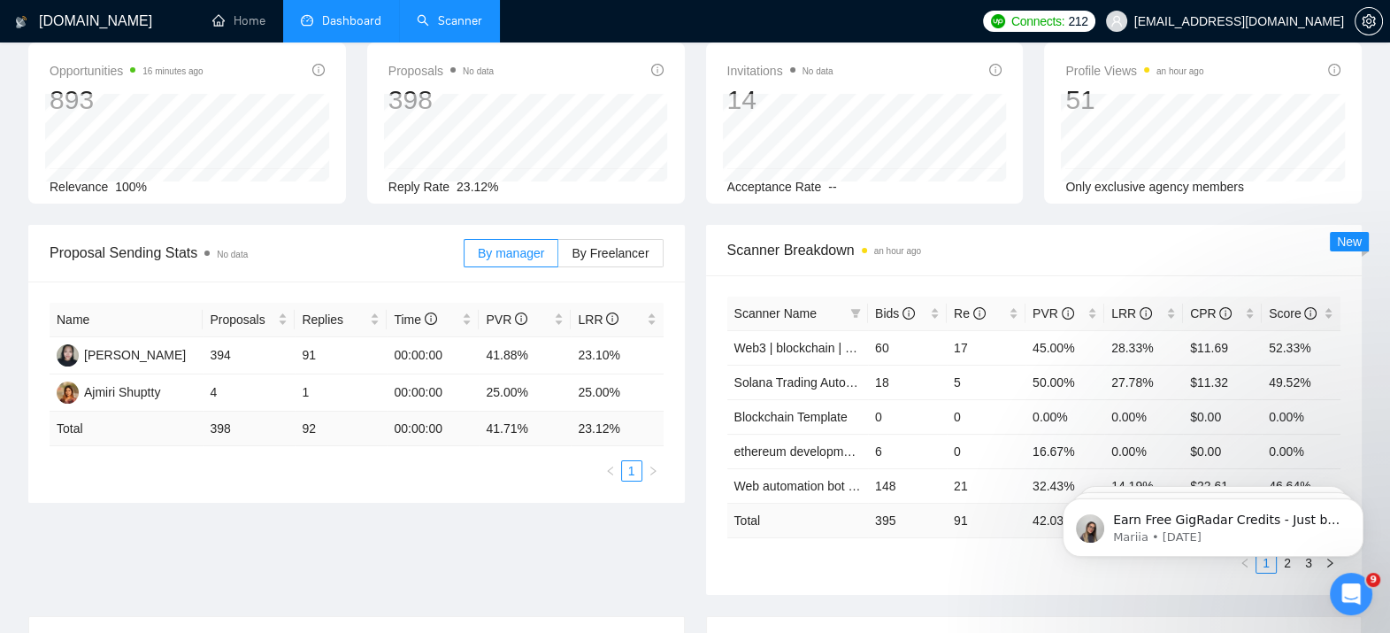
scroll to position [0, 0]
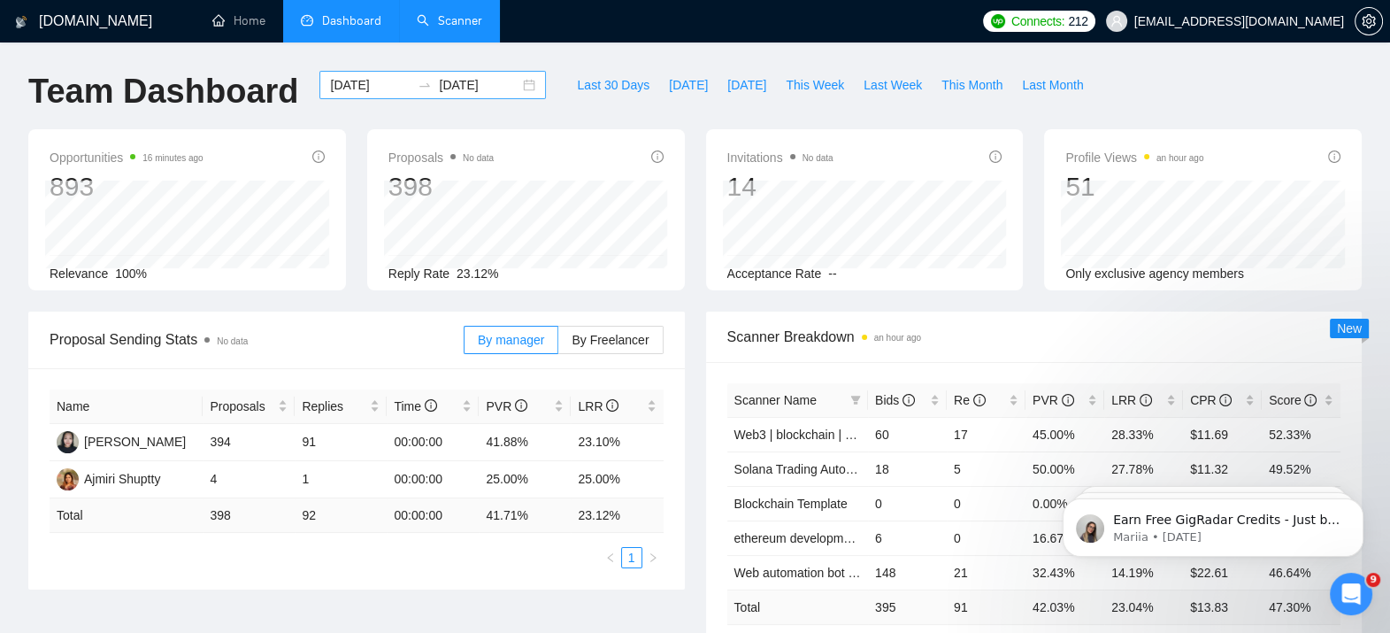
click at [362, 86] on input "[DATE]" at bounding box center [370, 84] width 81 height 19
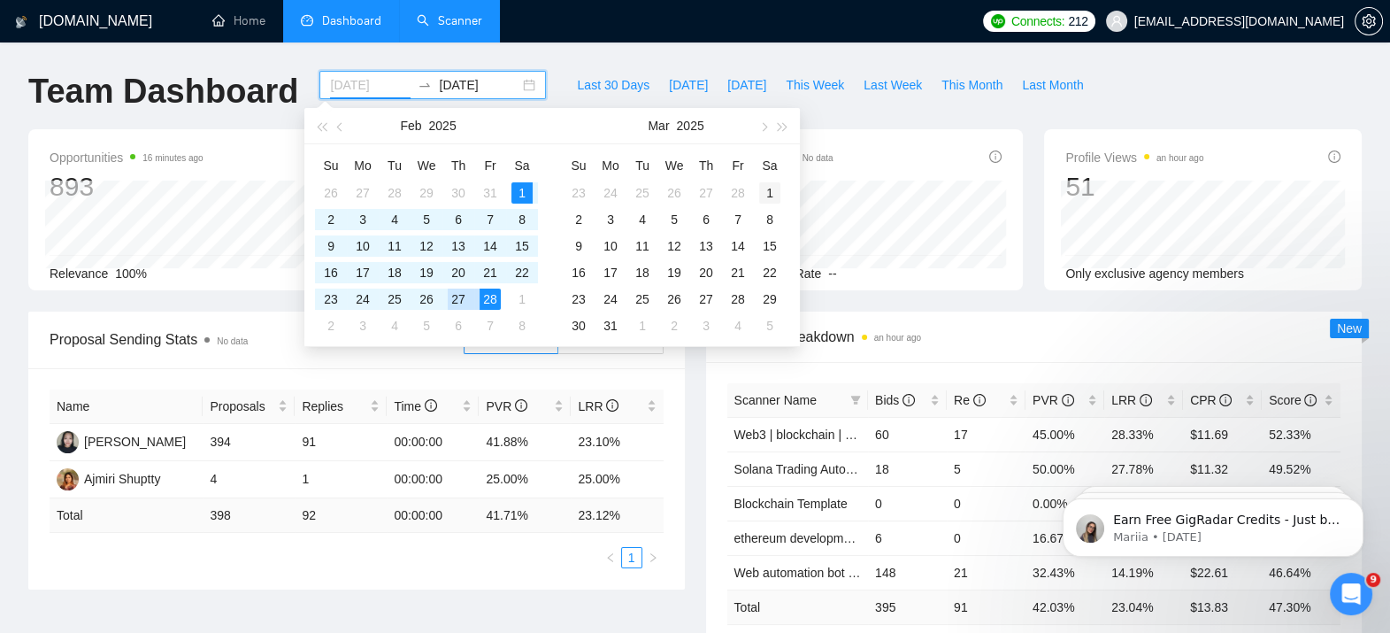
type input "[DATE]"
click at [765, 186] on div "1" at bounding box center [769, 192] width 21 height 21
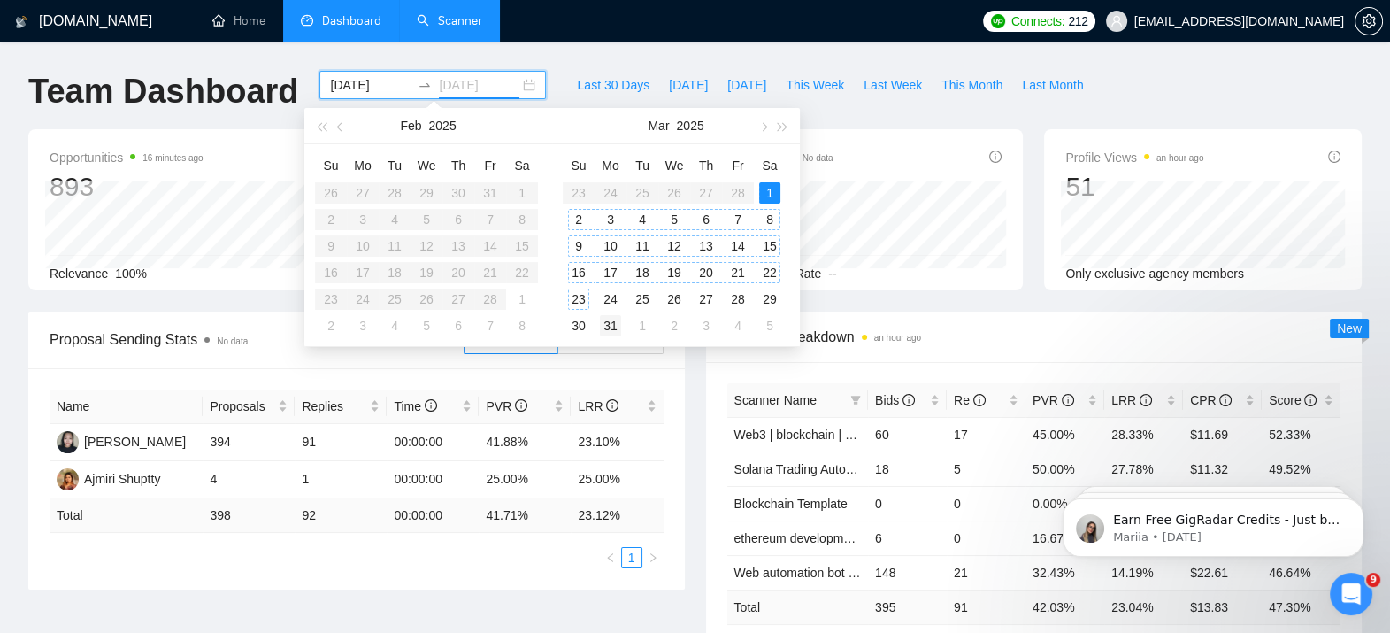
type input "[DATE]"
click at [611, 323] on div "31" at bounding box center [610, 325] width 21 height 21
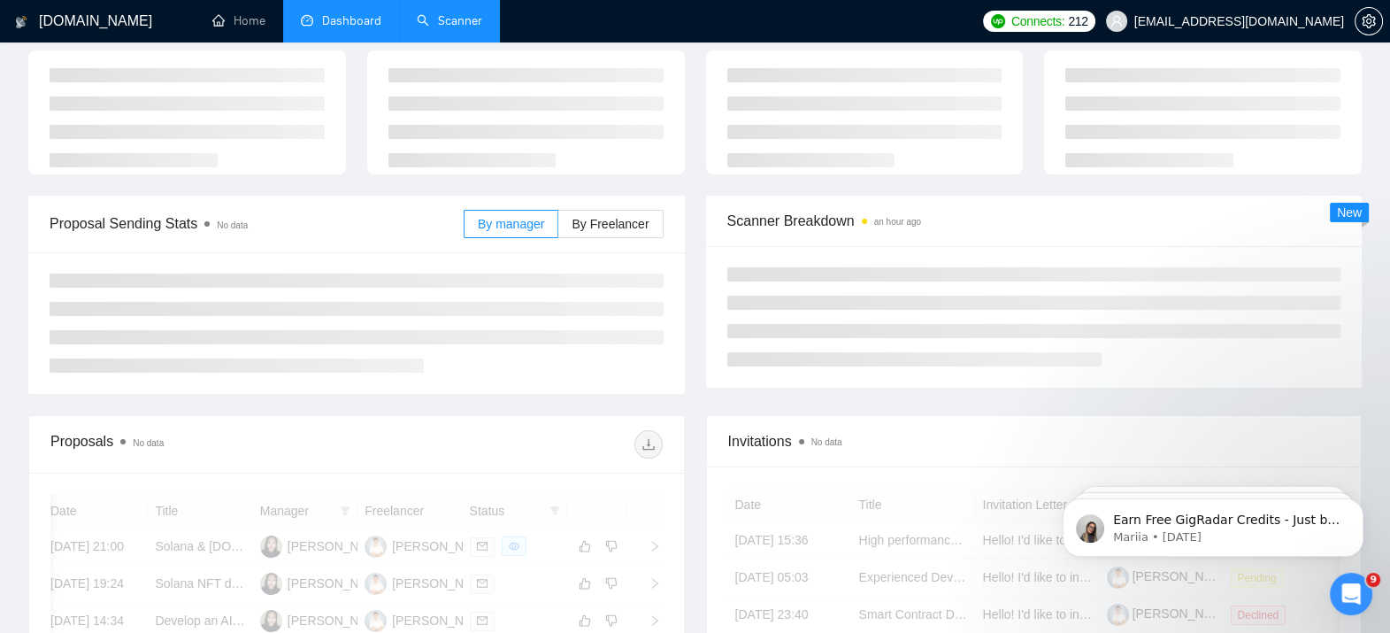
scroll to position [184, 0]
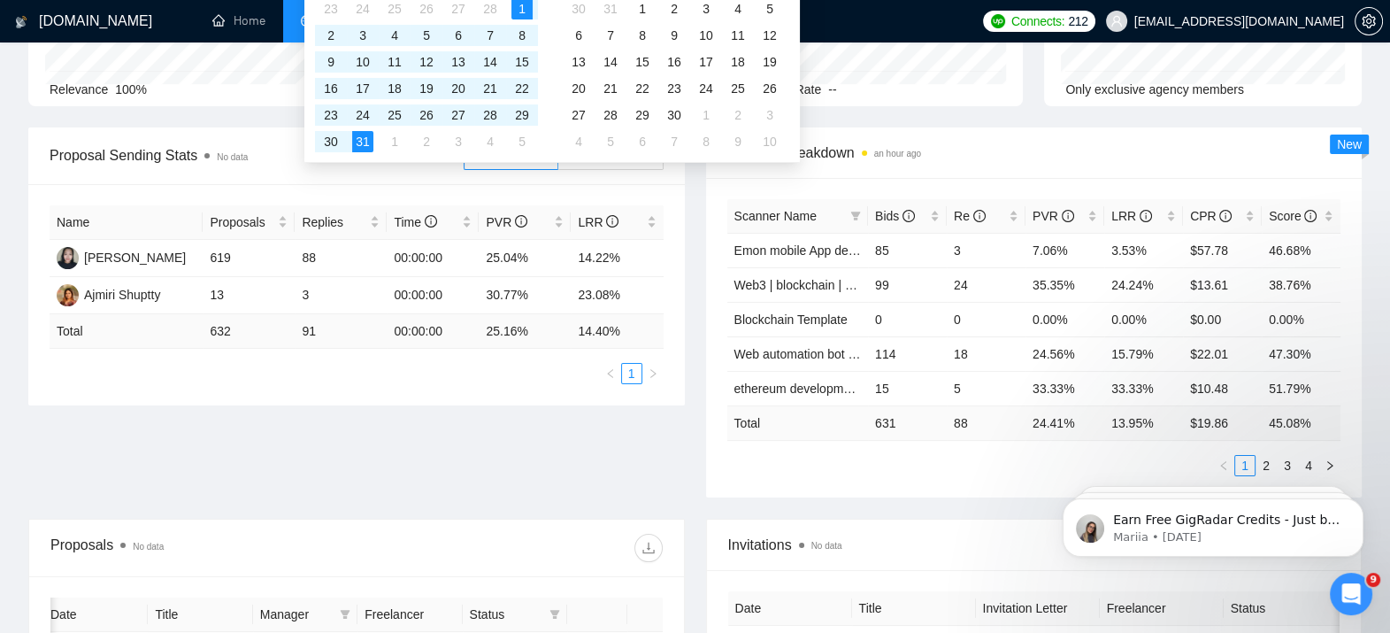
click at [424, 468] on div "Proposal Sending Stats No data By manager By Freelancer Name Proposals Replies …" at bounding box center [695, 322] width 1355 height 391
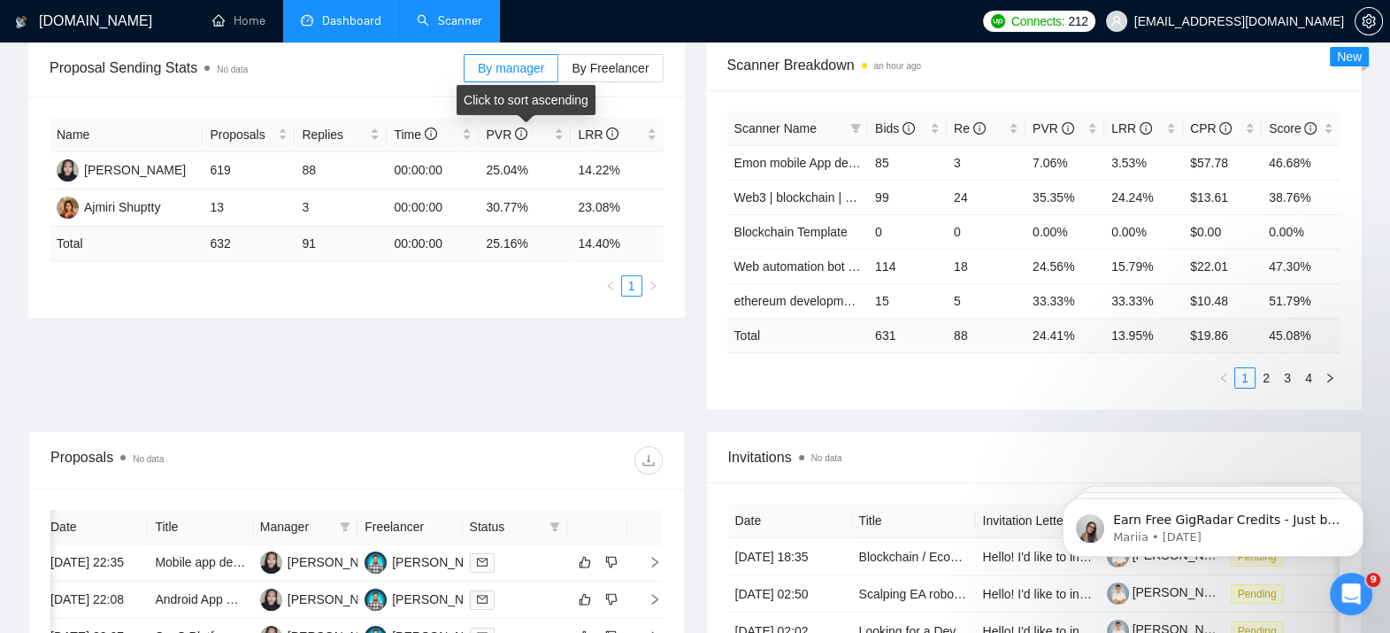
scroll to position [273, 0]
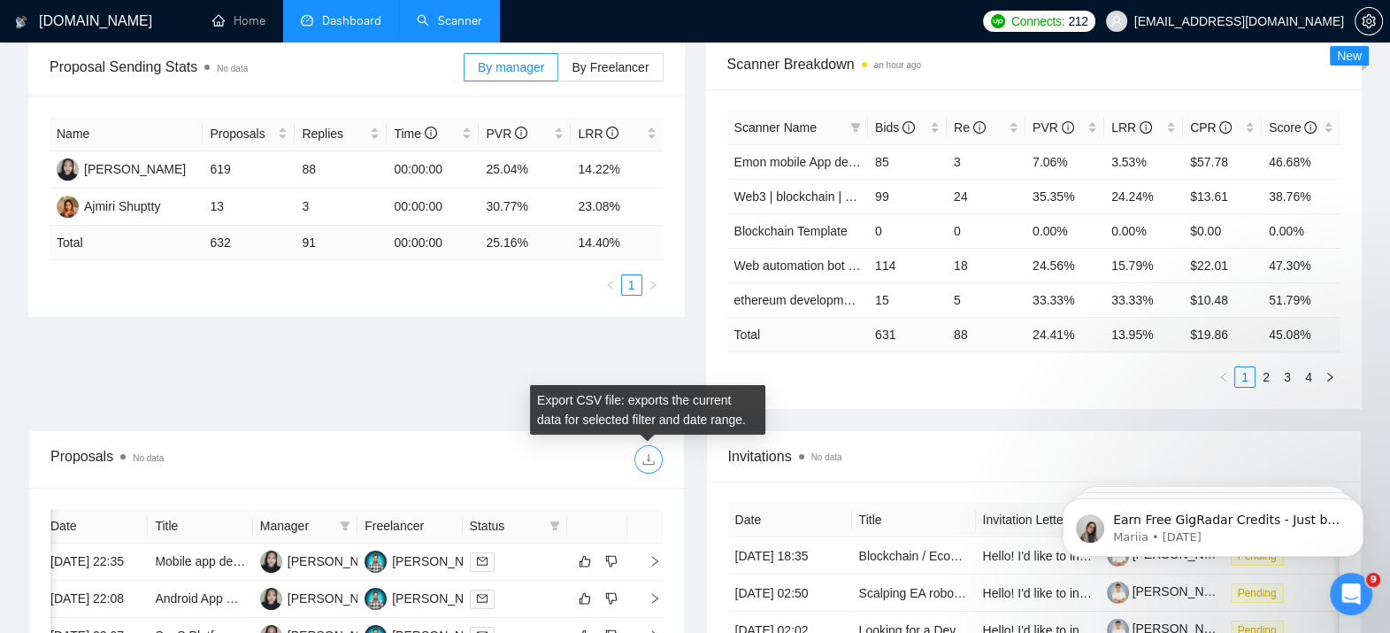
click at [650, 452] on icon "download" at bounding box center [648, 459] width 14 height 14
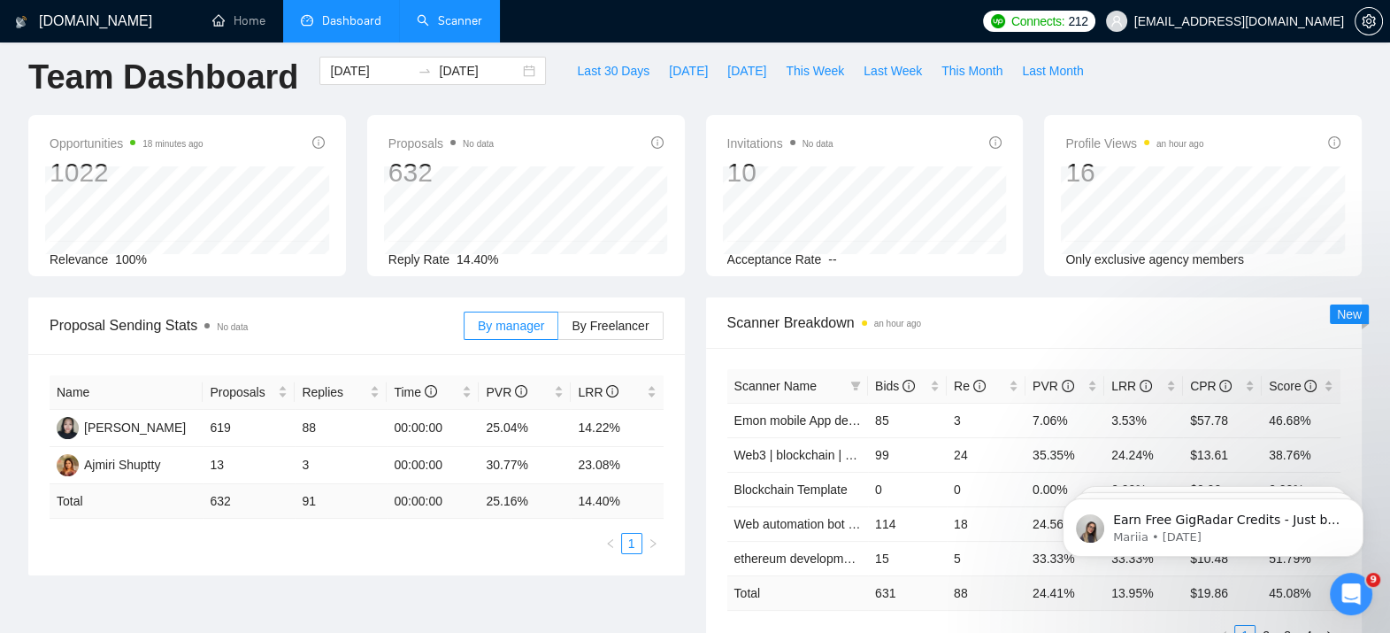
scroll to position [7, 0]
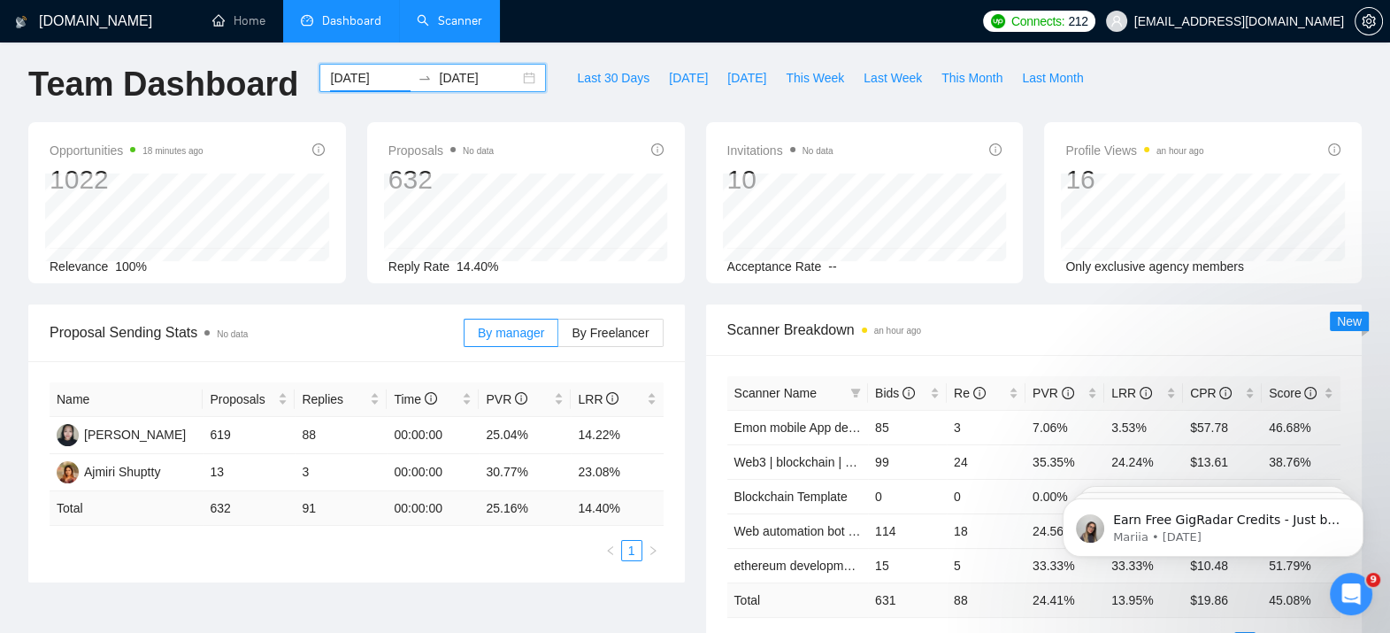
click at [370, 81] on input "[DATE]" at bounding box center [370, 77] width 81 height 19
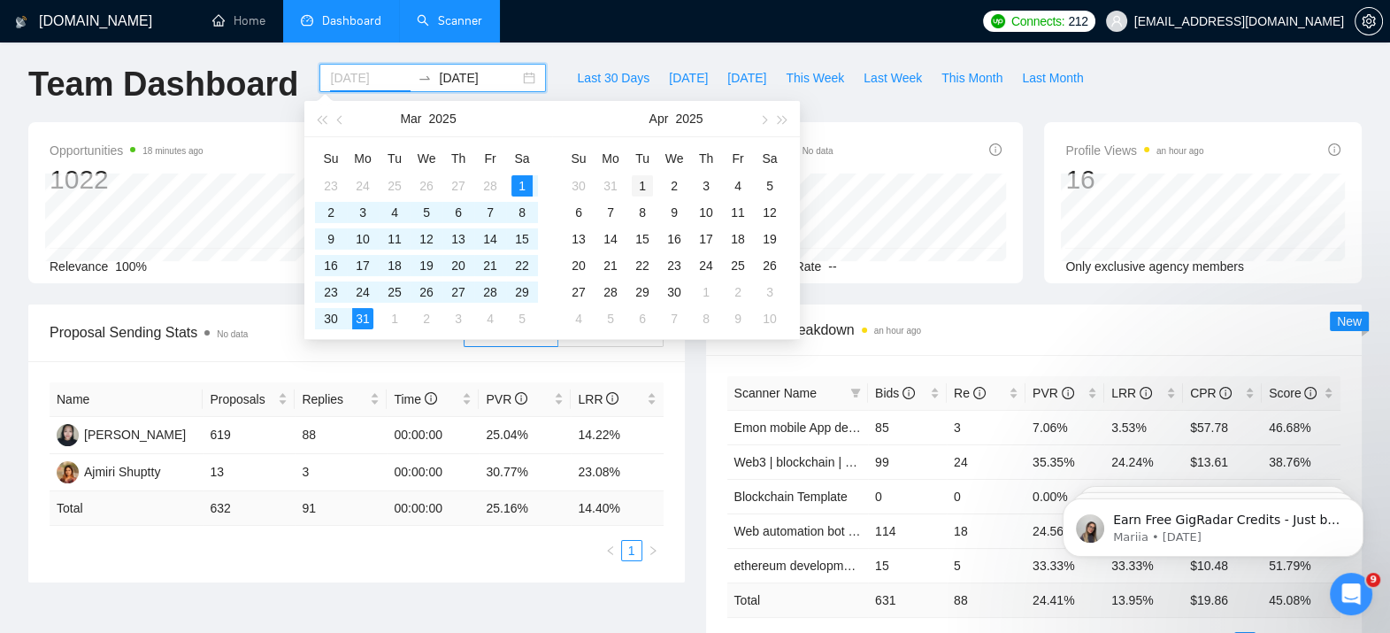
type input "[DATE]"
click at [643, 180] on div "1" at bounding box center [642, 185] width 21 height 21
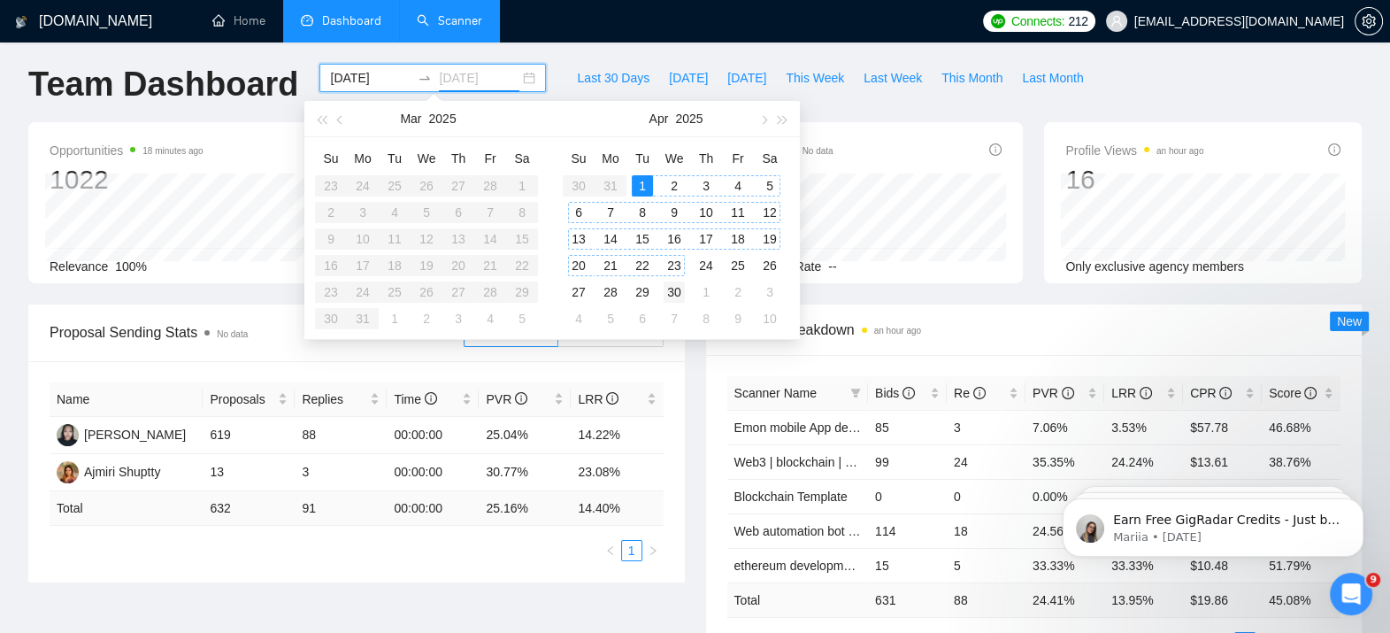
type input "[DATE]"
click at [676, 294] on div "30" at bounding box center [674, 291] width 21 height 21
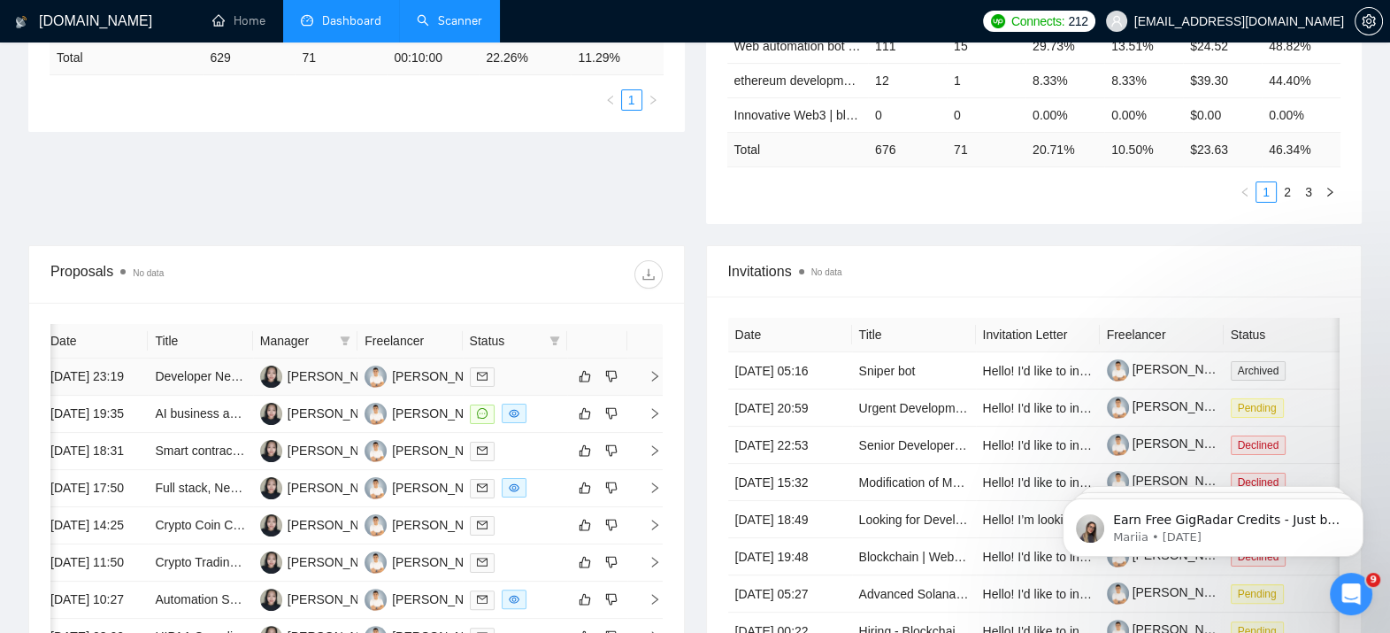
scroll to position [465, 0]
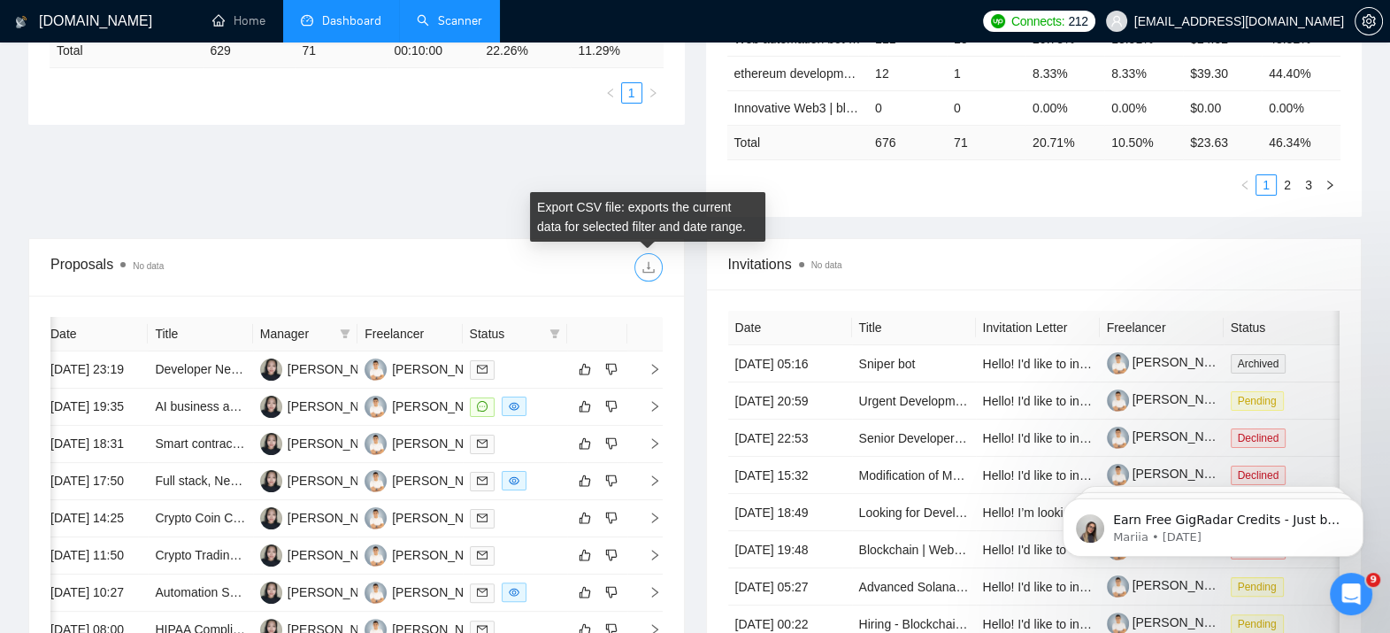
click at [645, 263] on icon "download" at bounding box center [648, 267] width 14 height 14
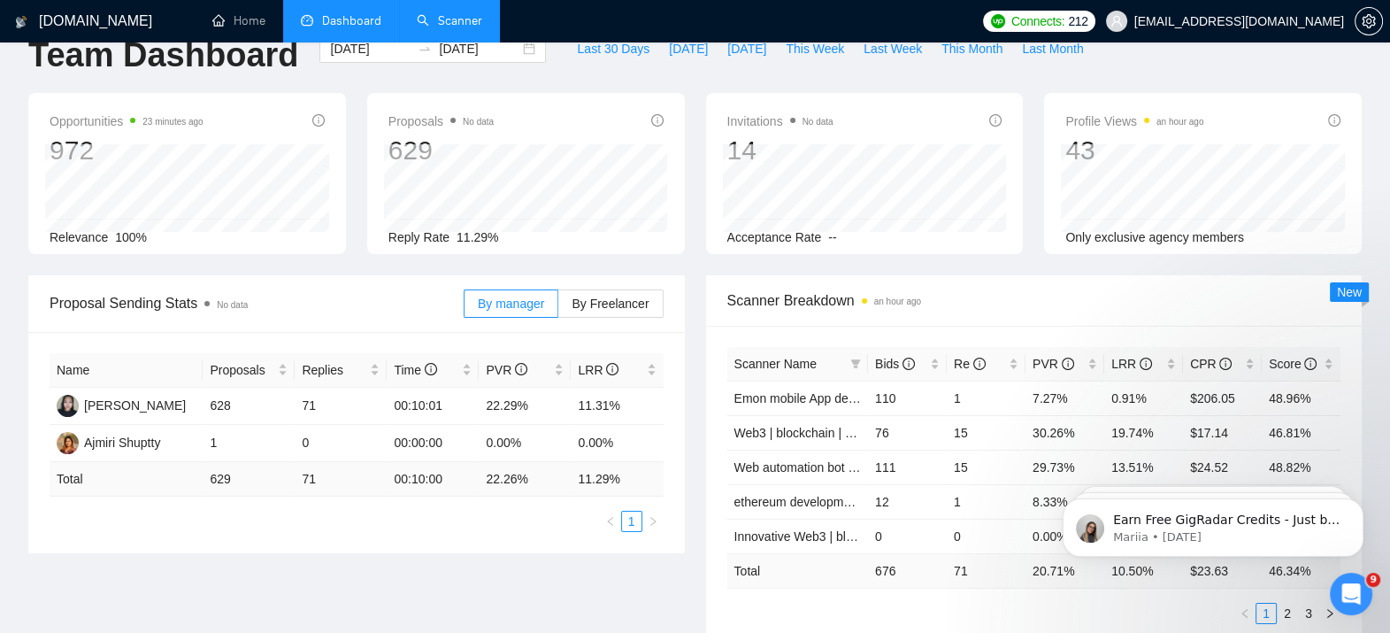
scroll to position [0, 0]
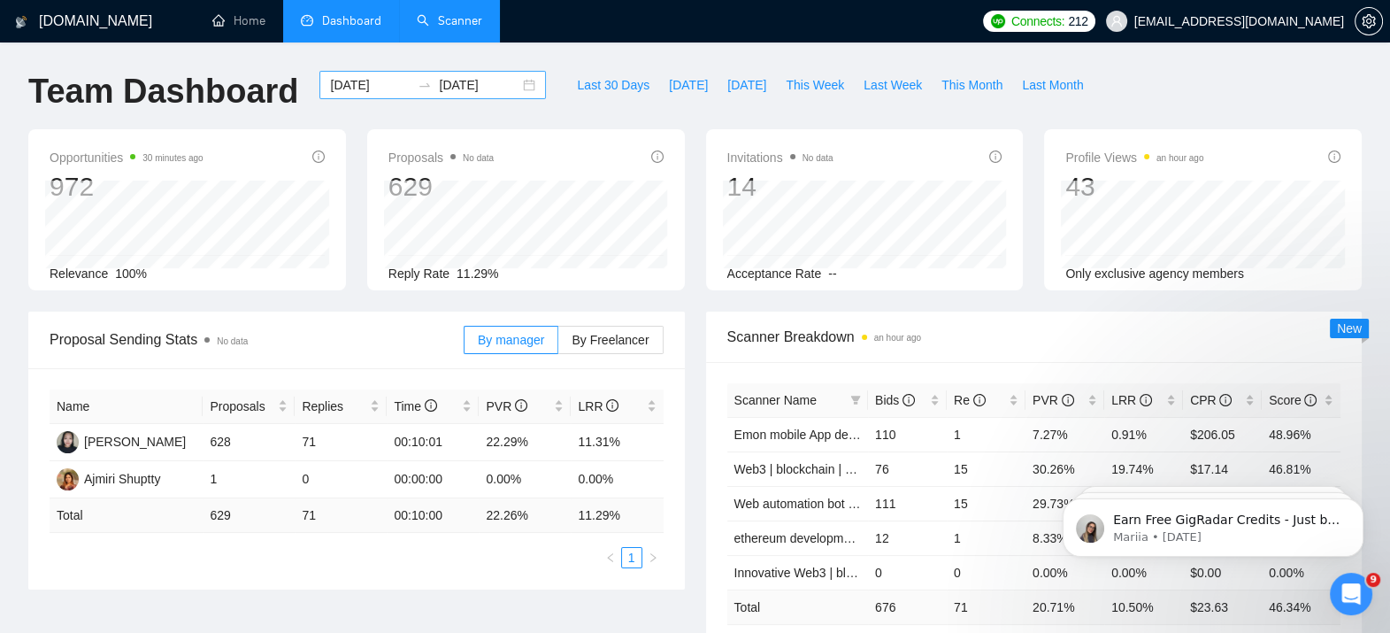
click at [359, 88] on input "[DATE]" at bounding box center [370, 84] width 81 height 19
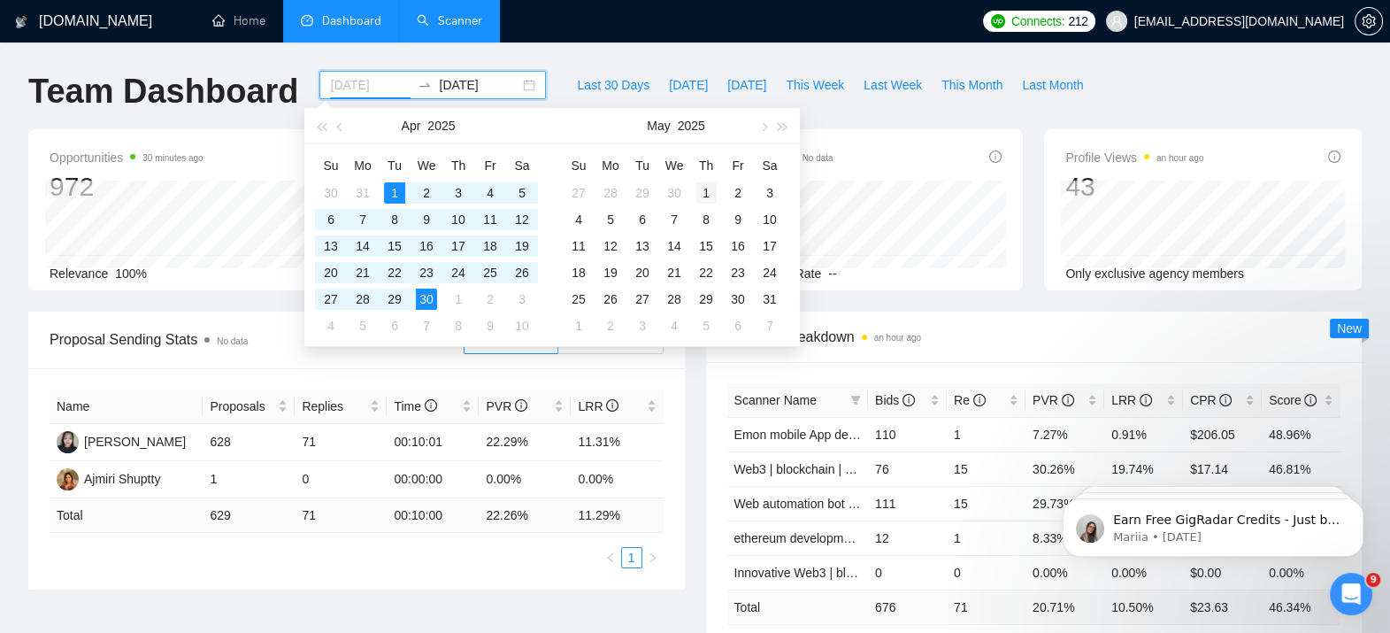
type input "[DATE]"
click at [704, 190] on div "1" at bounding box center [705, 192] width 21 height 21
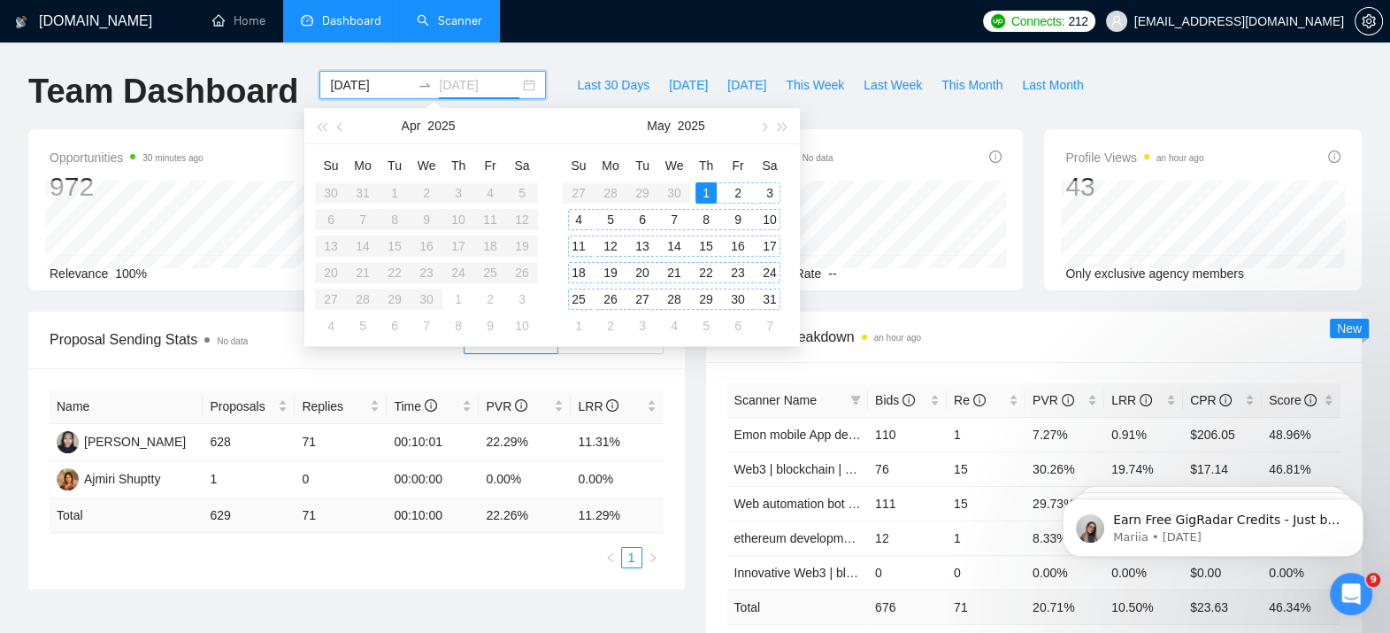
click at [772, 305] on div "31" at bounding box center [769, 298] width 21 height 21
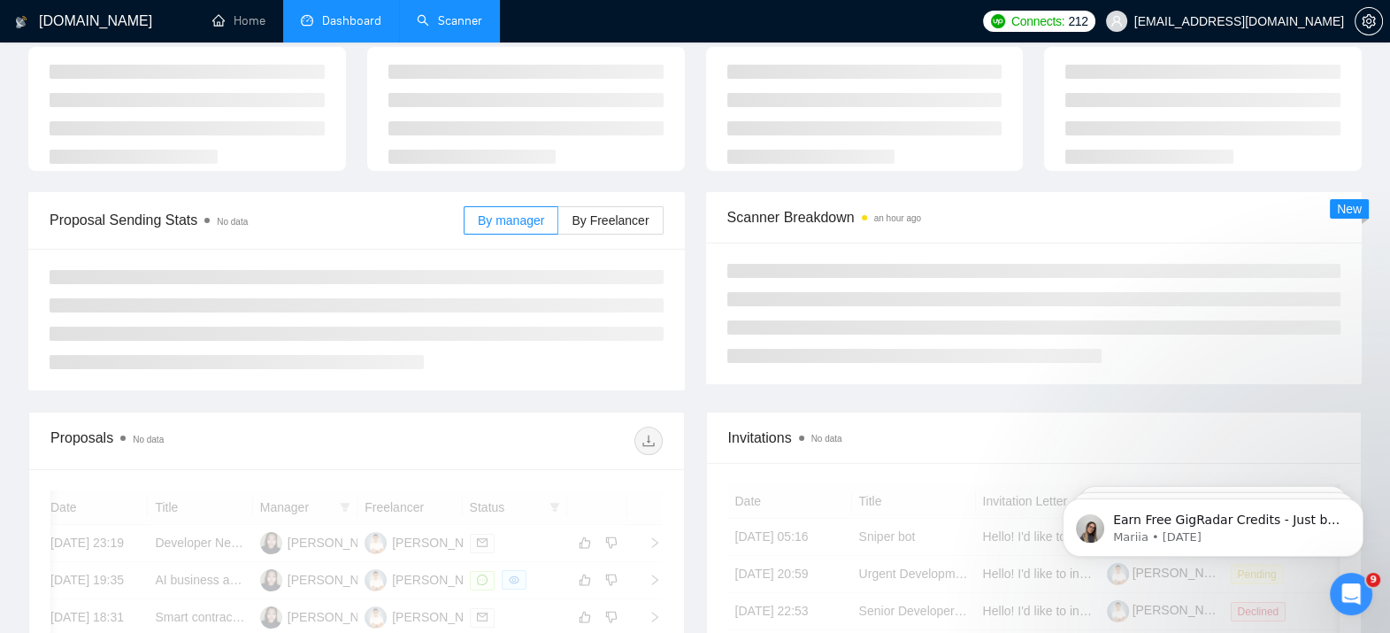
scroll to position [133, 0]
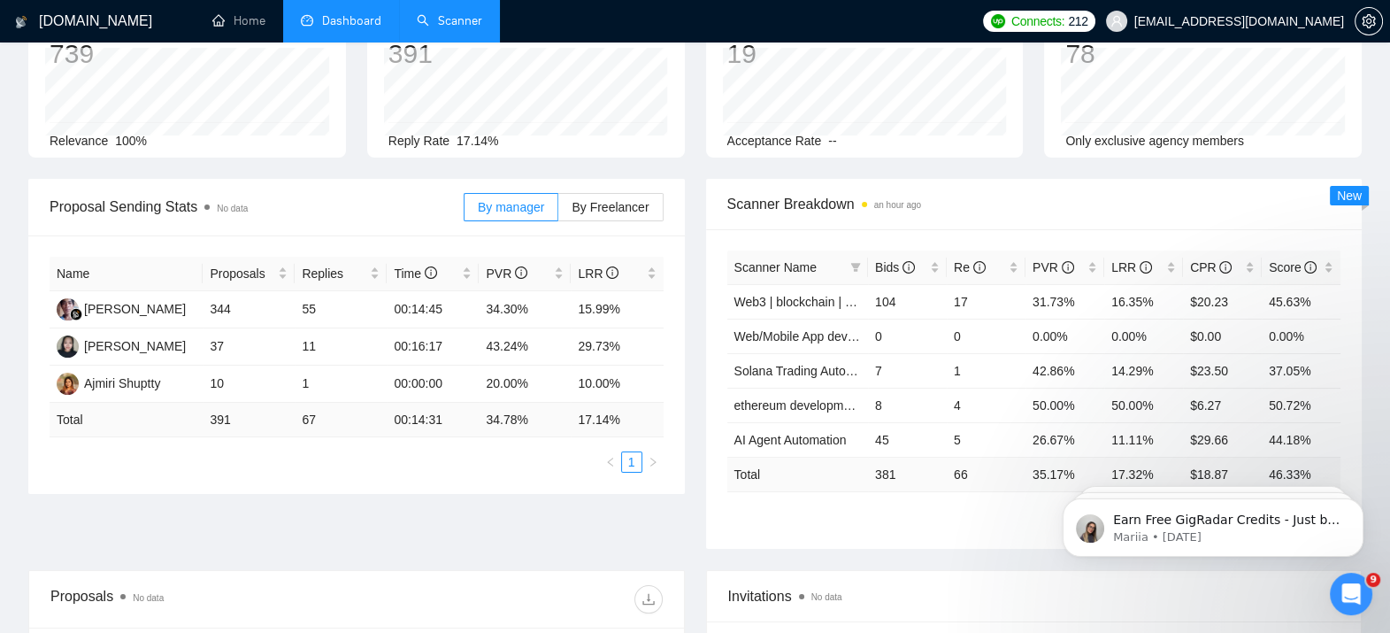
click at [434, 540] on div "Proposal Sending Stats No data By manager By Freelancer Name Proposals Replies …" at bounding box center [695, 374] width 1355 height 391
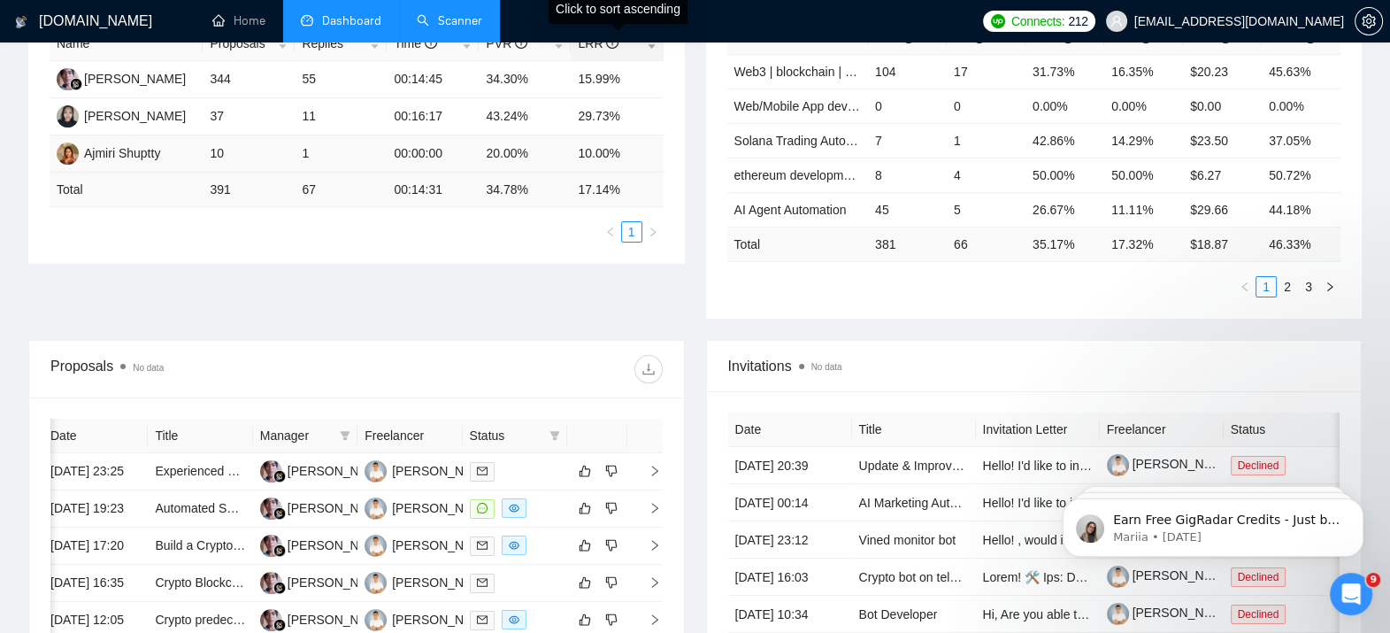
scroll to position [412, 0]
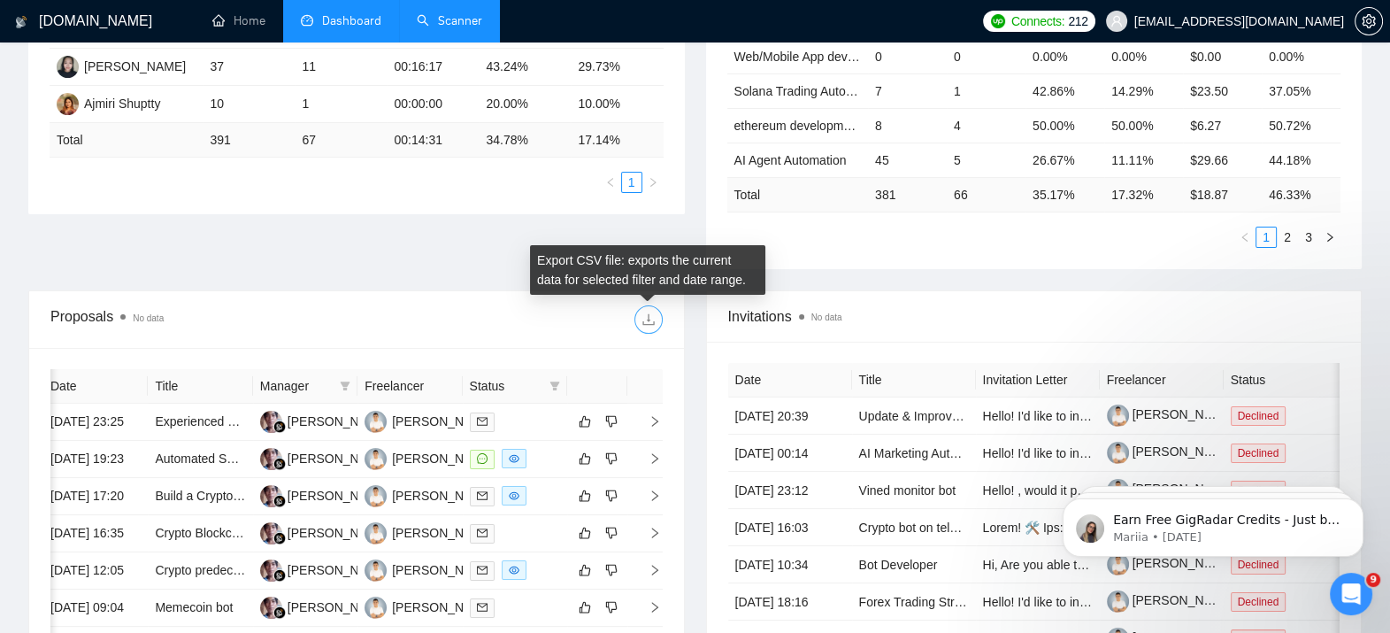
click at [656, 323] on span "download" at bounding box center [648, 319] width 27 height 14
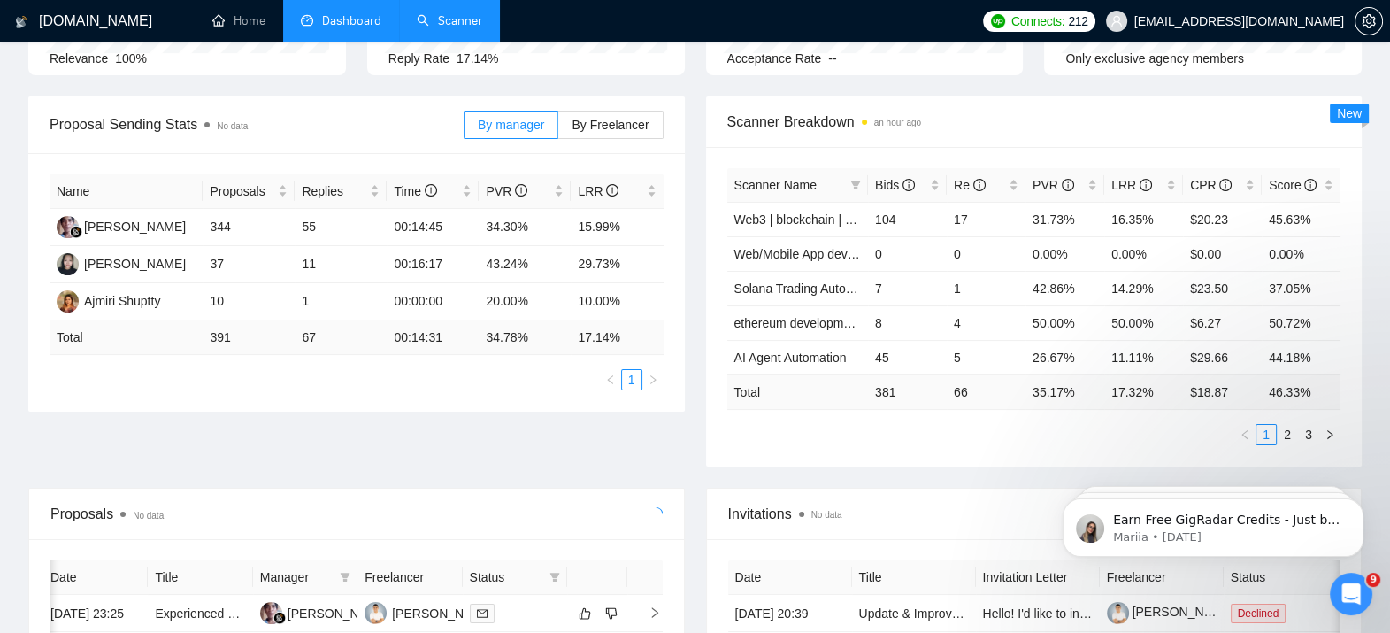
scroll to position [155, 0]
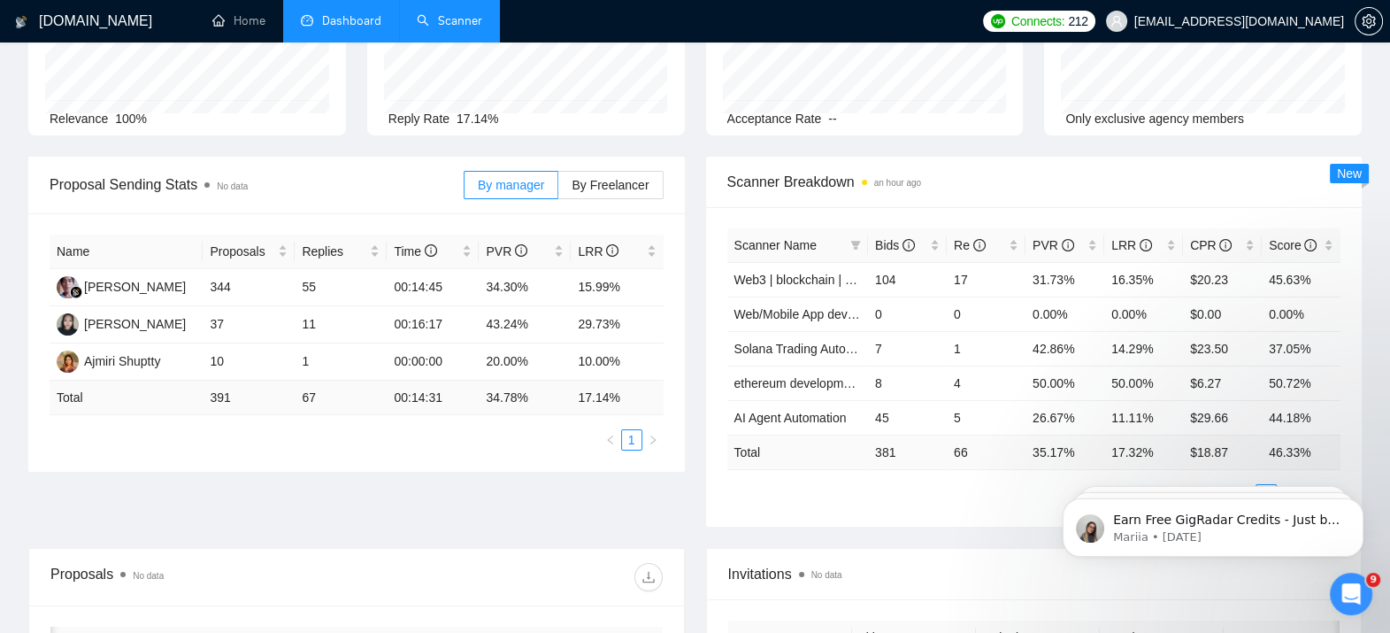
click at [590, 524] on div "Proposal Sending Stats No data By manager By Freelancer Name Proposals Replies …" at bounding box center [695, 352] width 1355 height 391
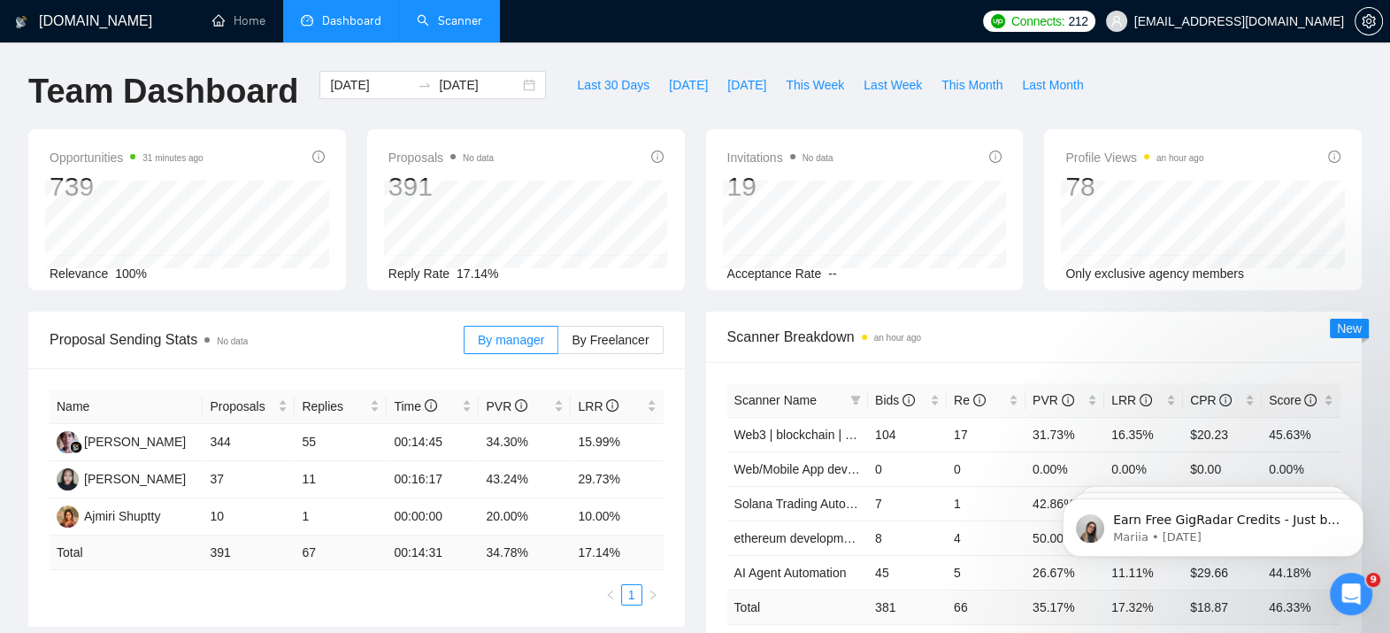
scroll to position [0, 0]
click at [501, 82] on input "[DATE]" at bounding box center [479, 84] width 81 height 19
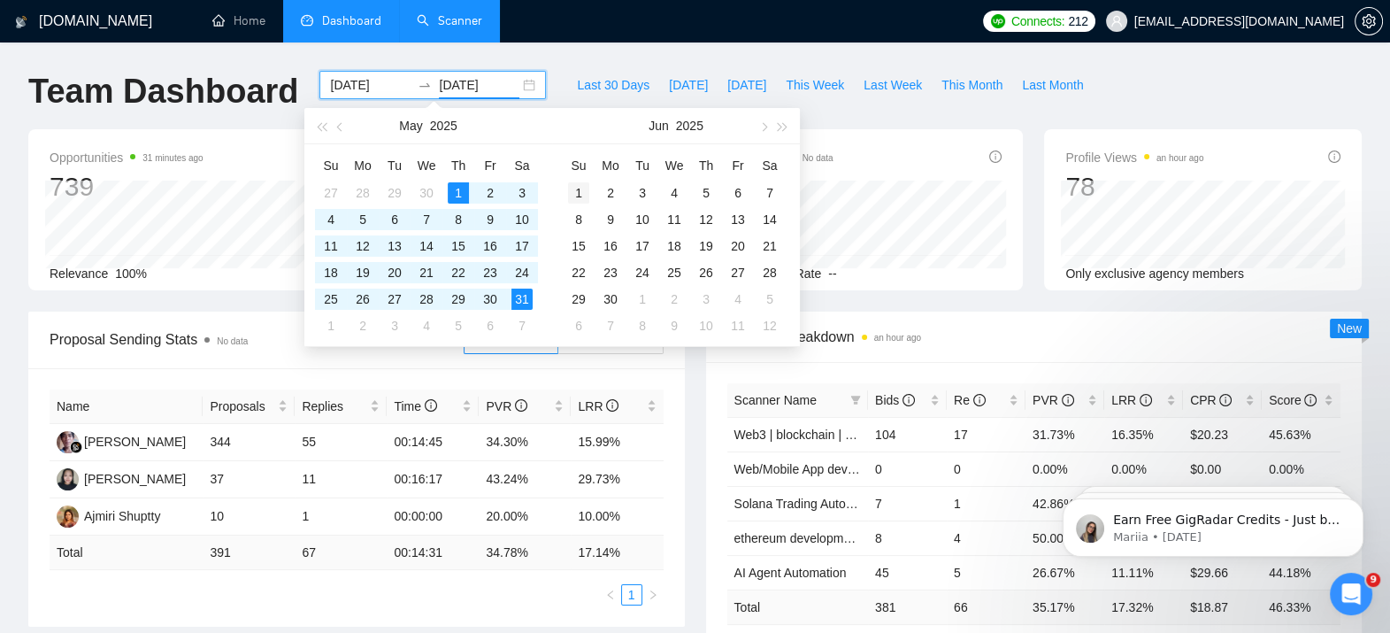
type input "[DATE]"
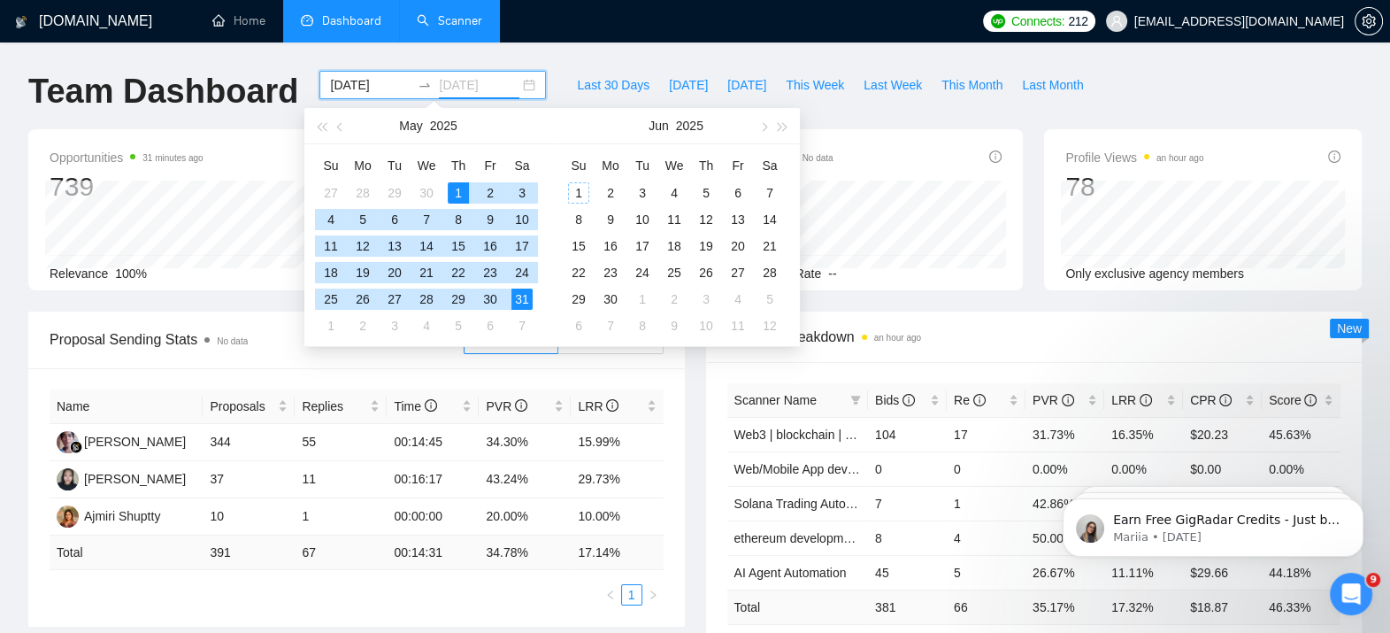
click at [572, 186] on div "1" at bounding box center [578, 192] width 21 height 21
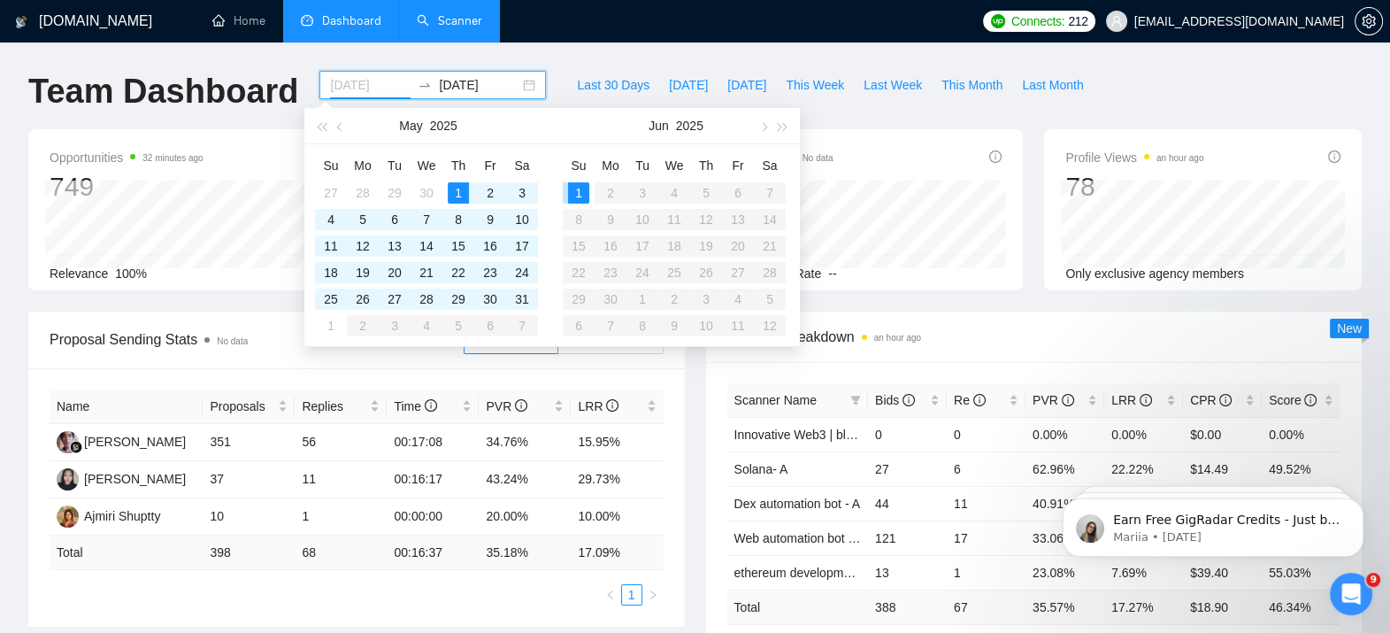
click at [573, 191] on div "1" at bounding box center [578, 192] width 21 height 21
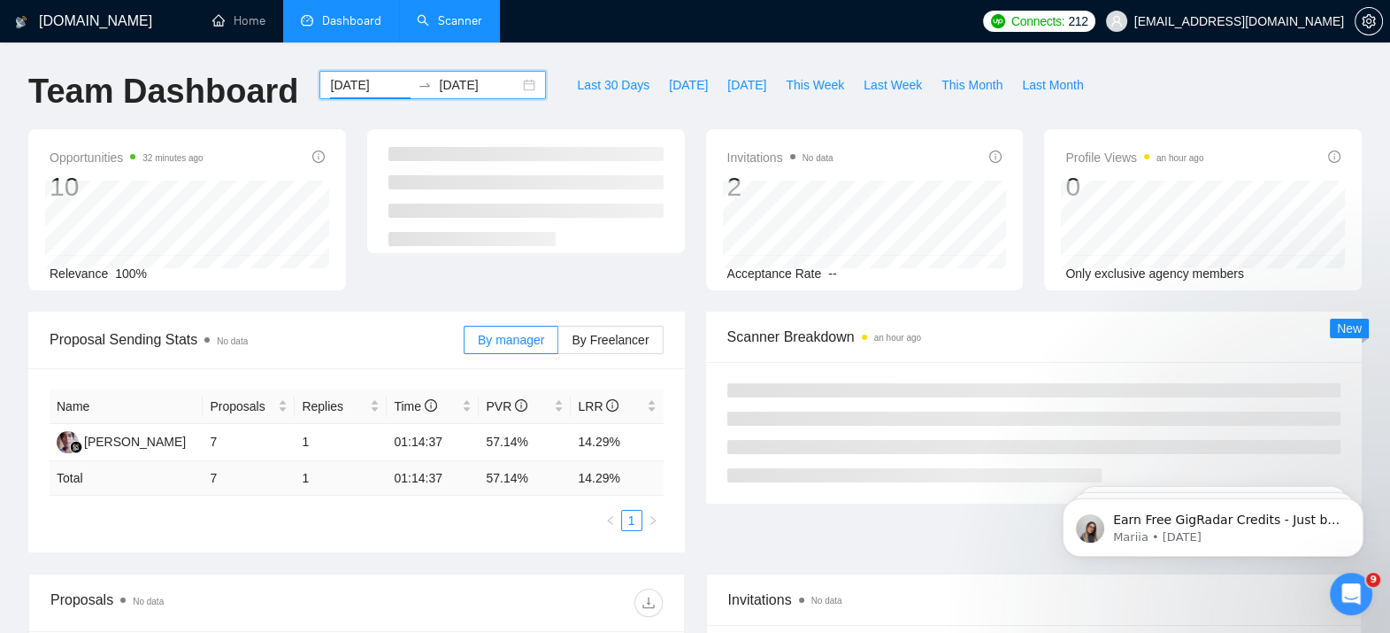
click at [380, 77] on input "[DATE]" at bounding box center [370, 84] width 81 height 19
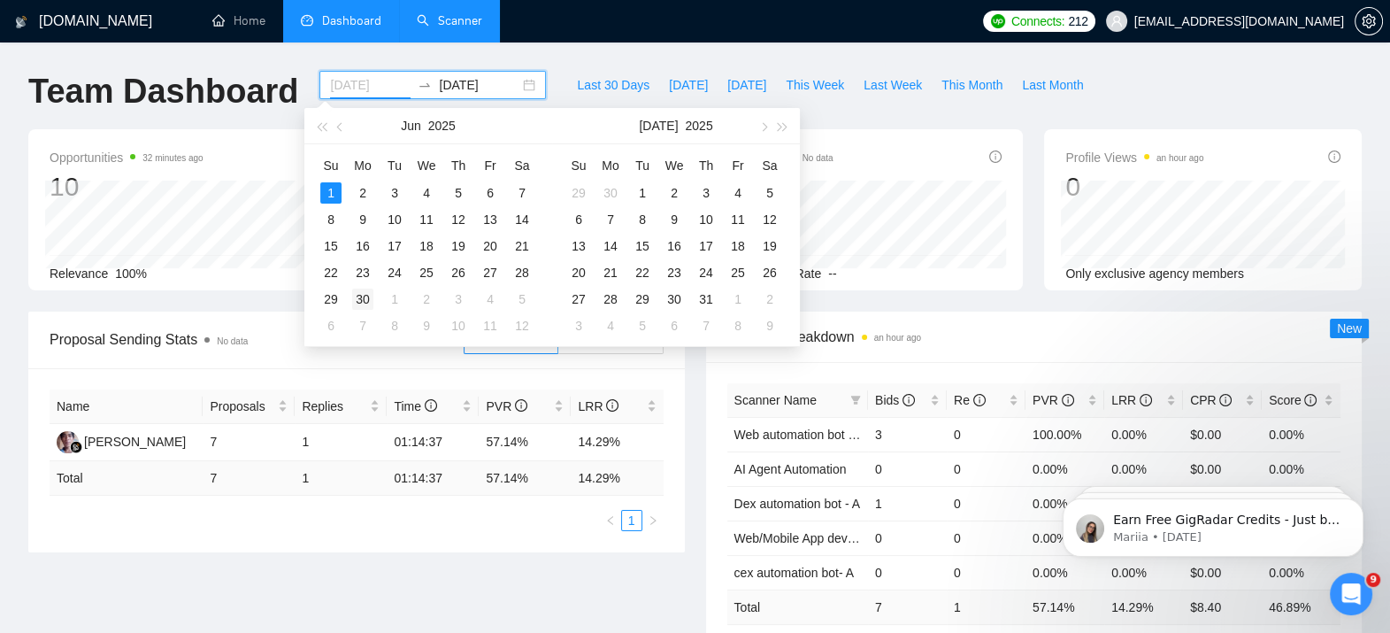
type input "[DATE]"
click at [367, 300] on div "30" at bounding box center [362, 298] width 21 height 21
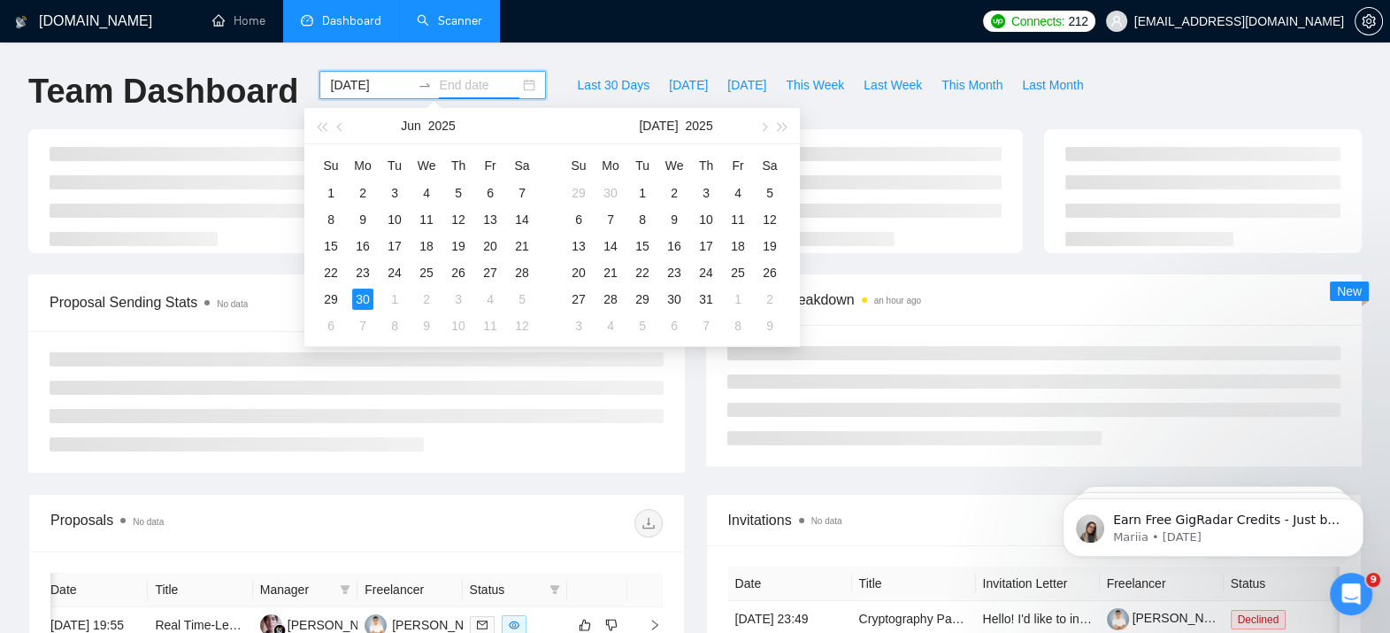
type input "[DATE]"
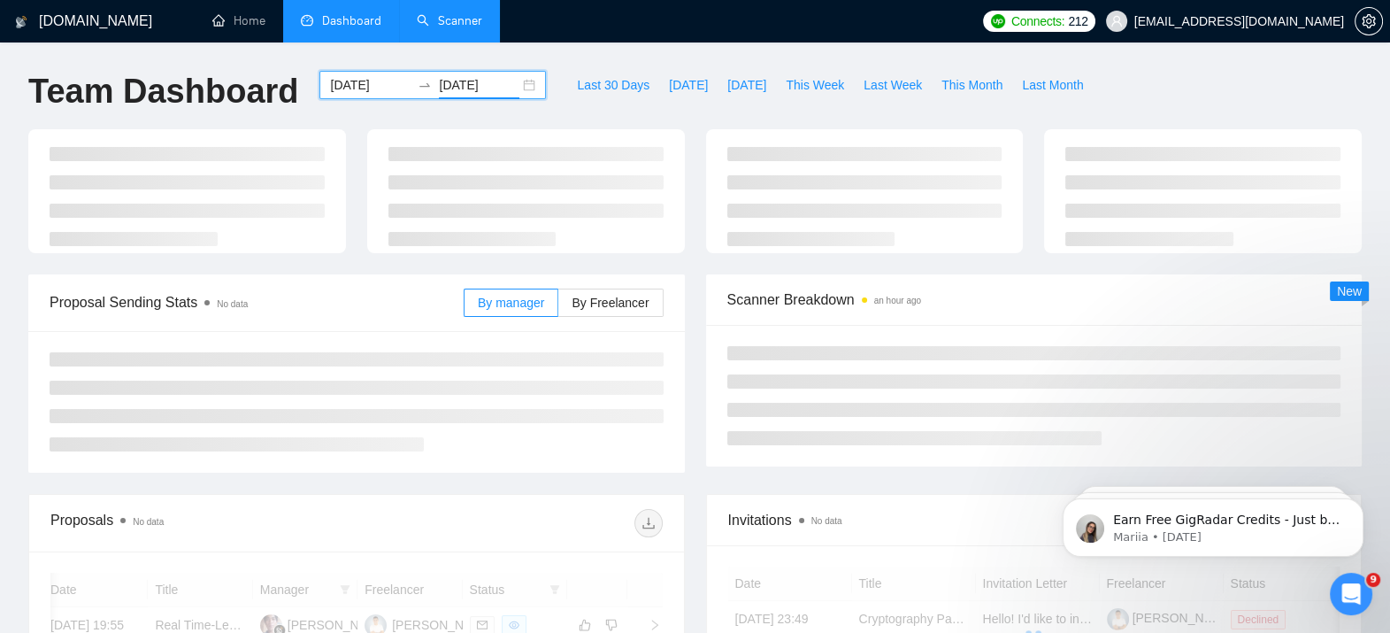
click at [356, 88] on input "[DATE]" at bounding box center [370, 84] width 81 height 19
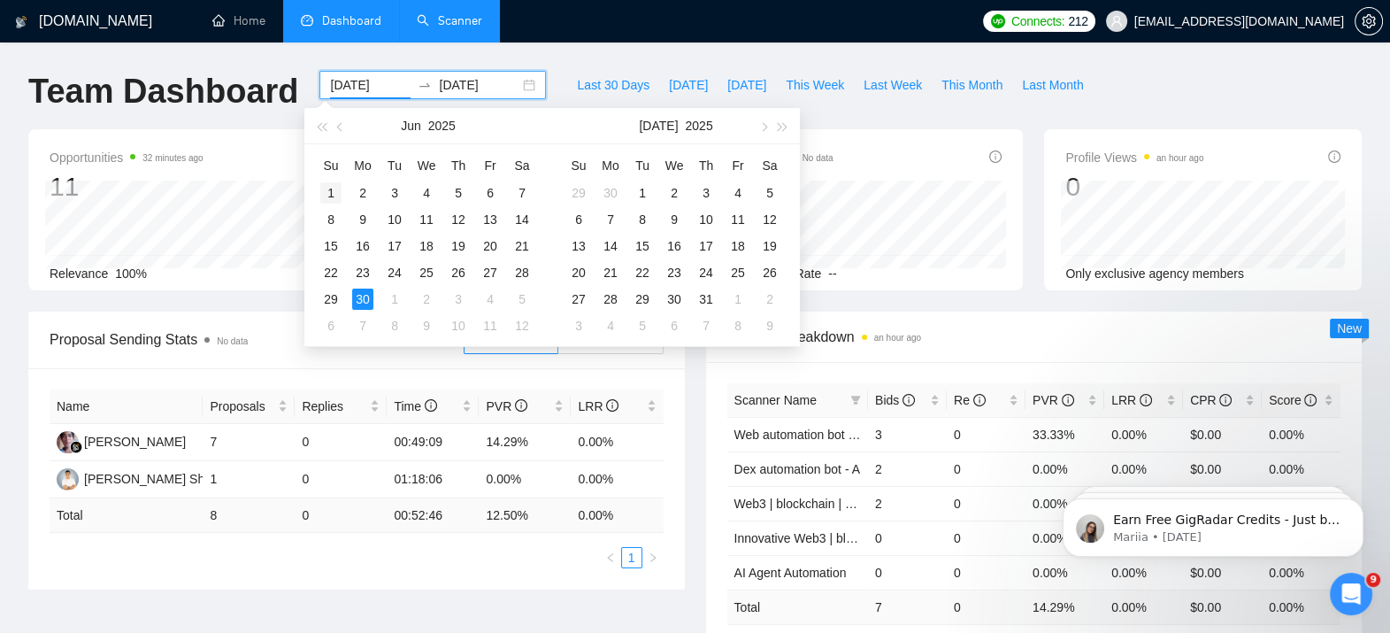
type input "[DATE]"
click at [334, 193] on div "1" at bounding box center [330, 192] width 21 height 21
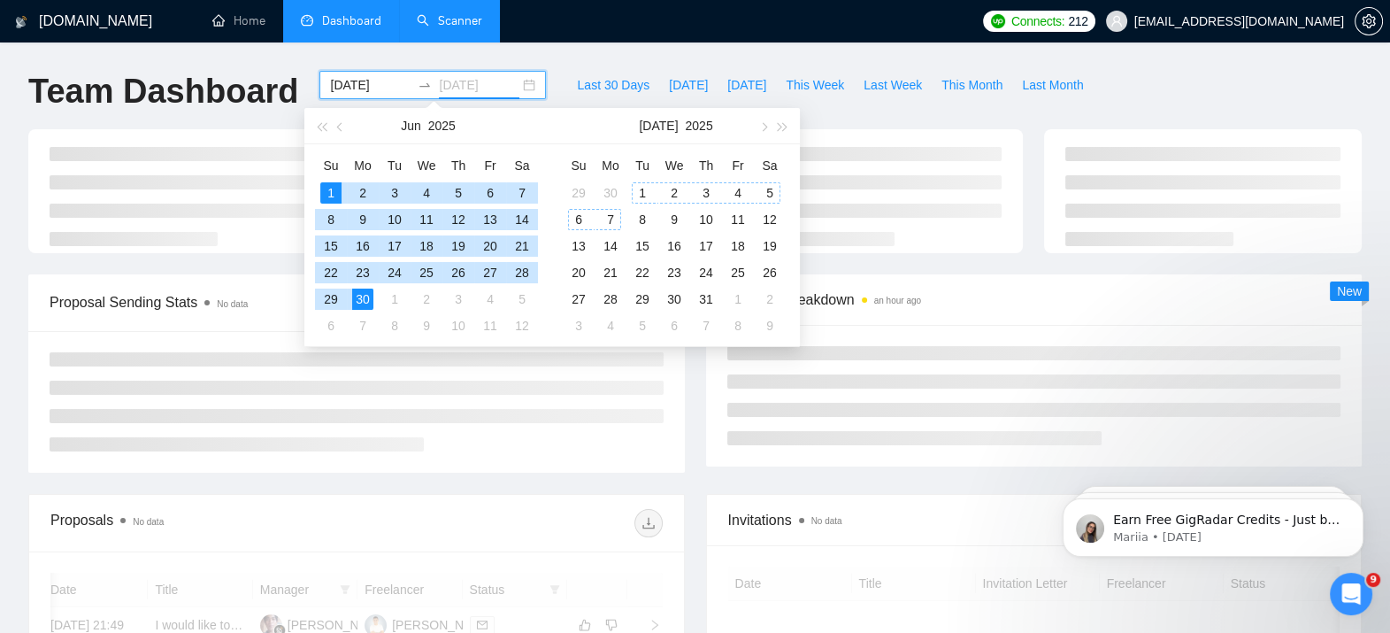
type input "[DATE]"
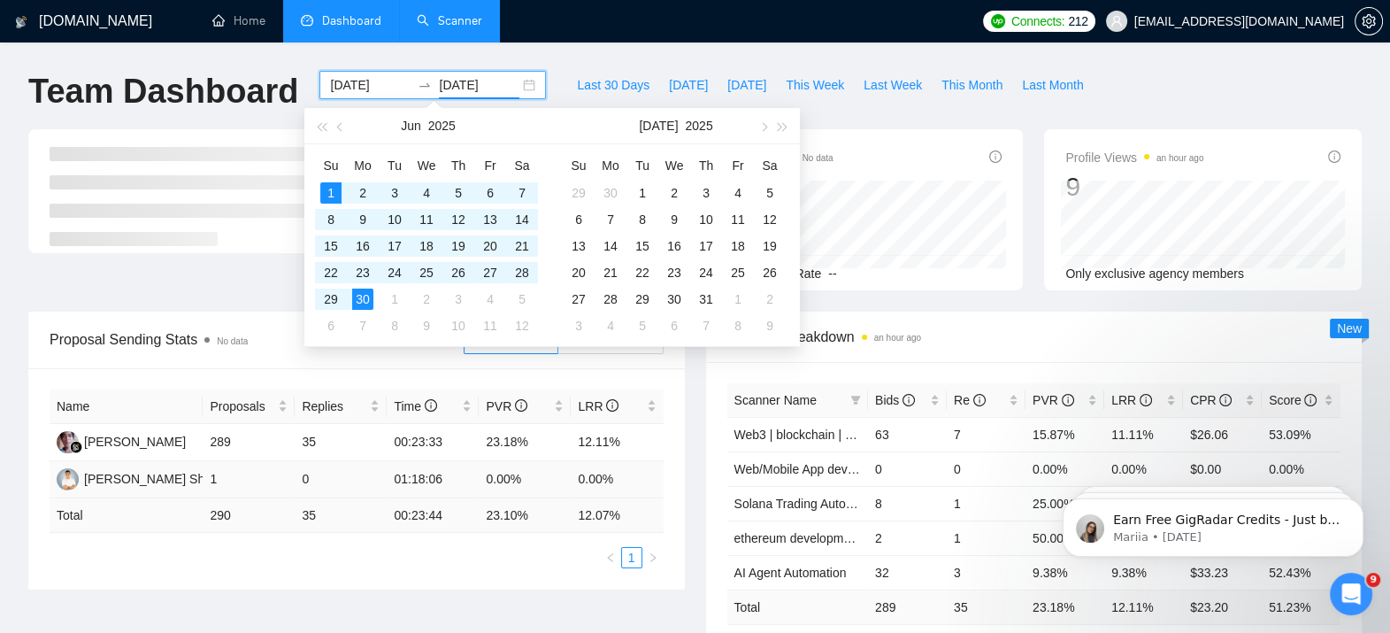
click at [488, 478] on td "0.00%" at bounding box center [525, 479] width 92 height 37
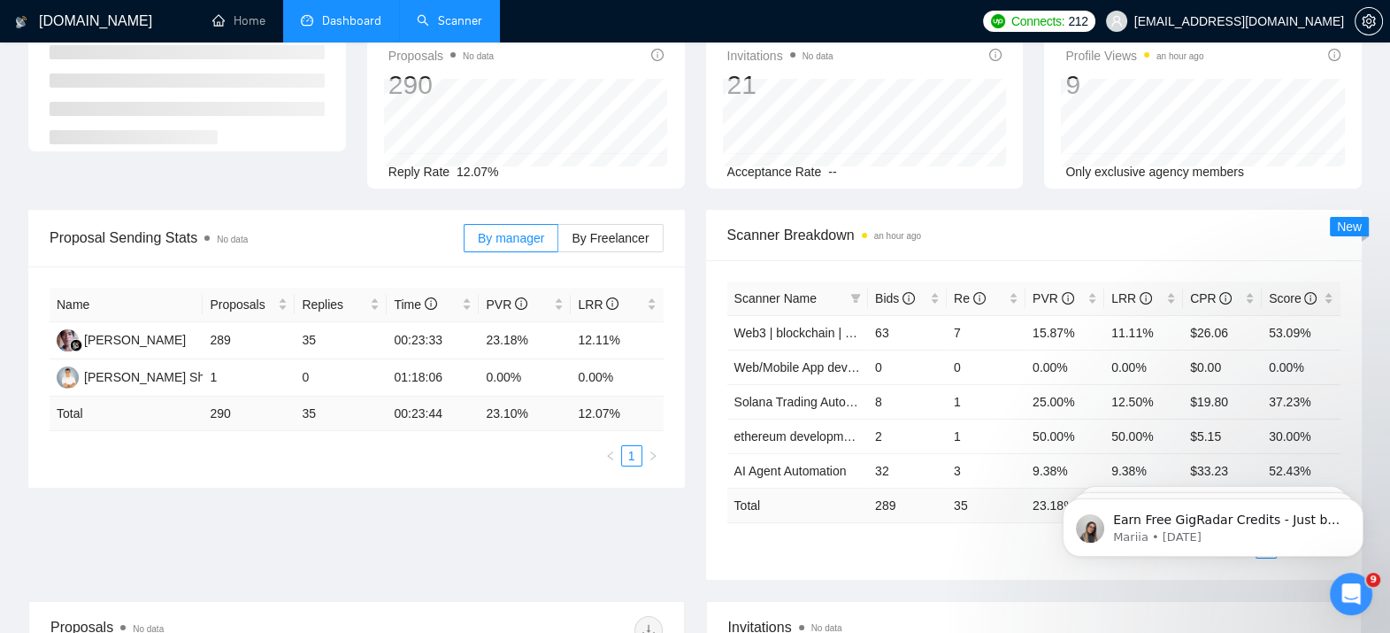
scroll to position [103, 0]
click at [432, 501] on div "Proposal Sending Stats No data By manager By Freelancer Name Proposals Replies …" at bounding box center [695, 404] width 1355 height 391
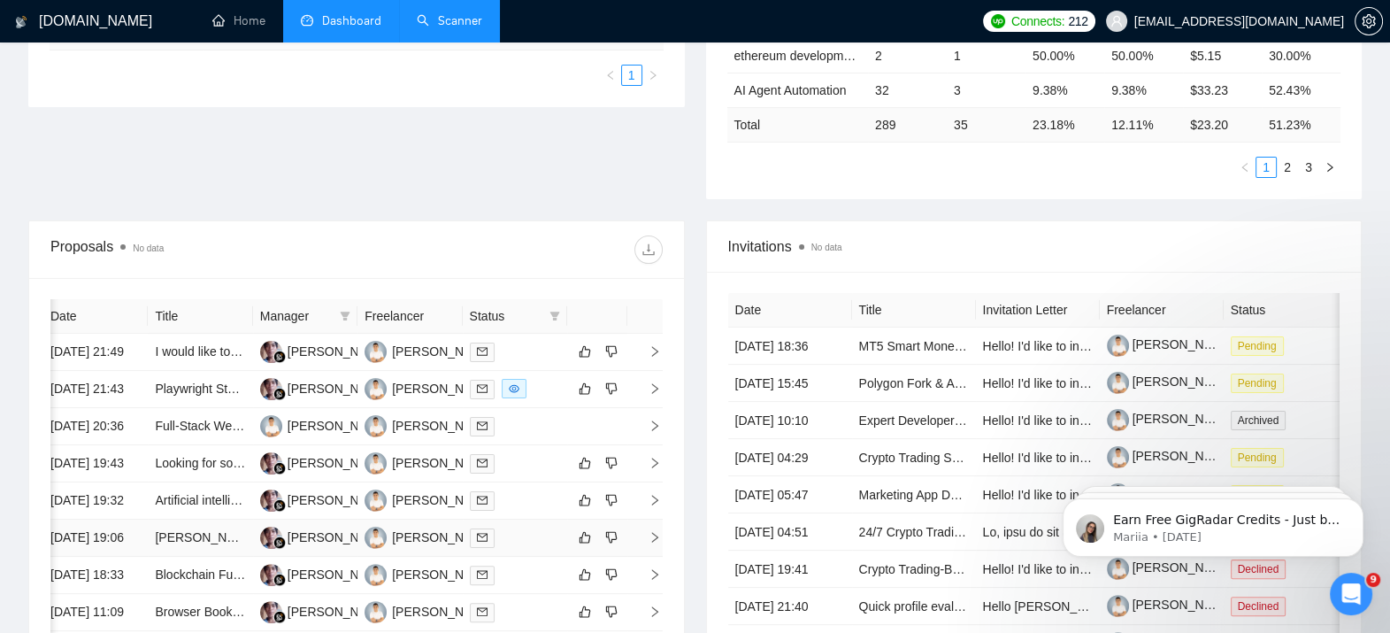
scroll to position [295, 0]
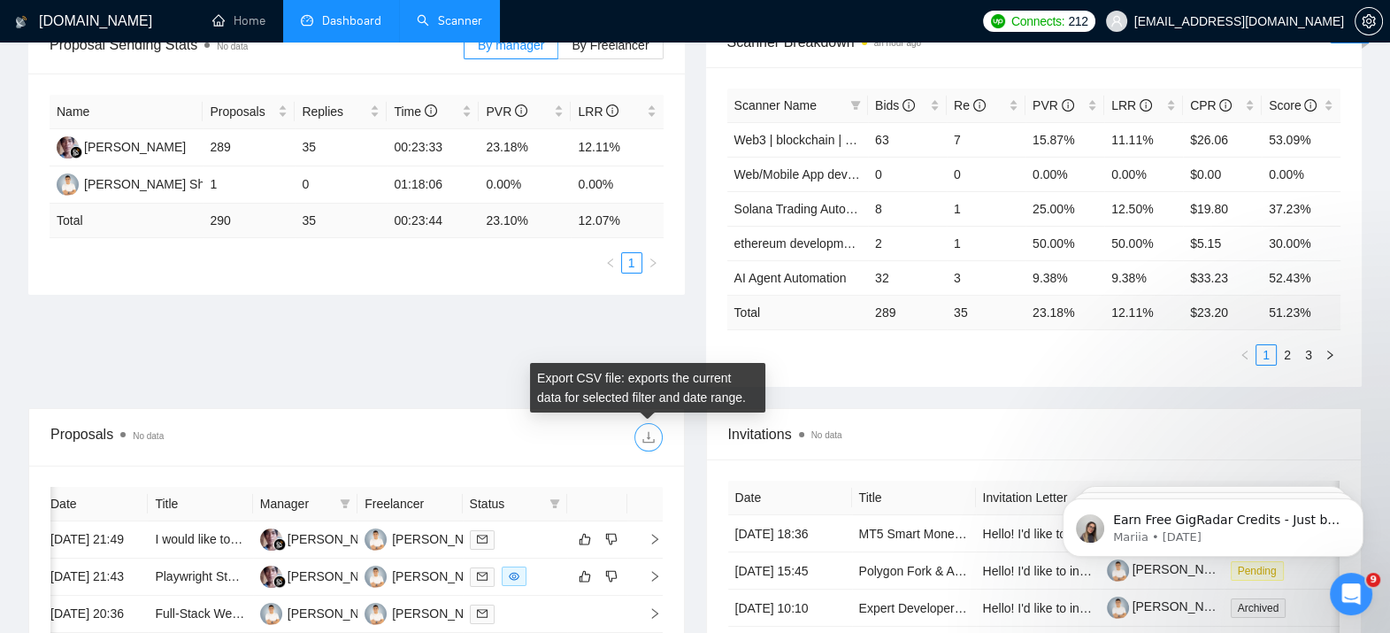
click at [649, 439] on icon "download" at bounding box center [648, 438] width 12 height 12
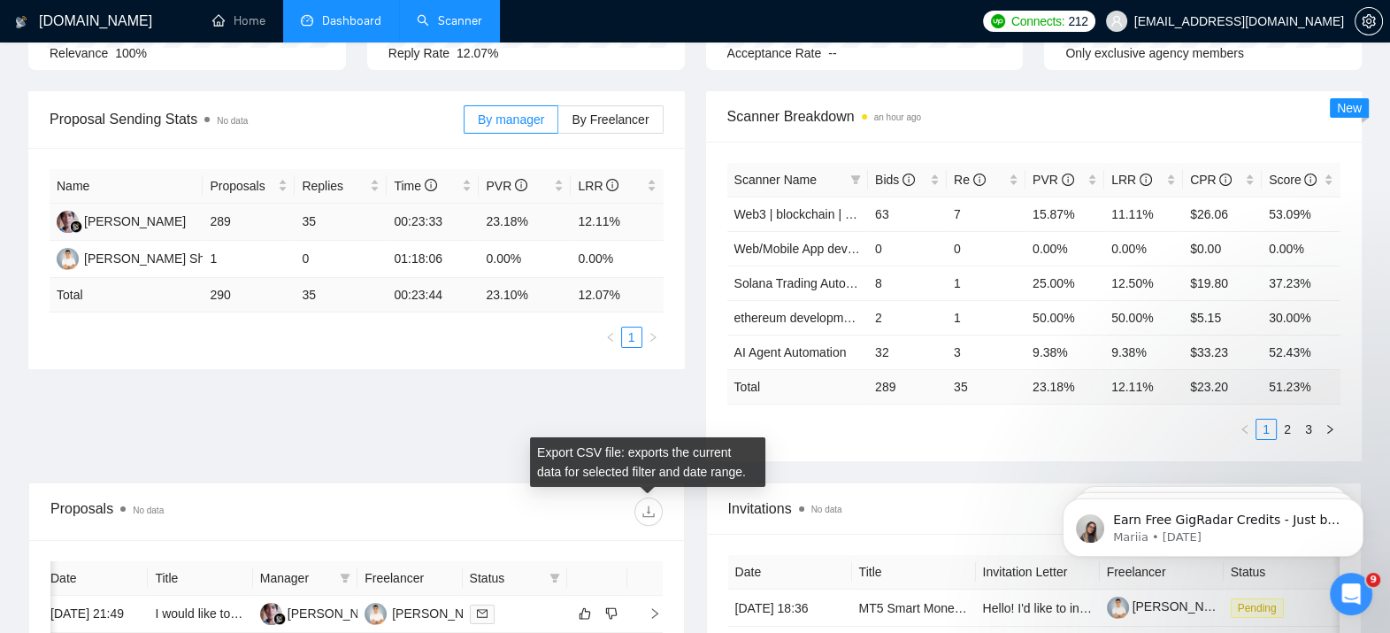
scroll to position [0, 0]
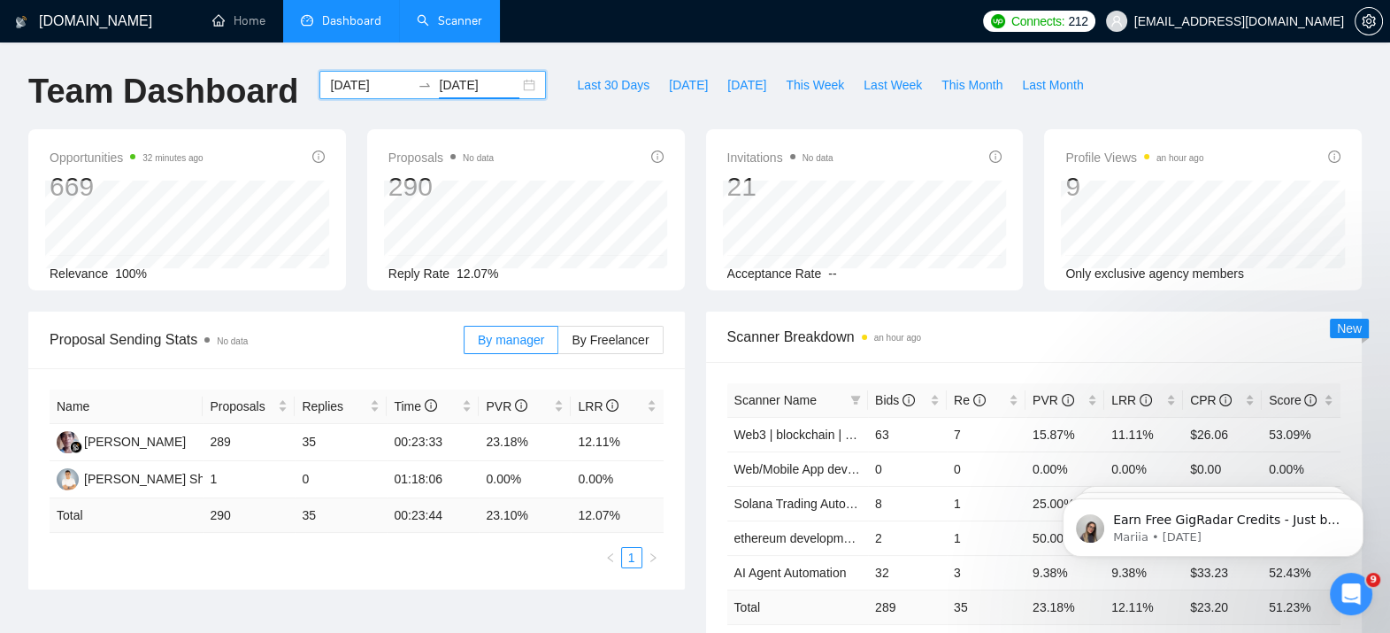
click at [358, 88] on input "[DATE]" at bounding box center [370, 84] width 81 height 19
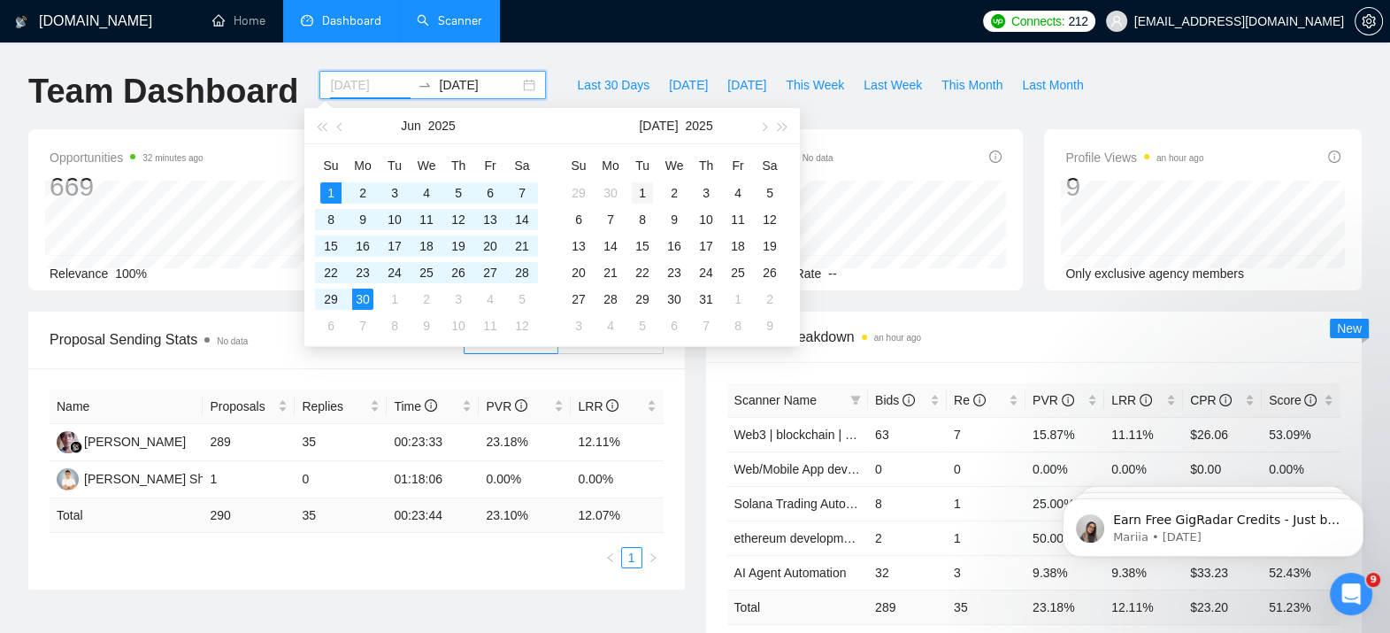
type input "[DATE]"
click at [648, 196] on div "1" at bounding box center [642, 192] width 21 height 21
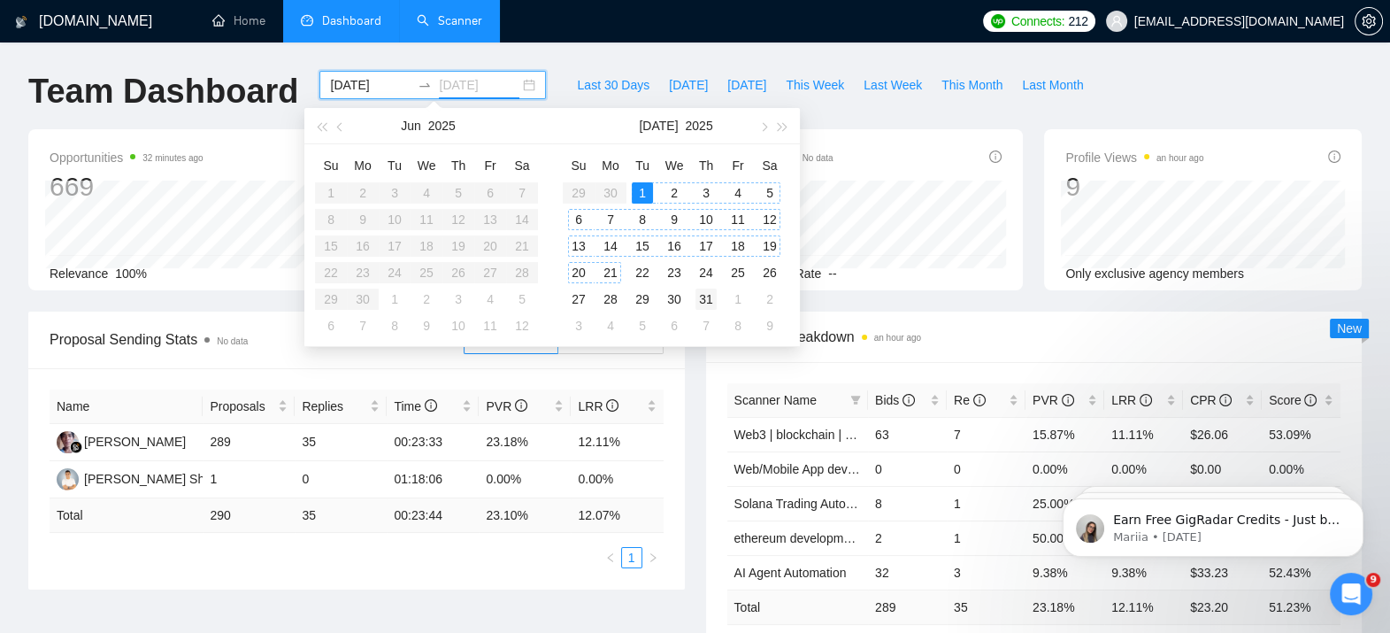
type input "[DATE]"
click at [702, 305] on div "31" at bounding box center [705, 298] width 21 height 21
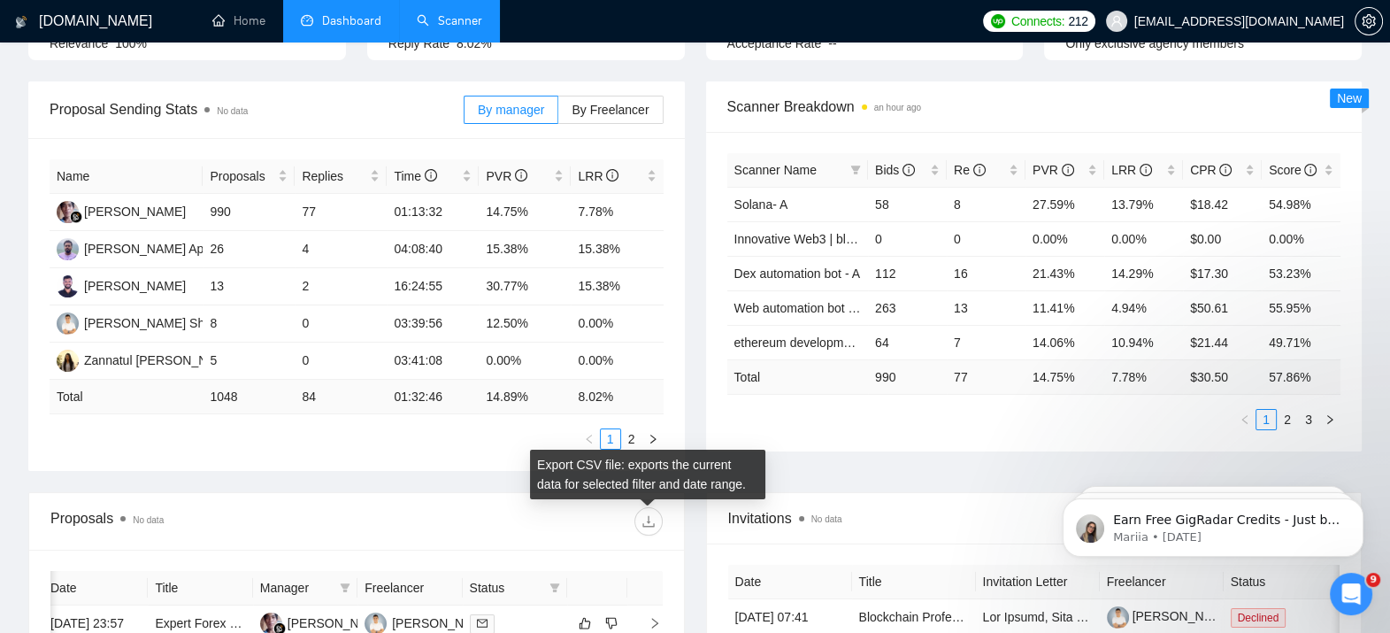
scroll to position [235, 0]
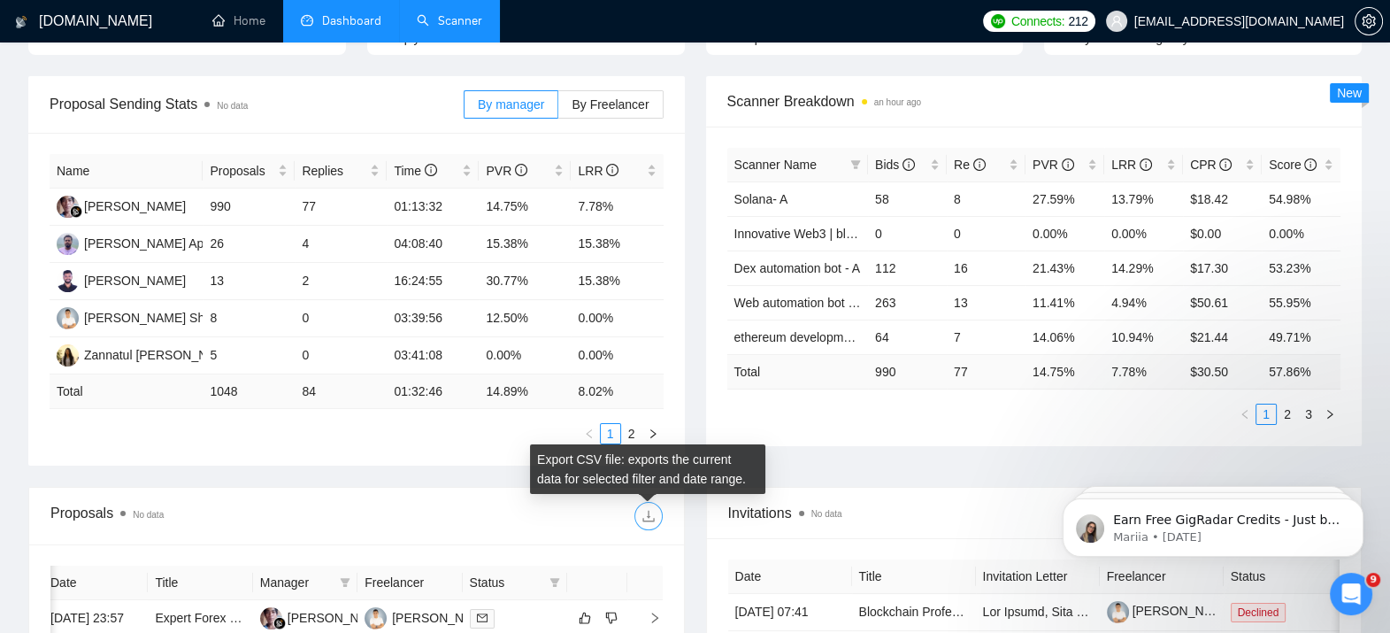
click at [645, 515] on icon "download" at bounding box center [648, 516] width 14 height 14
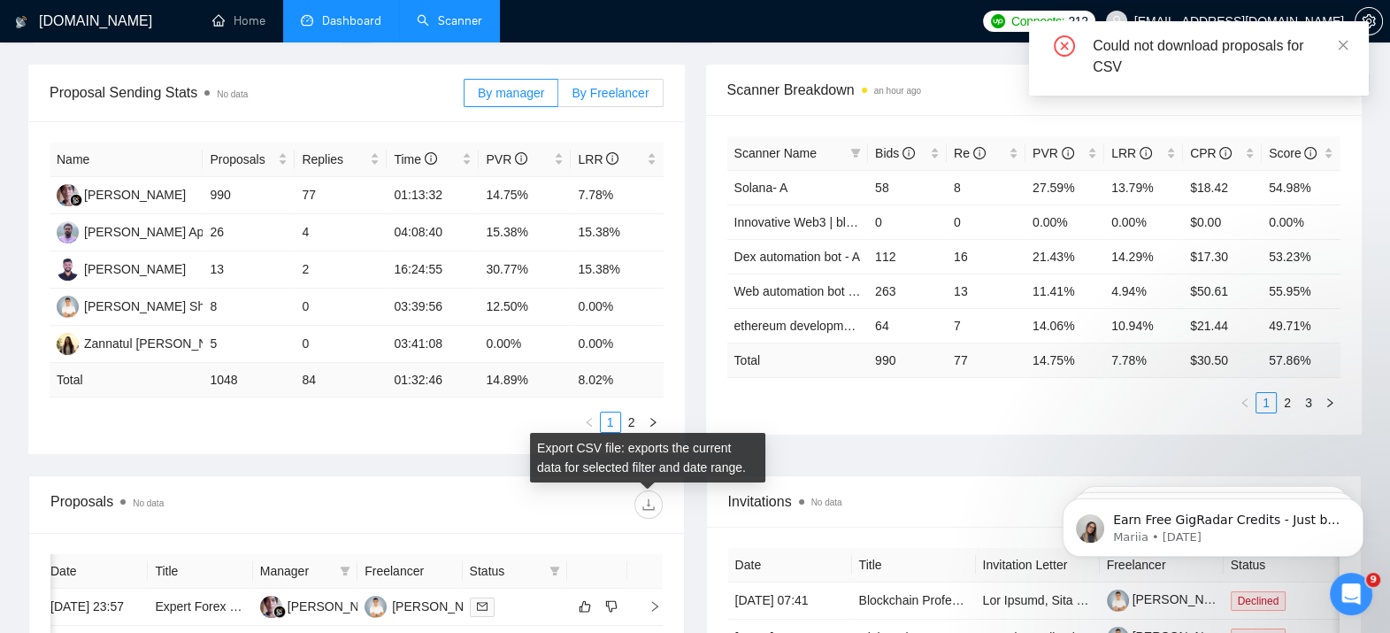
scroll to position [257, 0]
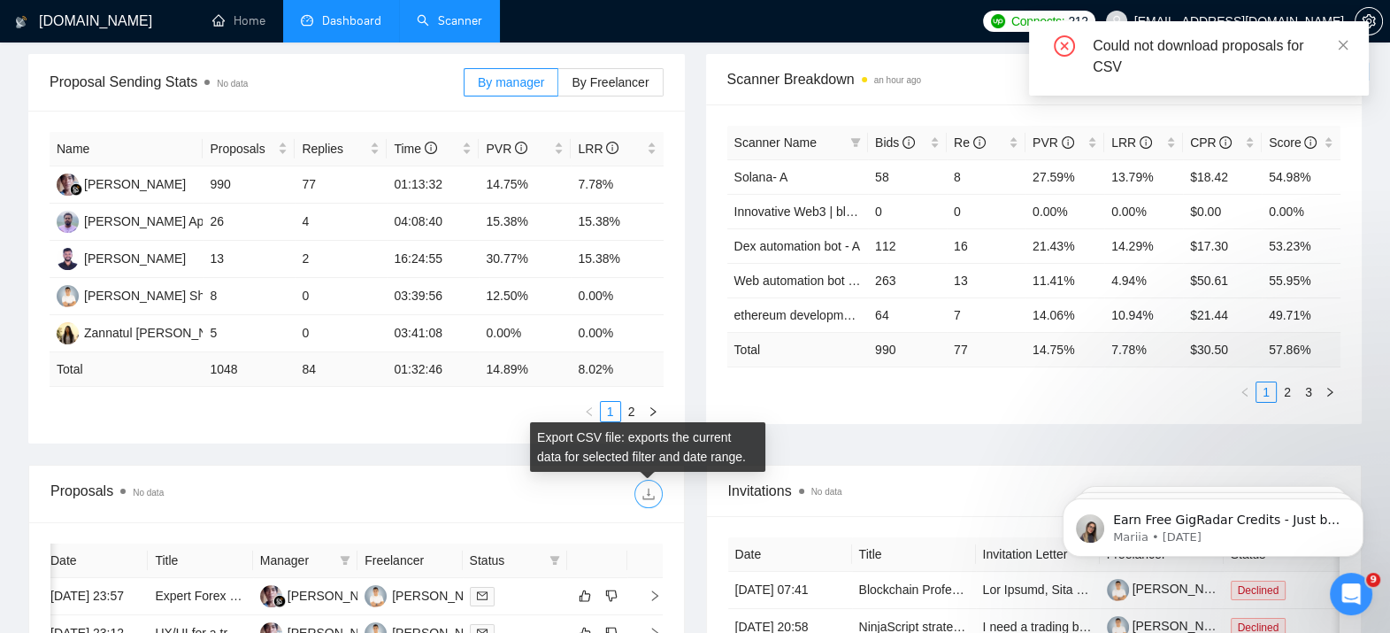
click at [649, 497] on icon "download" at bounding box center [648, 494] width 14 height 14
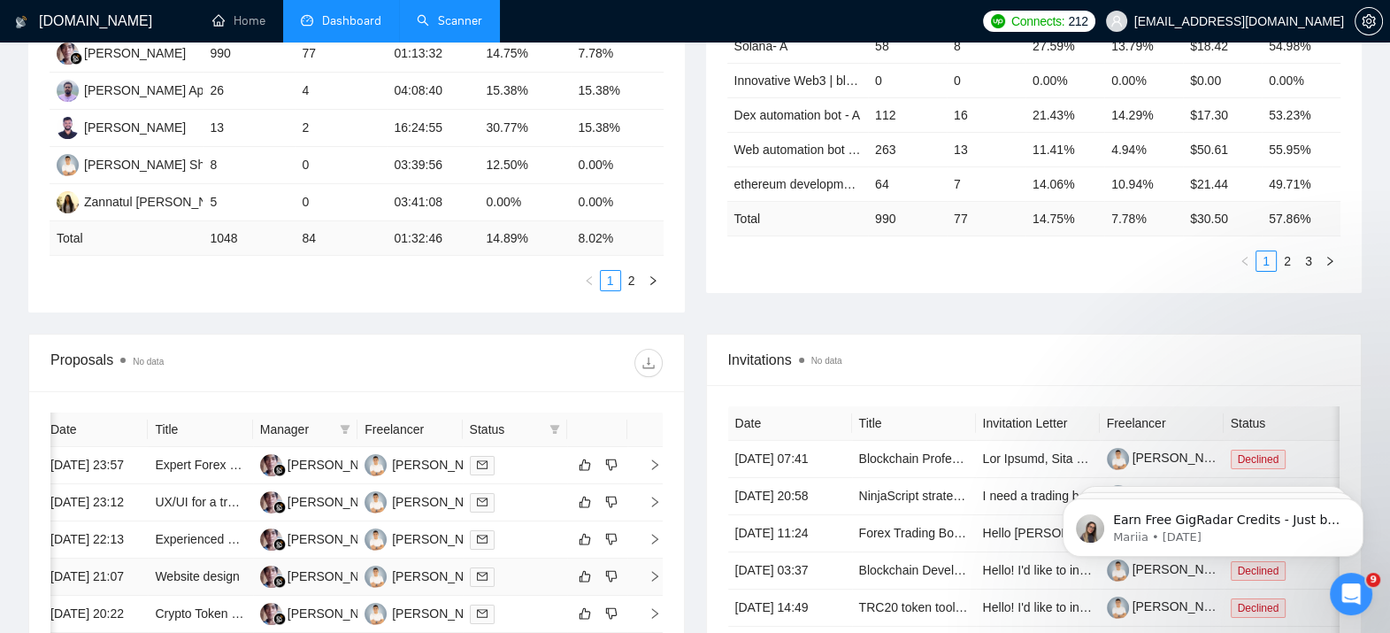
scroll to position [368, 0]
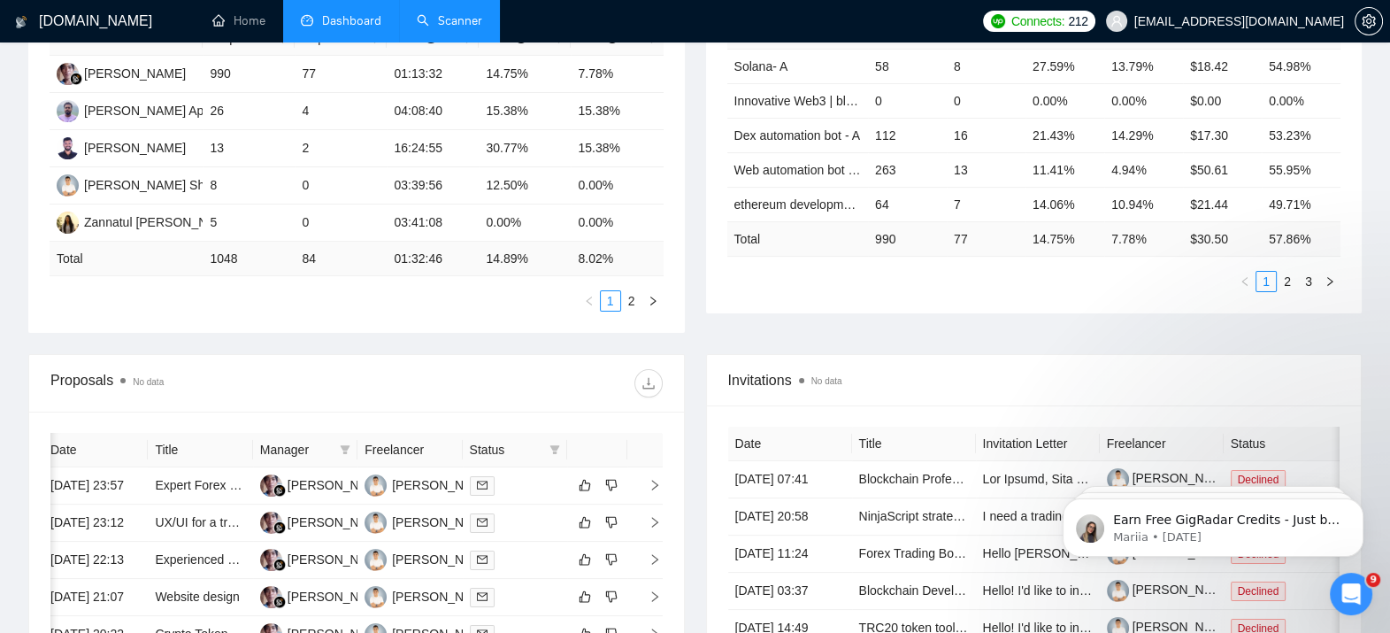
click at [451, 365] on div "Proposals No data" at bounding box center [356, 383] width 612 height 57
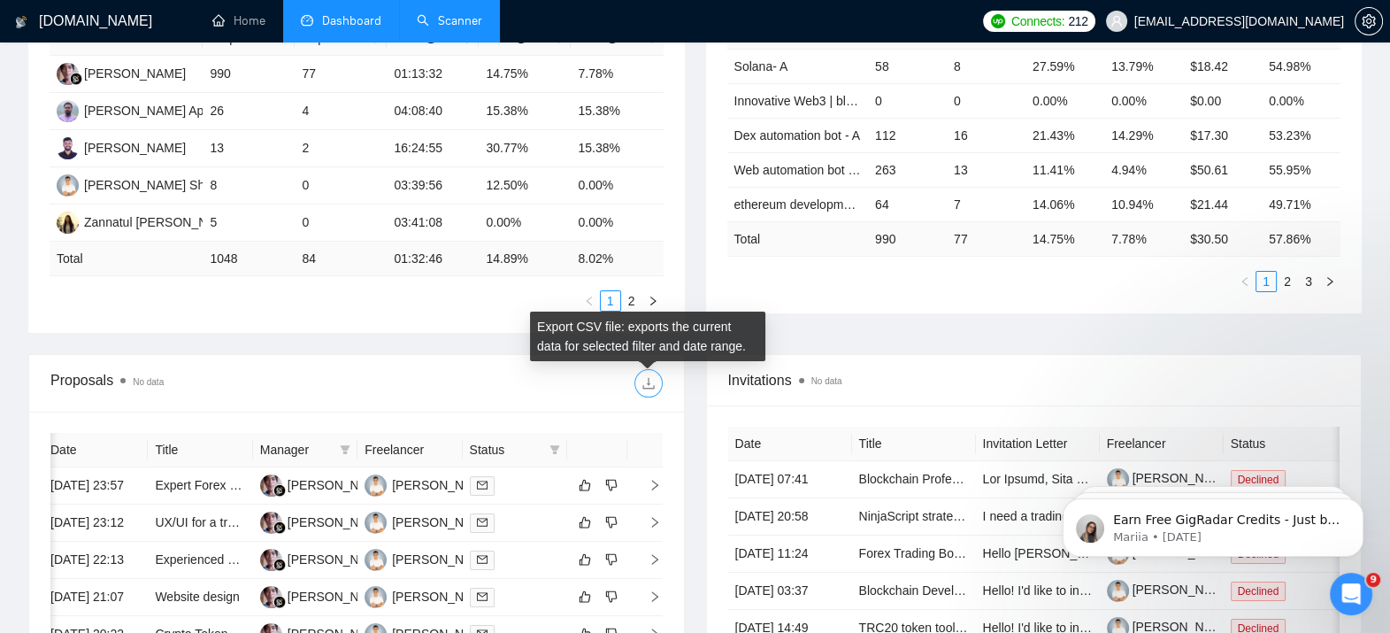
click at [646, 376] on icon "download" at bounding box center [648, 383] width 14 height 14
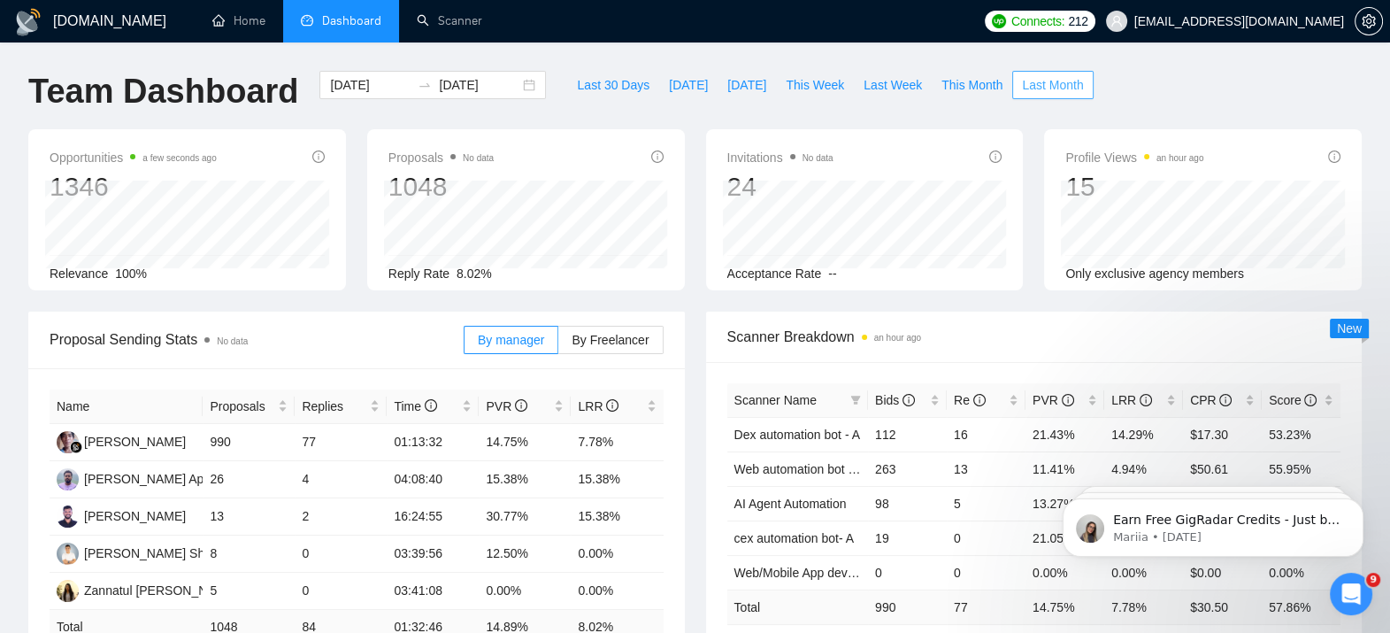
click at [1022, 87] on span "Last Month" at bounding box center [1052, 84] width 61 height 19
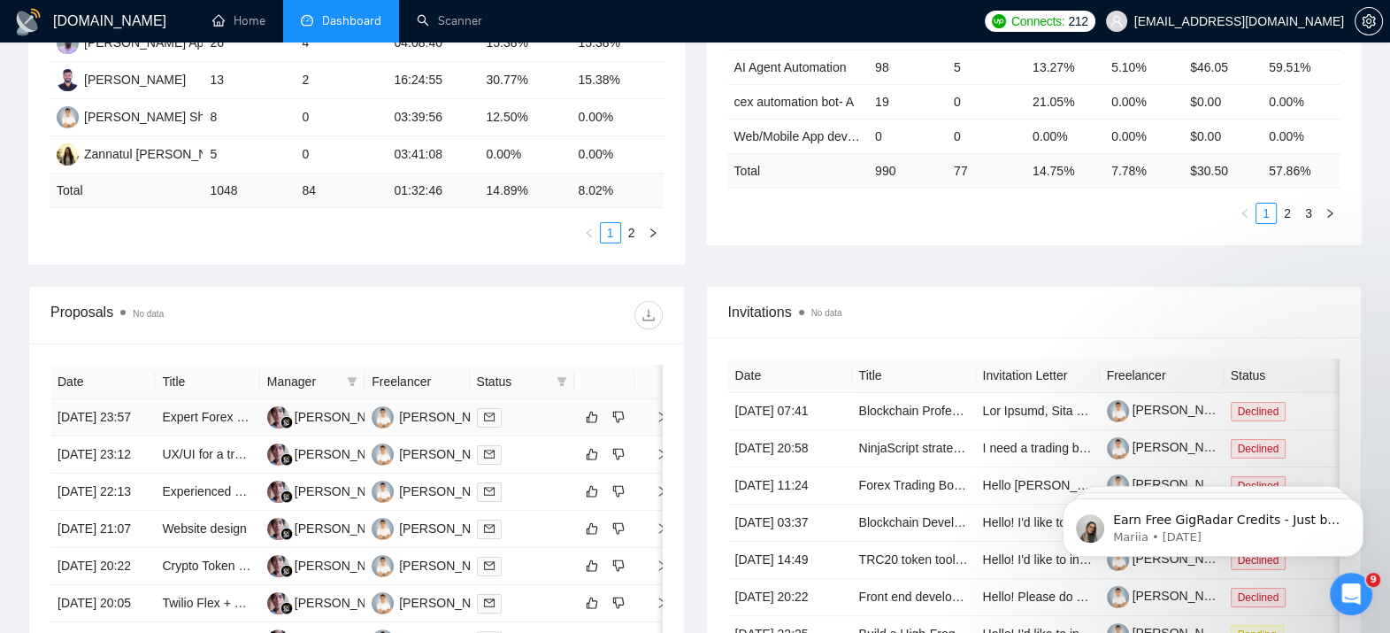
scroll to position [434, 0]
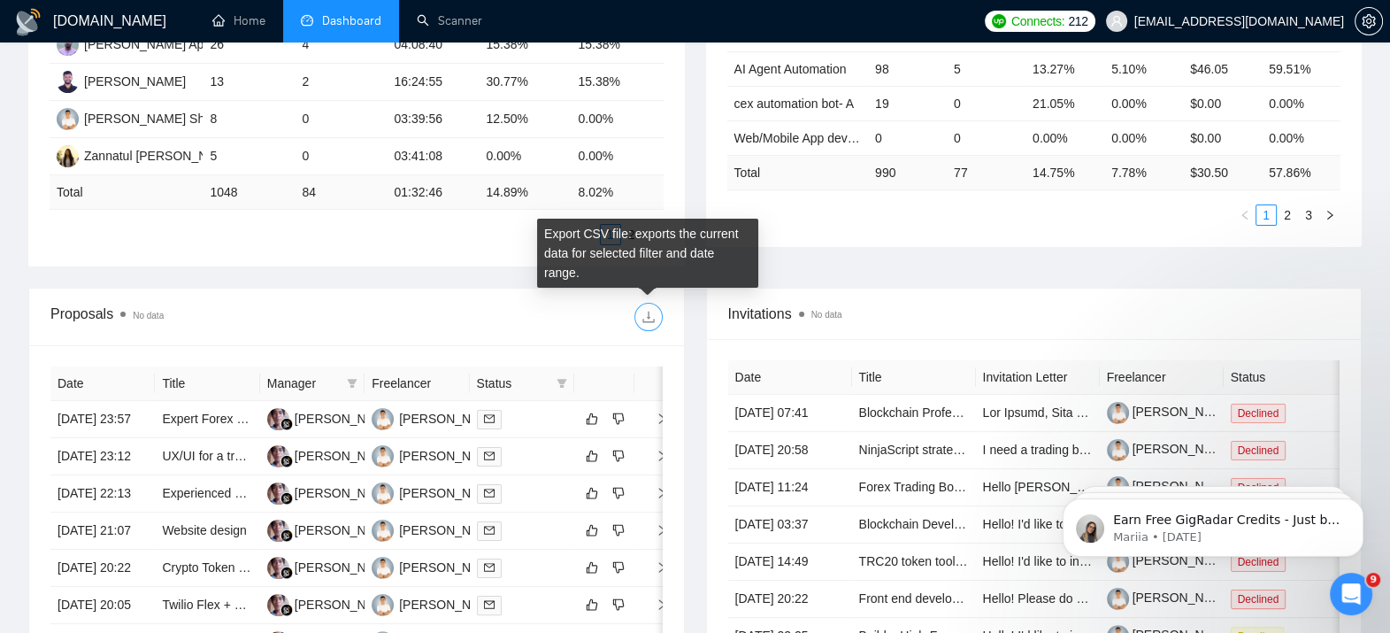
click at [651, 316] on icon "download" at bounding box center [648, 317] width 14 height 14
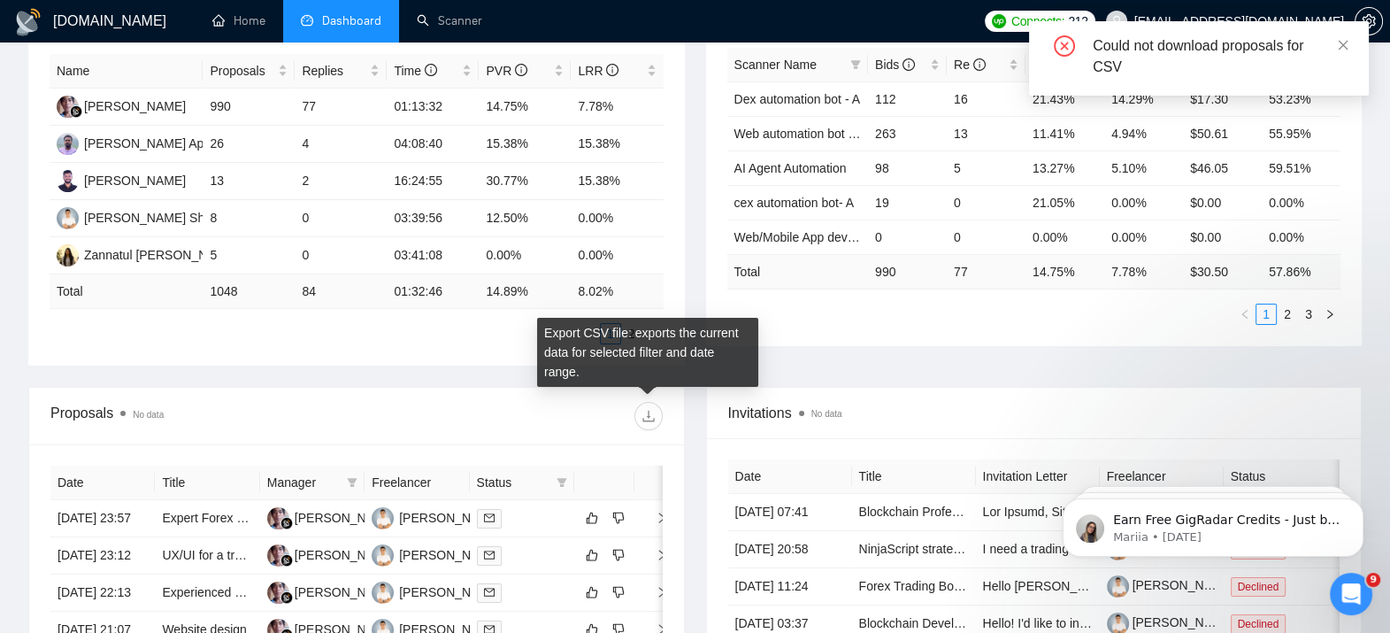
scroll to position [0, 0]
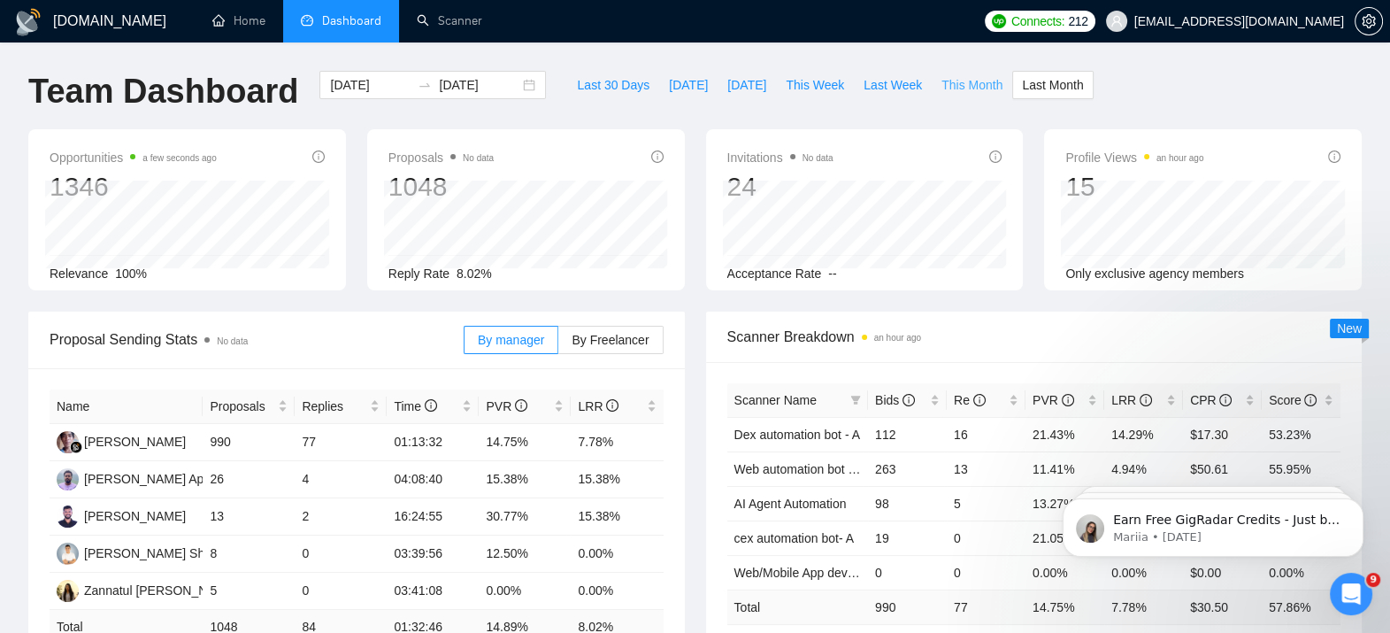
click at [941, 91] on span "This Month" at bounding box center [971, 84] width 61 height 19
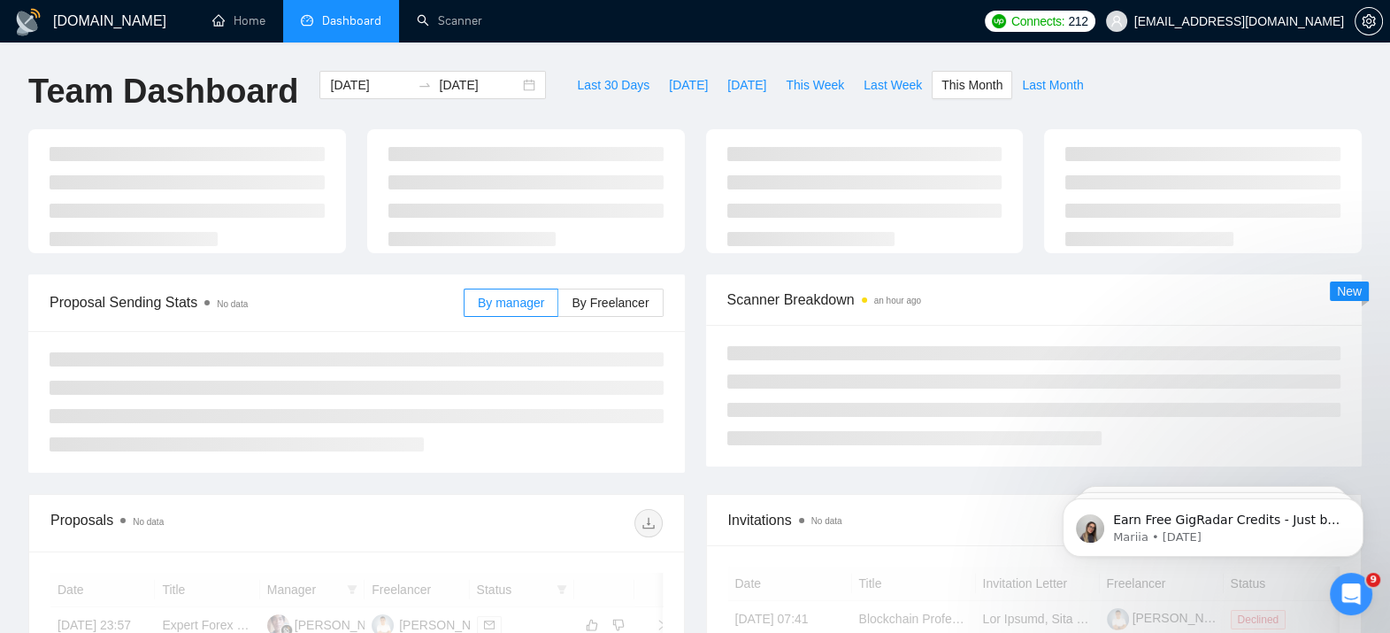
type input "2025-08-01"
type input "2025-08-31"
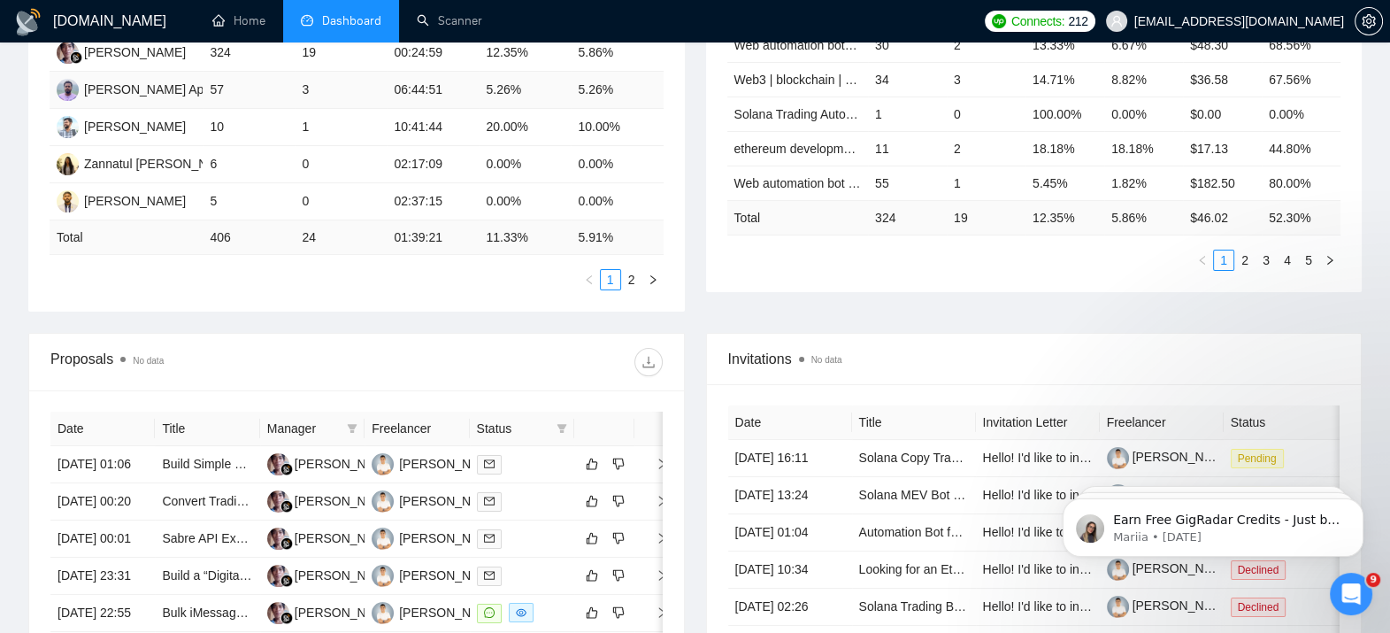
scroll to position [390, 0]
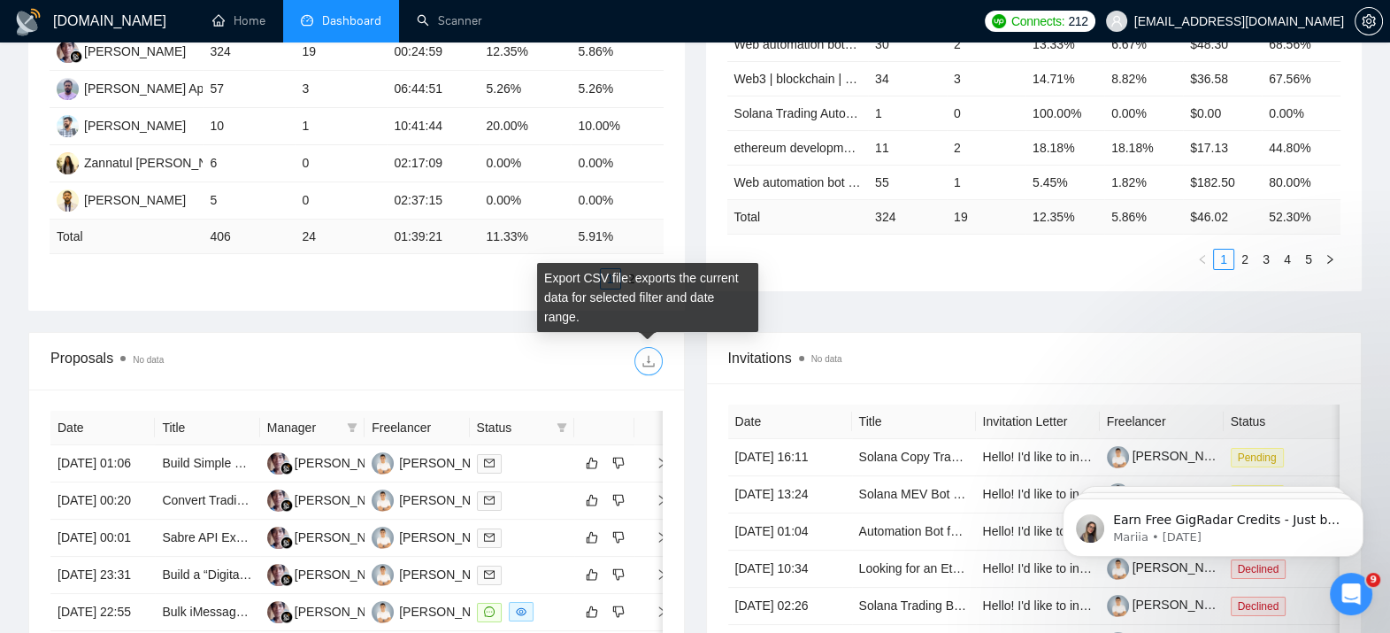
click at [642, 357] on icon "download" at bounding box center [648, 361] width 14 height 14
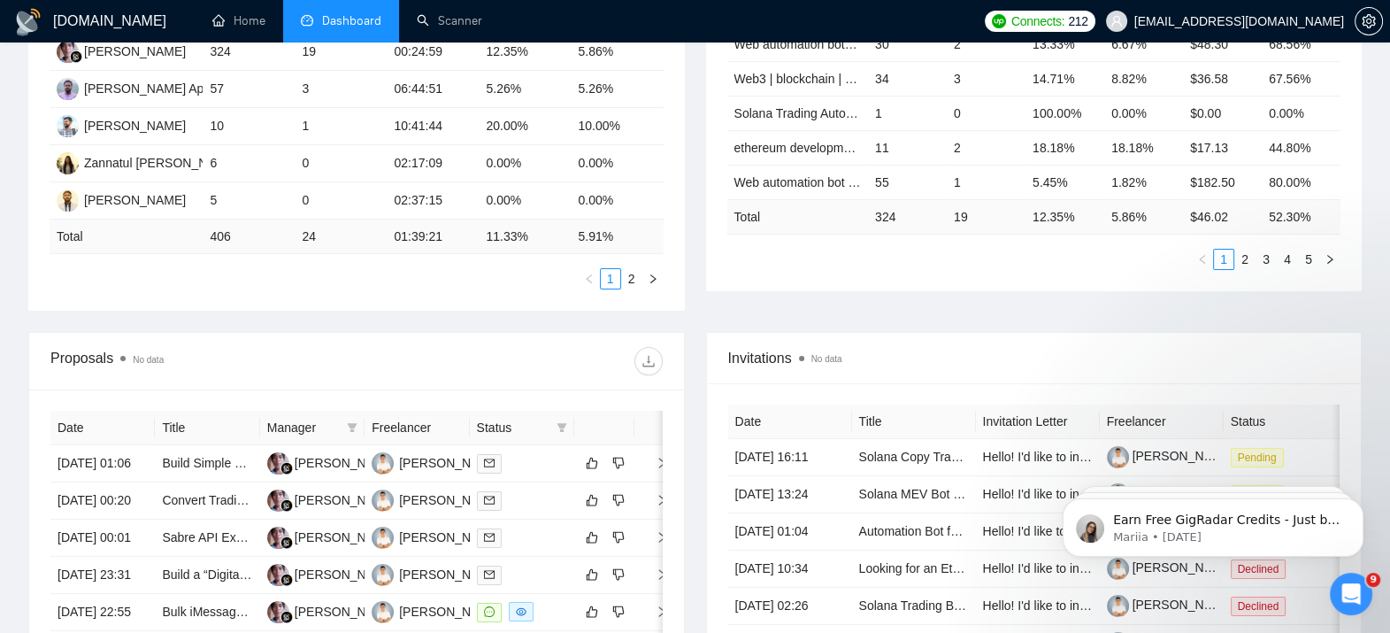
scroll to position [0, 0]
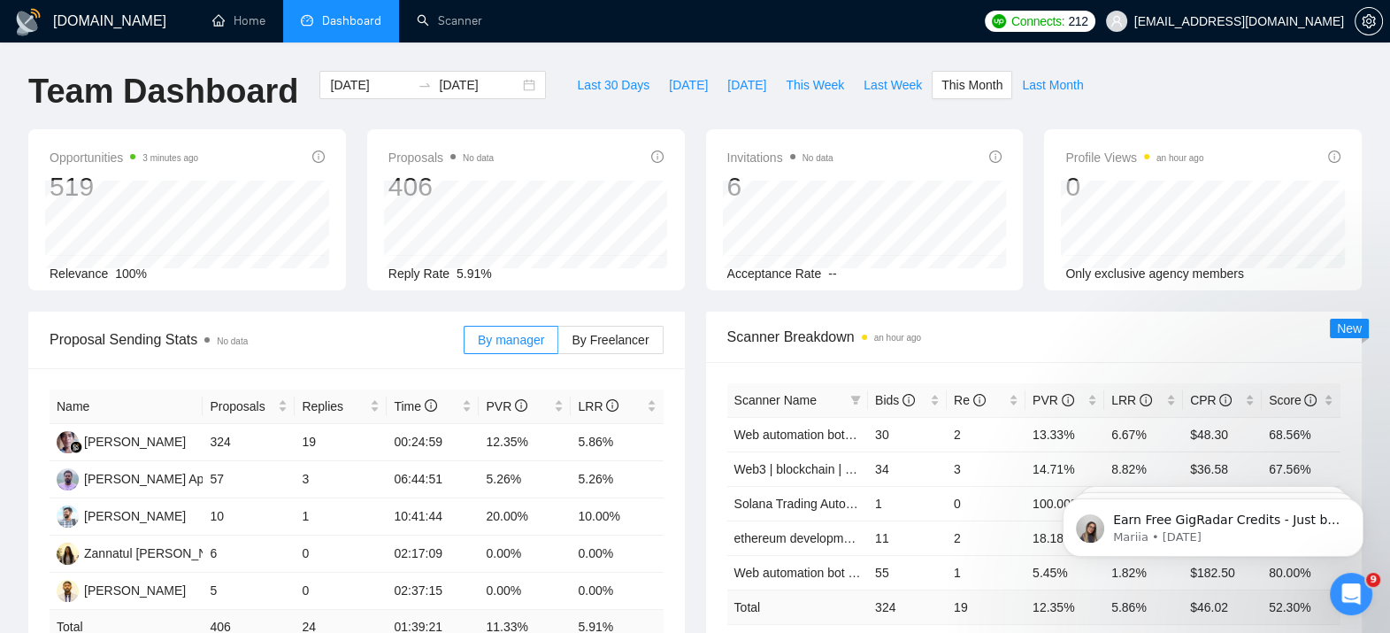
click at [1026, 88] on span "Last Month" at bounding box center [1052, 84] width 61 height 19
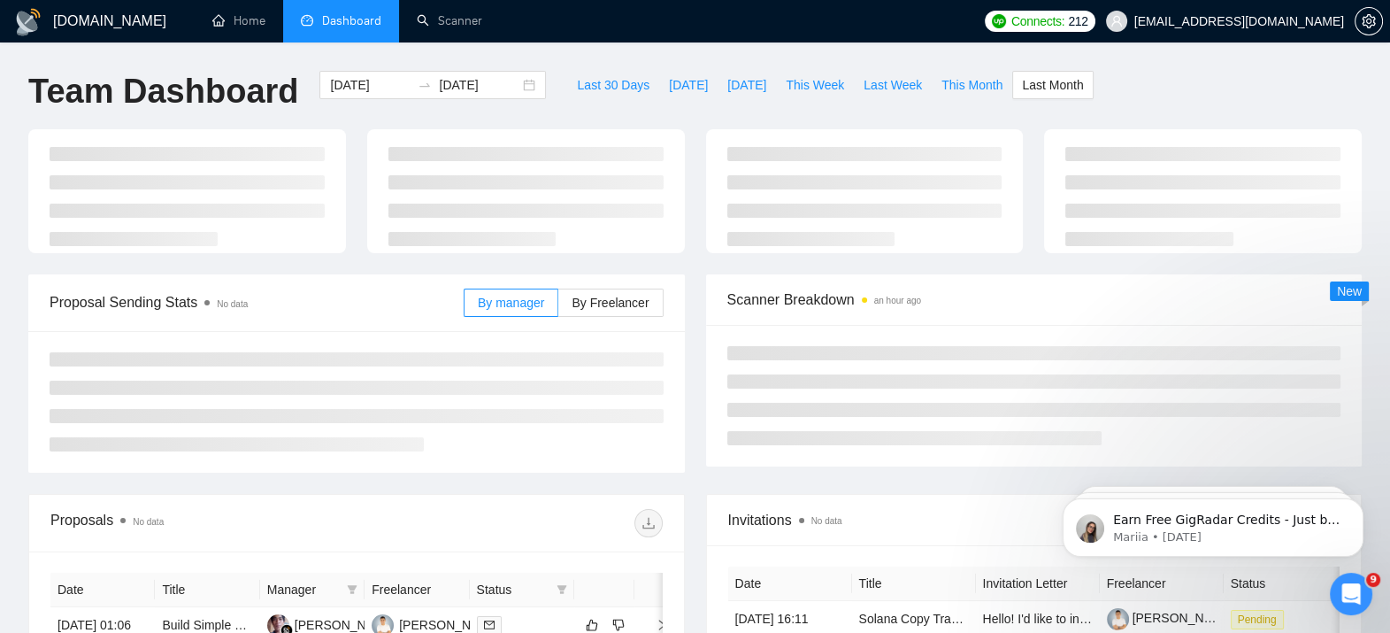
type input "[DATE]"
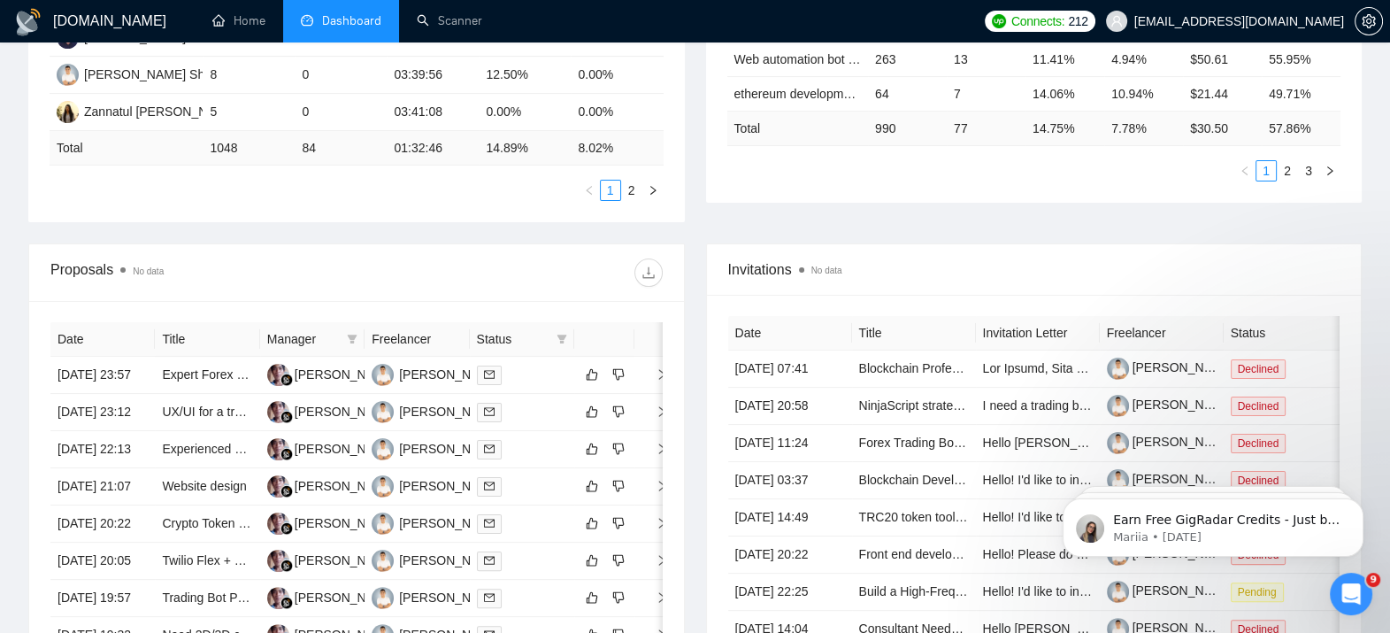
scroll to position [397, 0]
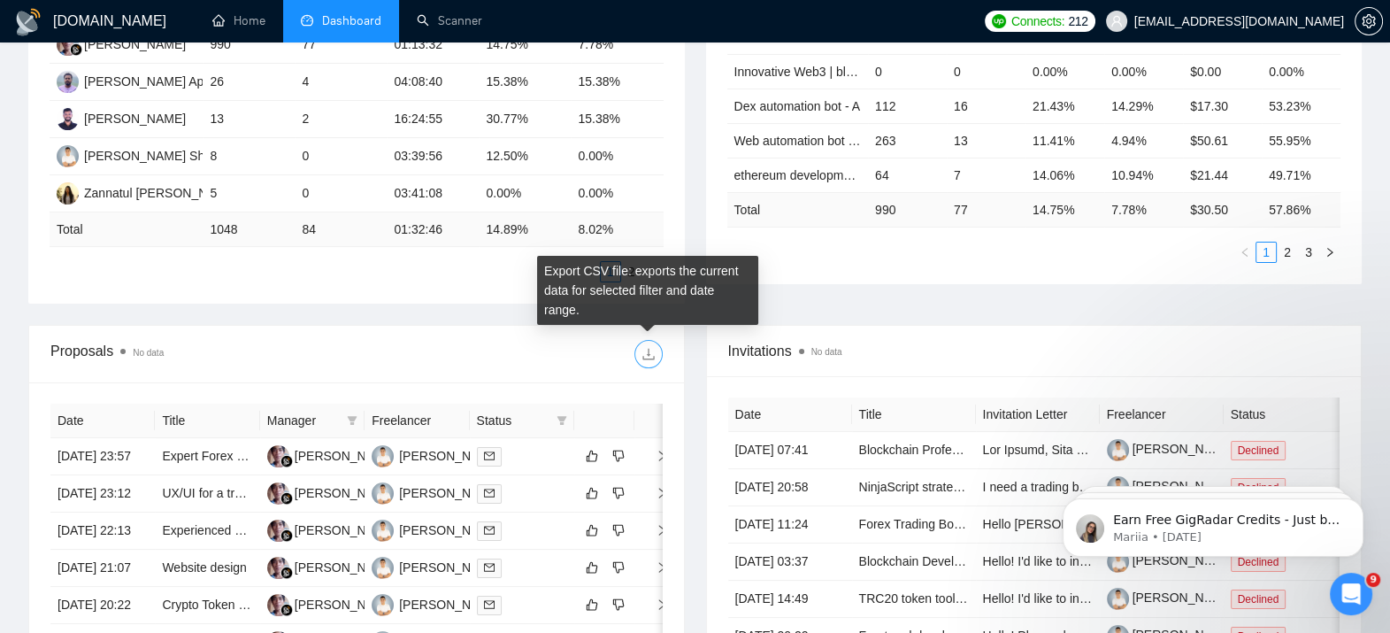
click at [650, 347] on icon "download" at bounding box center [648, 354] width 14 height 14
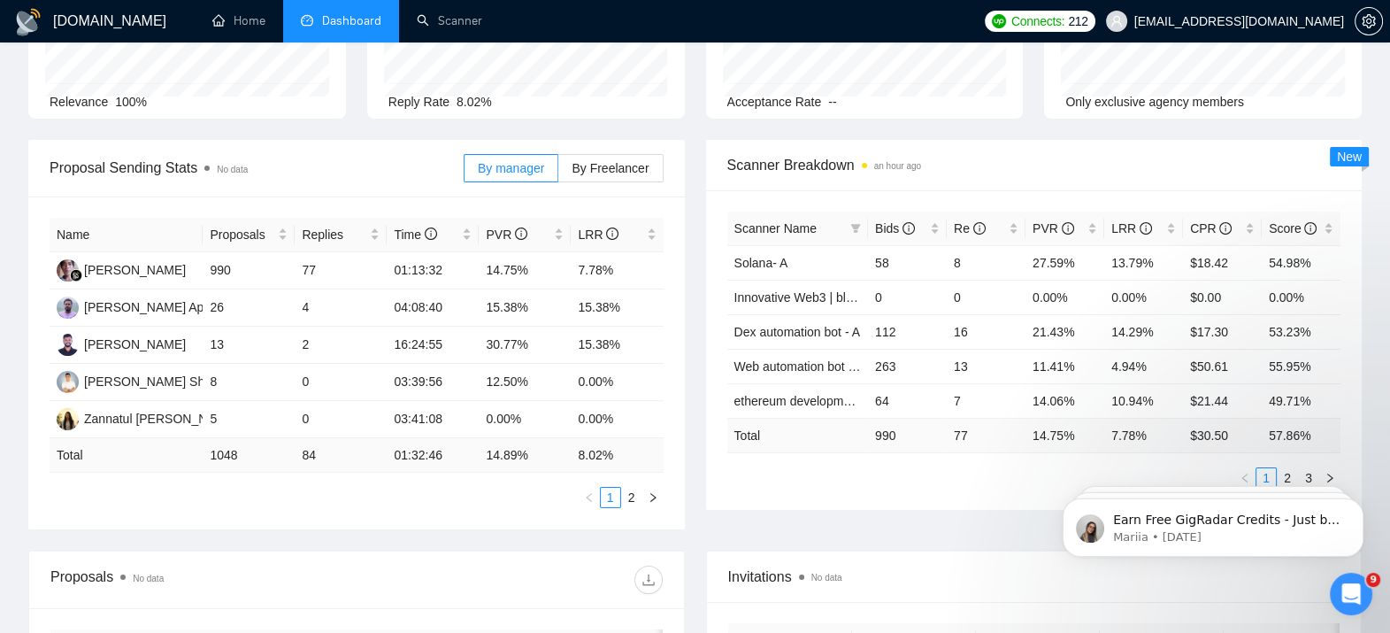
scroll to position [0, 0]
